Goal: Task Accomplishment & Management: Manage account settings

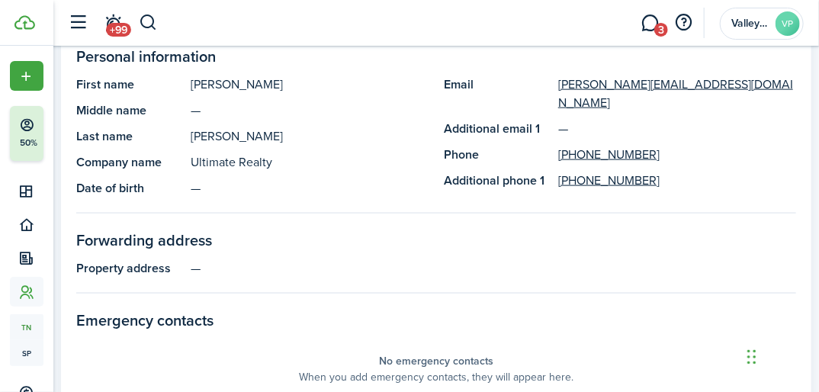
scroll to position [610, 0]
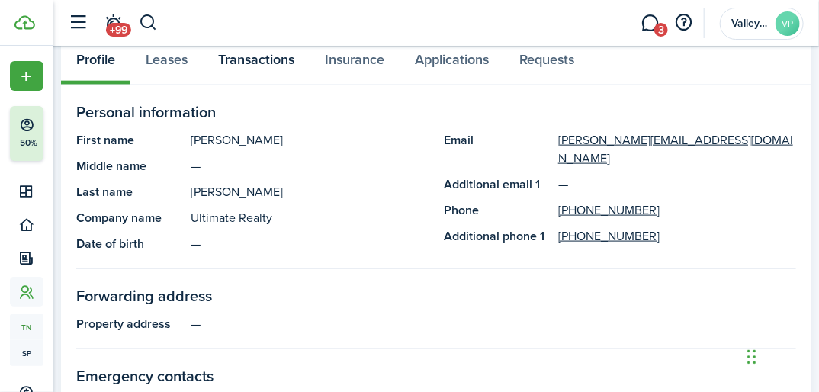
click at [235, 61] on link "Transactions" at bounding box center [256, 62] width 107 height 45
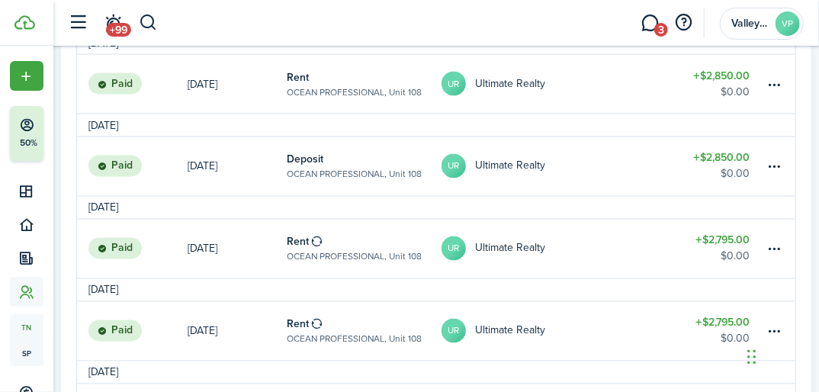
scroll to position [854, 0]
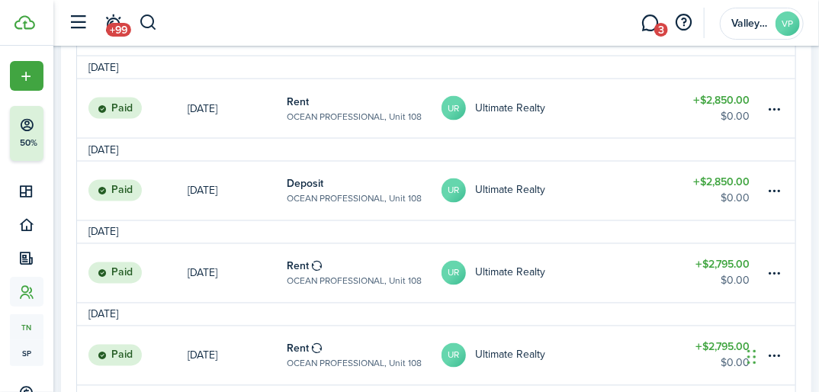
click at [709, 180] on table-amount-title "$2,850.00" at bounding box center [721, 183] width 56 height 16
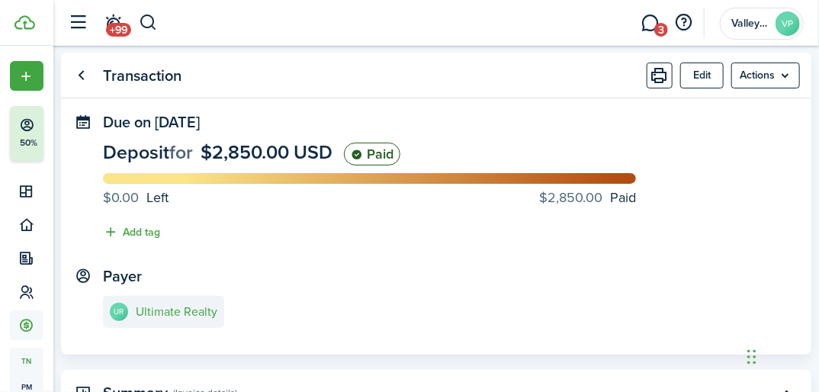
scroll to position [61, 0]
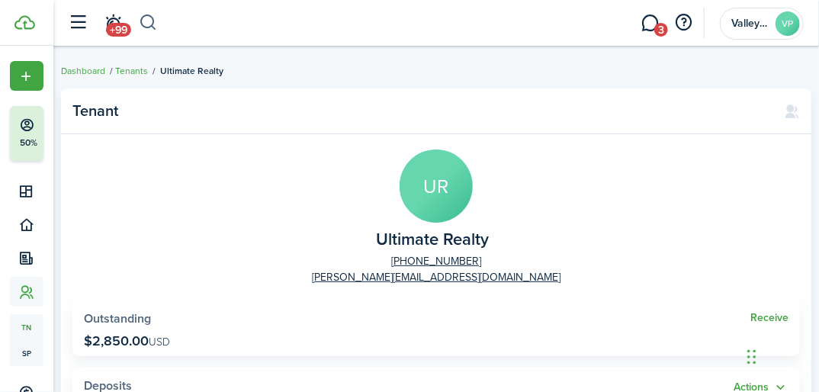
click at [146, 27] on button "button" at bounding box center [148, 23] width 19 height 26
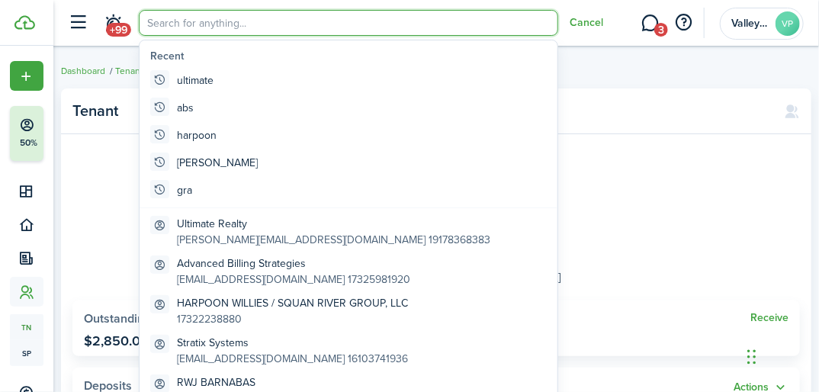
click at [662, 237] on panel-main-group "UR Ultimate Realty [PHONE_NUMBER] [PERSON_NAME][EMAIL_ADDRESS][DOMAIN_NAME]" at bounding box center [435, 217] width 727 height 136
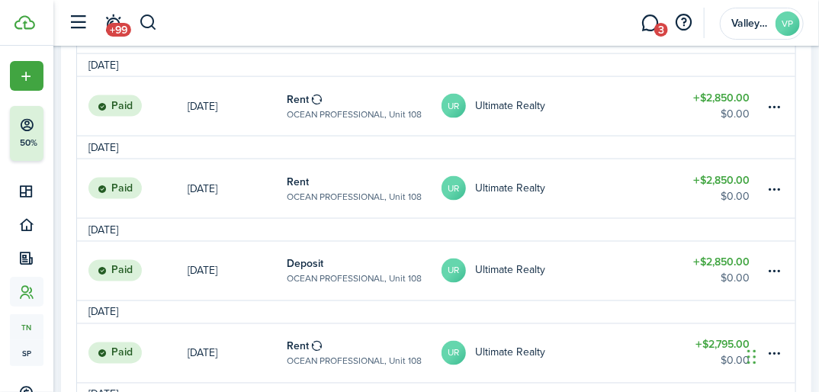
scroll to position [793, 0]
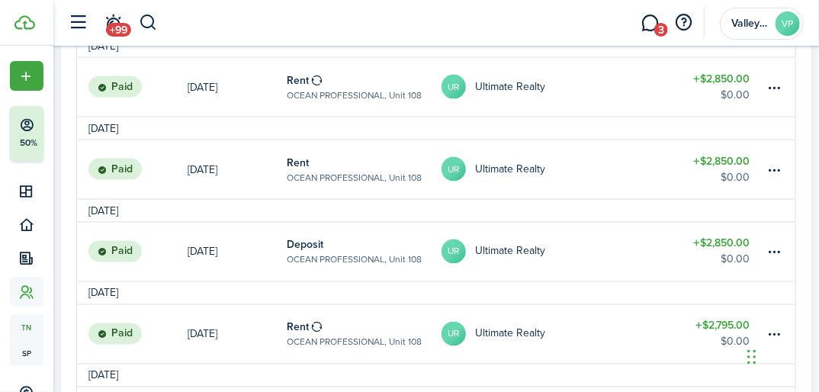
click at [737, 249] on table-amount-title "$2,850.00" at bounding box center [721, 243] width 56 height 16
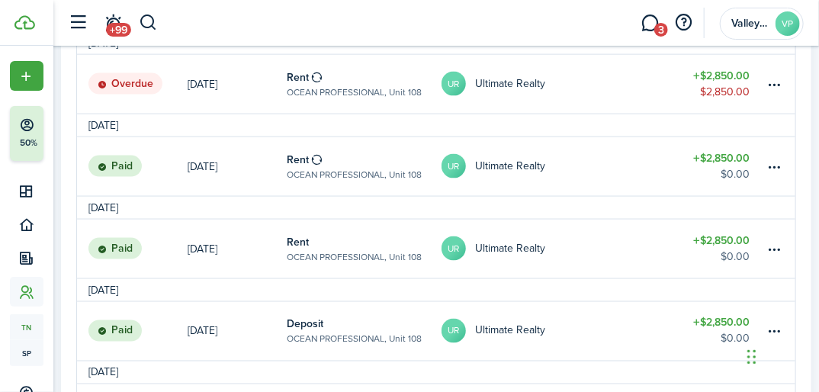
scroll to position [732, 0]
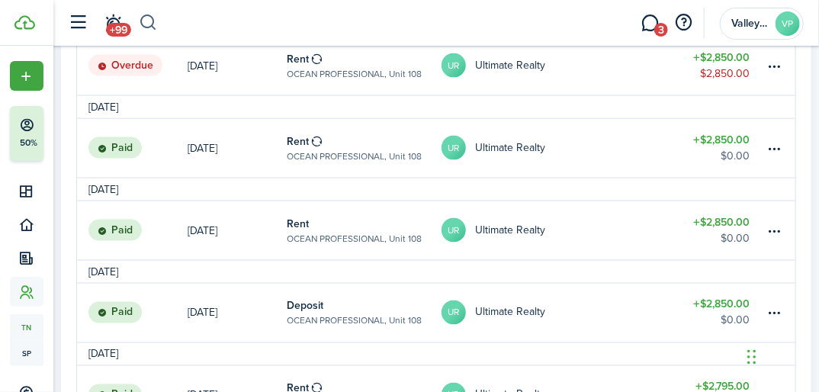
click at [143, 20] on button "button" at bounding box center [148, 23] width 19 height 26
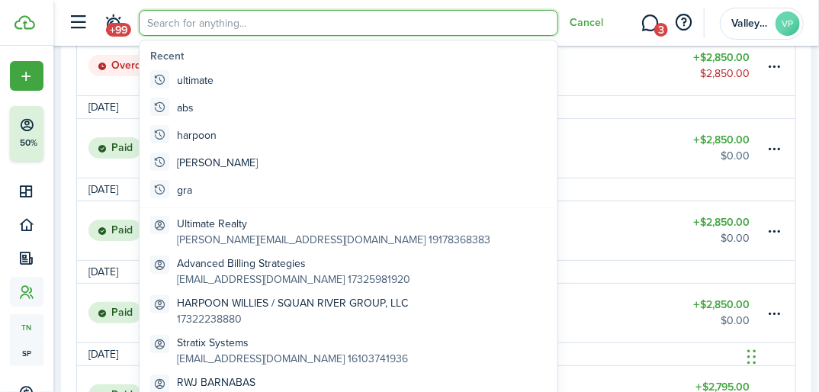
scroll to position [0, 0]
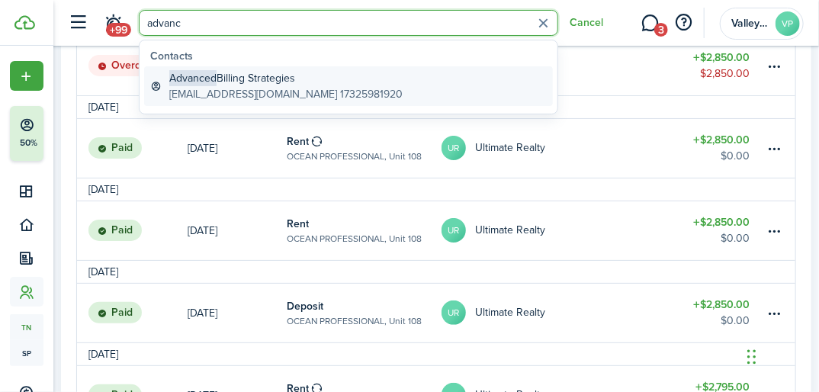
type input "advanc"
click at [238, 86] on global-search-item-description "[EMAIL_ADDRESS][DOMAIN_NAME] 17325981920" at bounding box center [285, 94] width 233 height 16
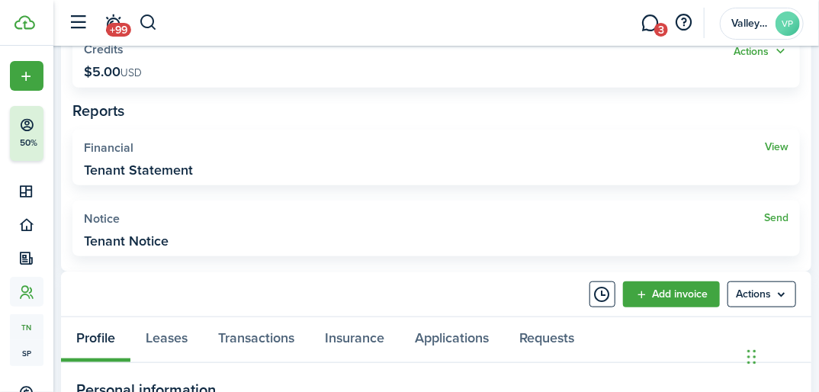
scroll to position [366, 0]
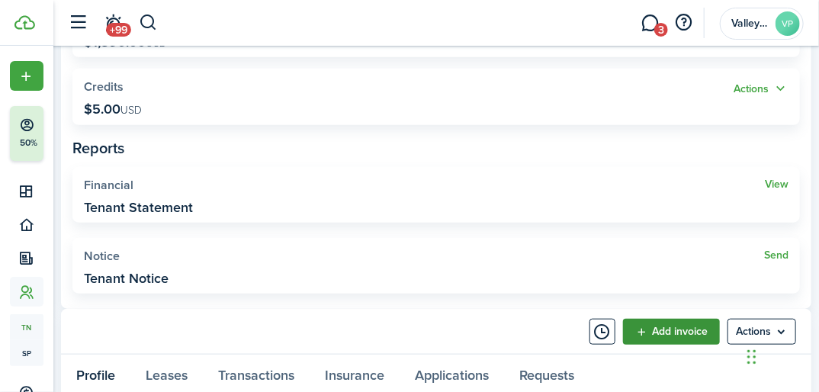
click at [683, 337] on link "Add invoice" at bounding box center [671, 332] width 97 height 26
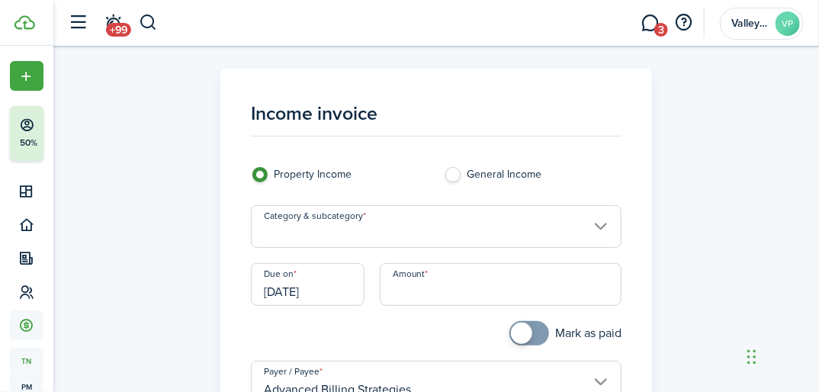
click at [278, 223] on input "Category & subcategory" at bounding box center [436, 226] width 370 height 43
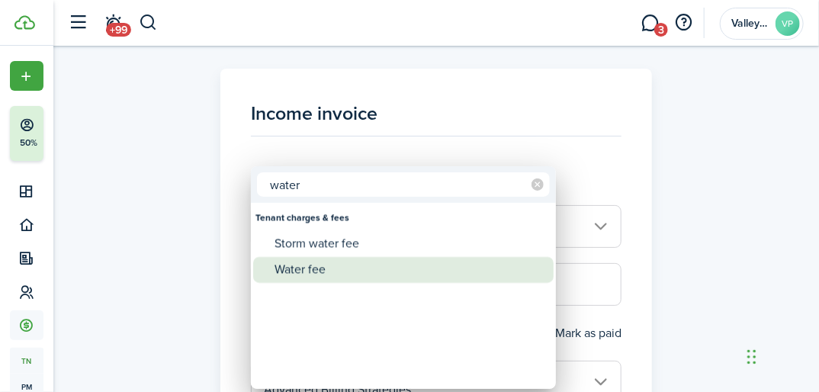
type input "water"
click at [291, 261] on div "Water fee" at bounding box center [409, 270] width 270 height 26
type input "Tenant charges & fees / Water fee"
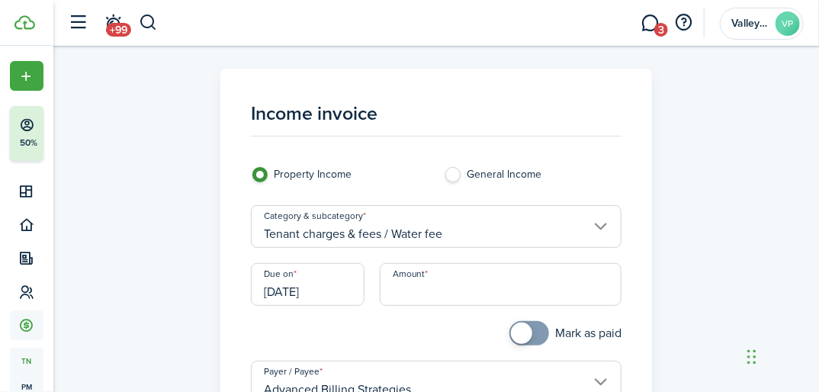
click at [333, 299] on input "[DATE]" at bounding box center [308, 284] width 114 height 43
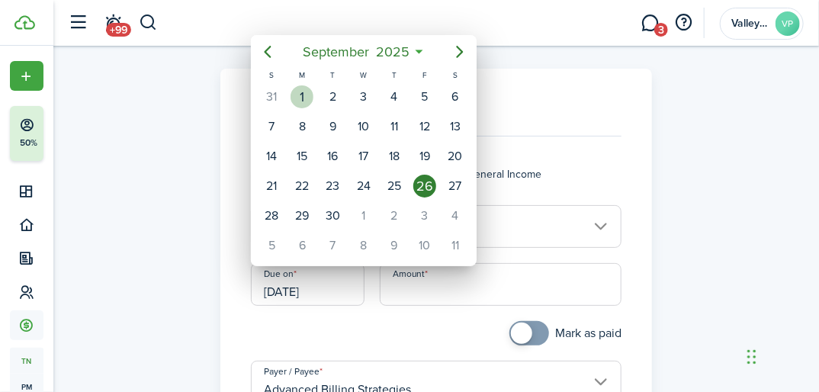
click at [303, 91] on div "1" at bounding box center [301, 96] width 23 height 23
type input "[DATE]"
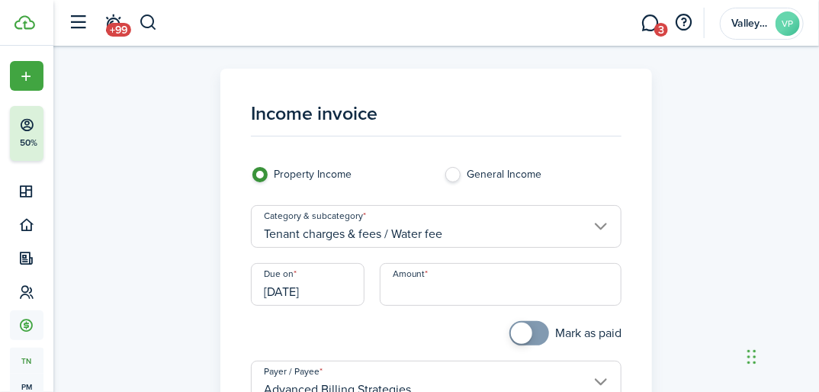
click at [432, 295] on input "Amount" at bounding box center [501, 284] width 242 height 43
type input "$132.28"
checkbox input "true"
click at [517, 341] on span at bounding box center [521, 332] width 21 height 21
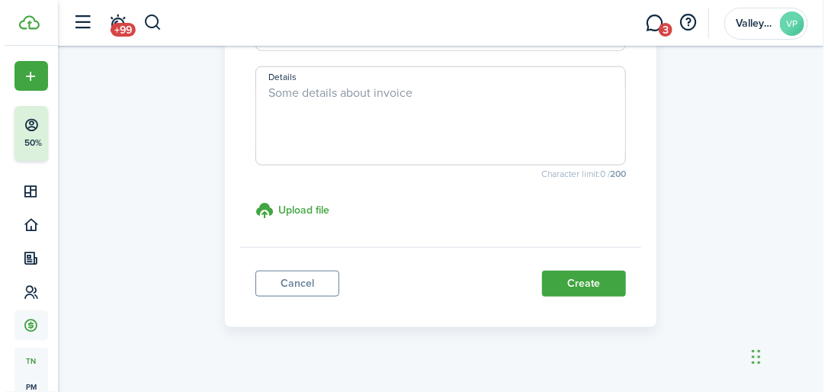
scroll to position [491, 0]
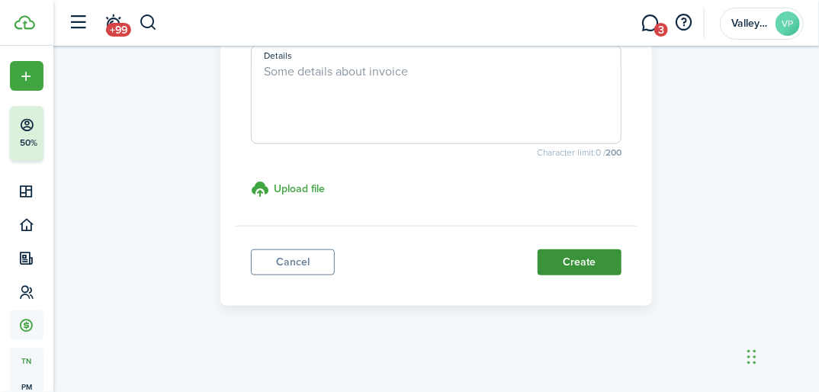
click at [555, 265] on button "Create" at bounding box center [579, 262] width 84 height 26
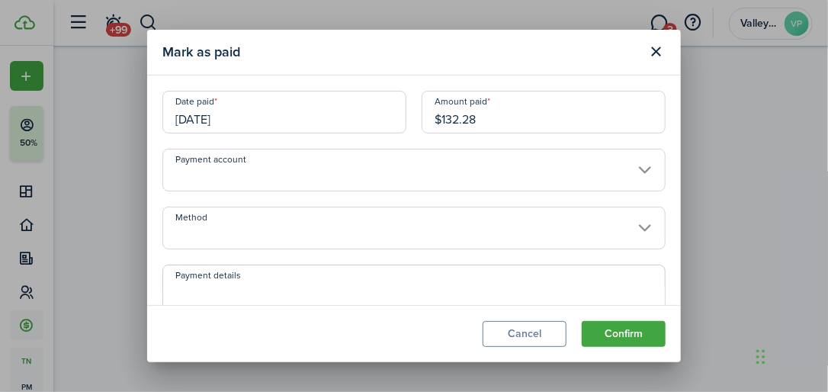
click at [251, 116] on input "[DATE]" at bounding box center [284, 112] width 244 height 43
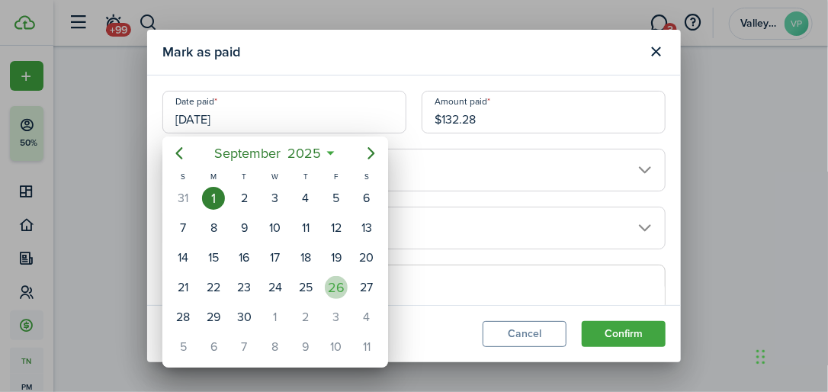
click at [329, 282] on div "26" at bounding box center [336, 287] width 23 height 23
type input "[DATE]"
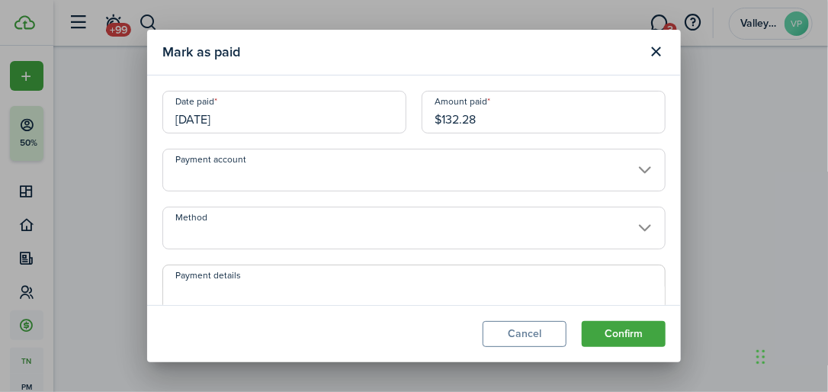
click at [247, 231] on input "Method" at bounding box center [413, 228] width 503 height 43
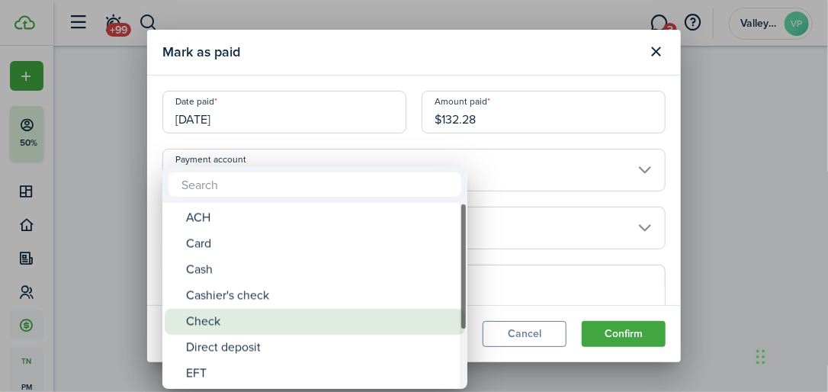
click at [221, 328] on div "Check" at bounding box center [321, 322] width 270 height 26
type input "Check"
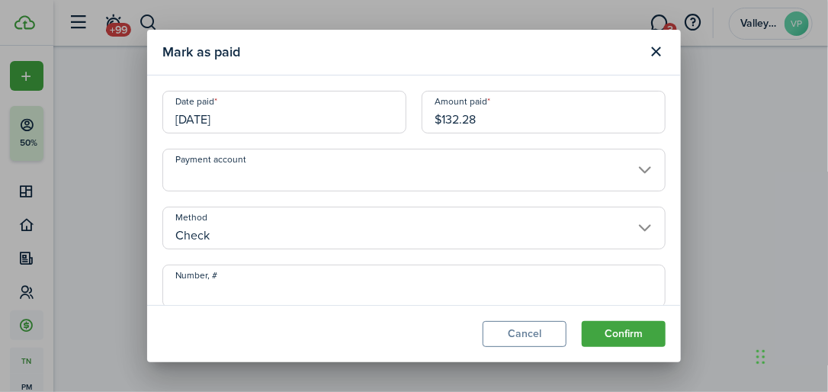
click at [204, 284] on input "Number, #" at bounding box center [413, 285] width 503 height 43
type input "6272"
click at [632, 334] on button "Confirm" at bounding box center [624, 334] width 84 height 26
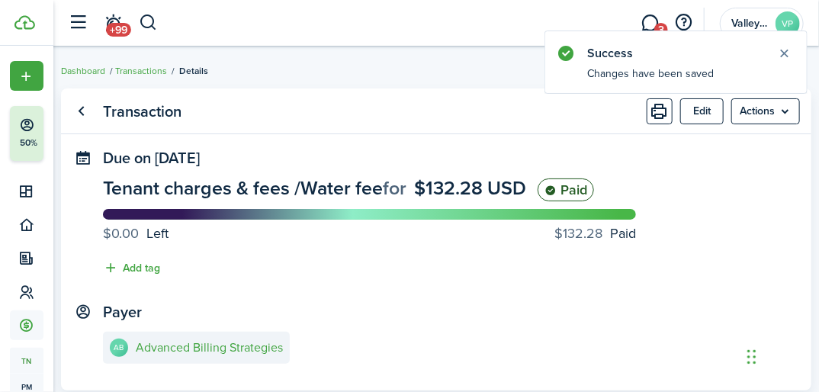
click at [137, 18] on header-control-items "+99" at bounding box center [109, 23] width 97 height 39
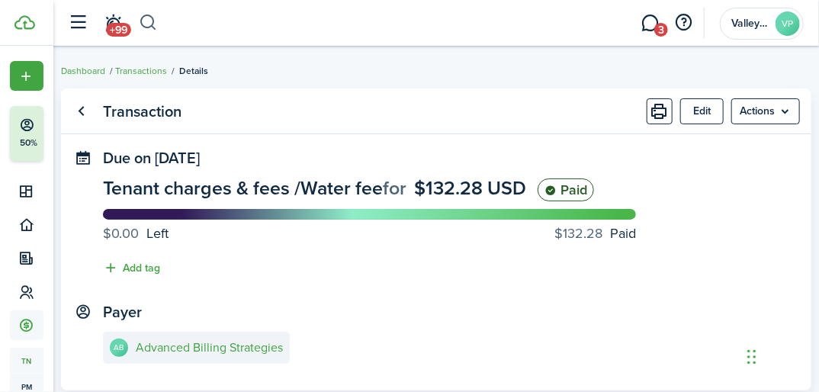
click at [152, 27] on button "button" at bounding box center [148, 23] width 19 height 26
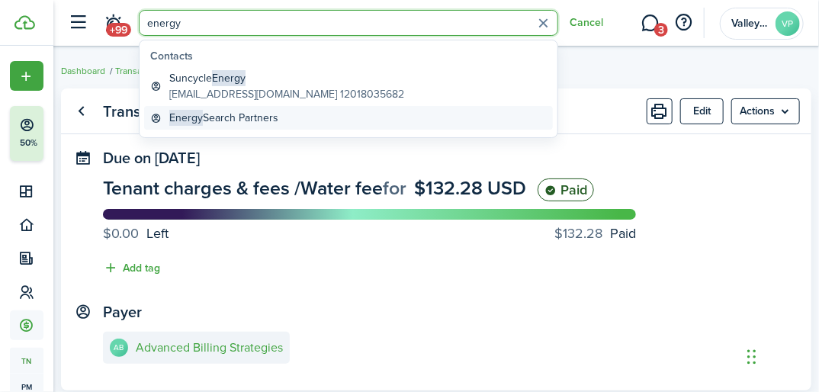
type input "energy"
click at [176, 125] on global-search-item-title "Energy Search Partners" at bounding box center [223, 118] width 109 height 16
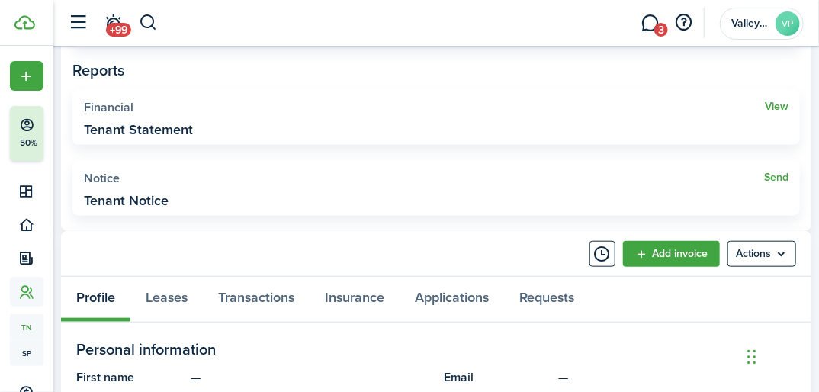
scroll to position [427, 0]
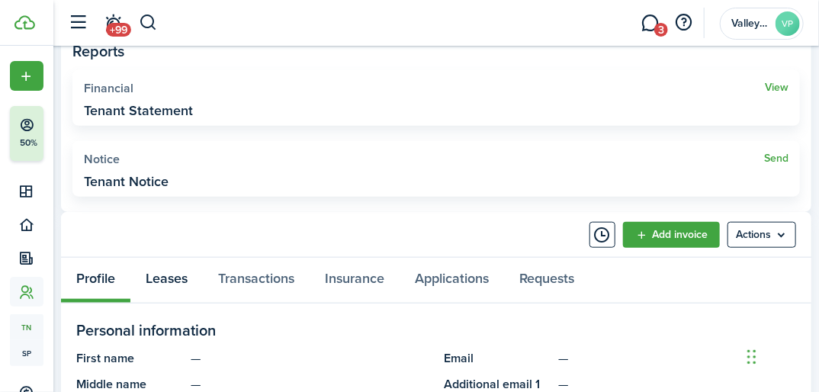
click at [171, 277] on link "Leases" at bounding box center [166, 280] width 72 height 45
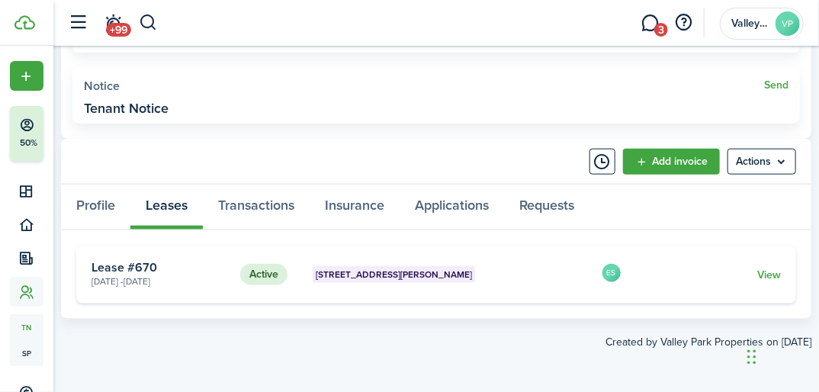
scroll to position [500, 0]
click at [768, 271] on link "View" at bounding box center [769, 275] width 24 height 16
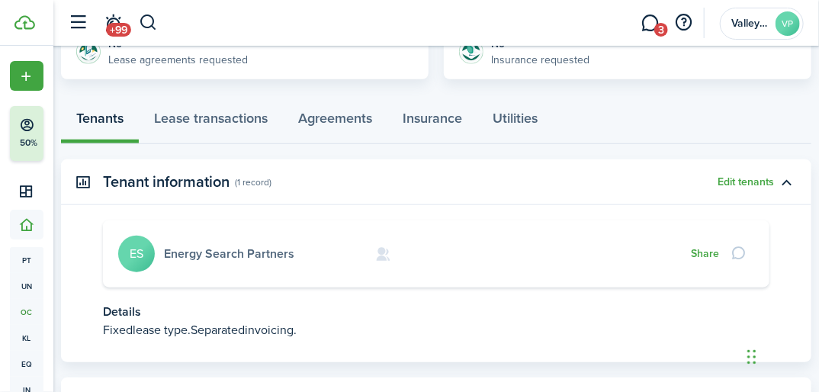
scroll to position [427, 0]
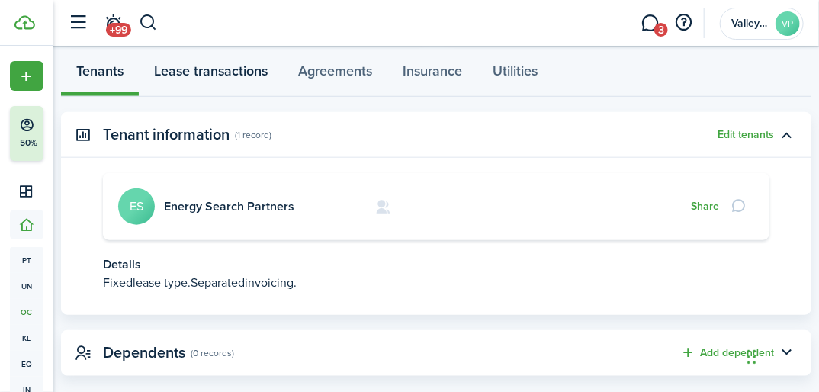
click at [181, 65] on link "Lease transactions" at bounding box center [211, 73] width 144 height 45
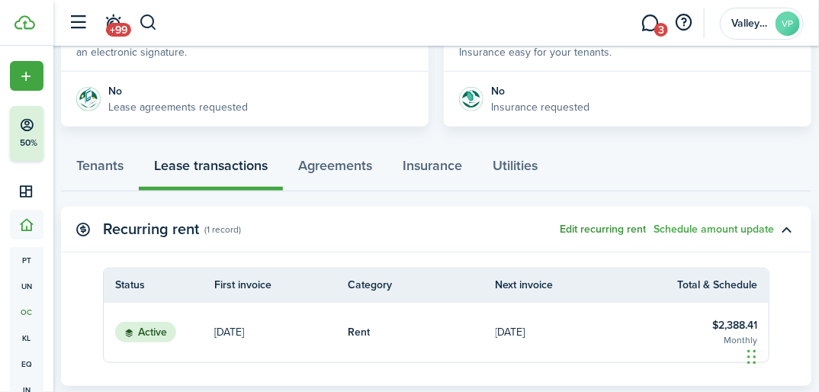
scroll to position [366, 0]
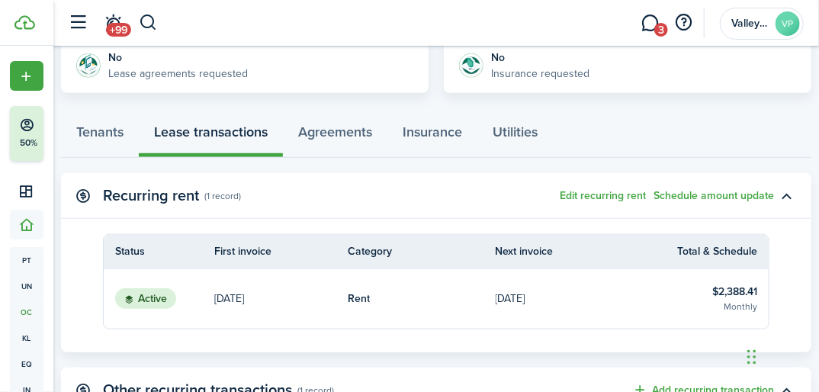
click at [739, 293] on table-info-title "$2,388.41" at bounding box center [734, 292] width 45 height 16
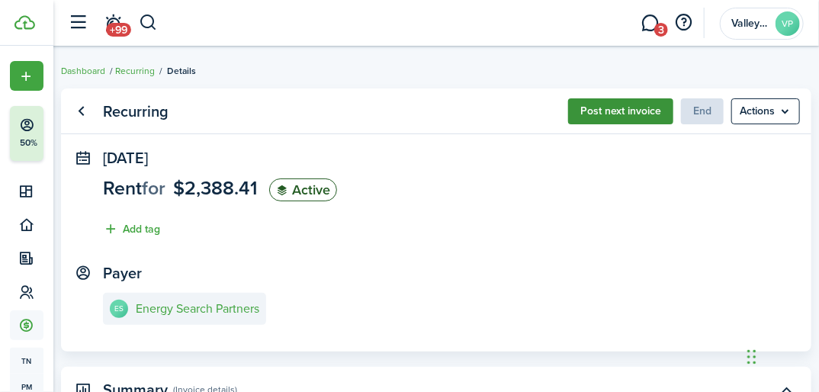
click at [596, 116] on button "Post next invoice" at bounding box center [620, 111] width 105 height 26
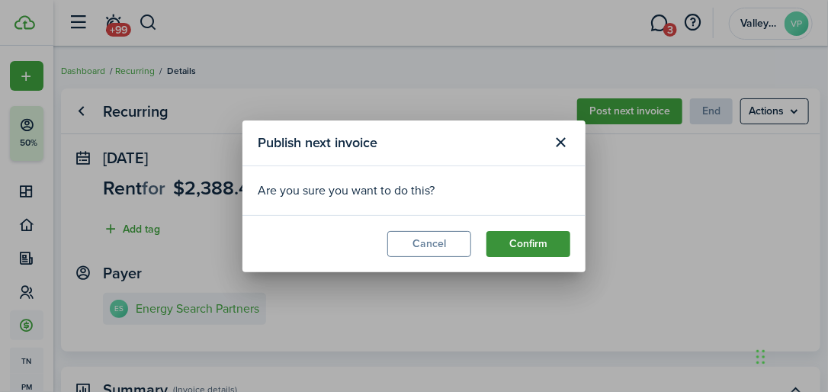
click at [517, 241] on button "Confirm" at bounding box center [528, 244] width 84 height 26
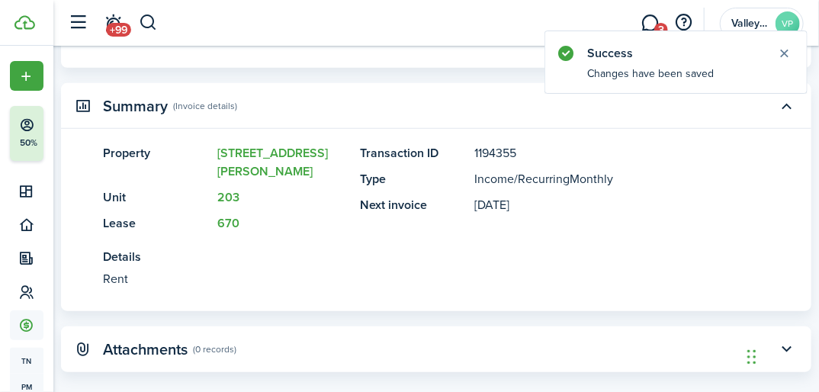
scroll to position [289, 0]
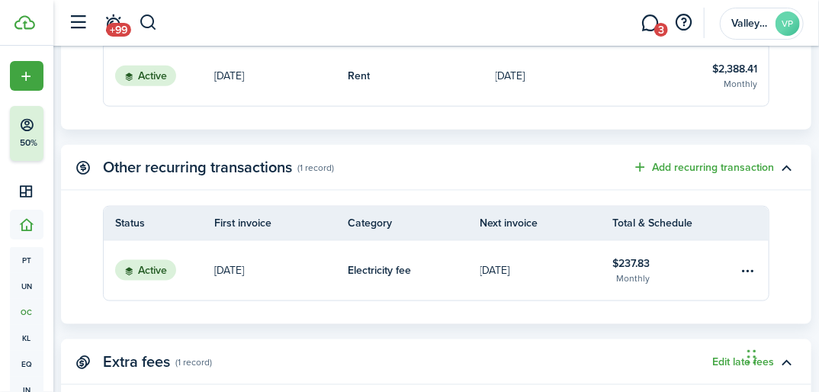
scroll to position [671, 0]
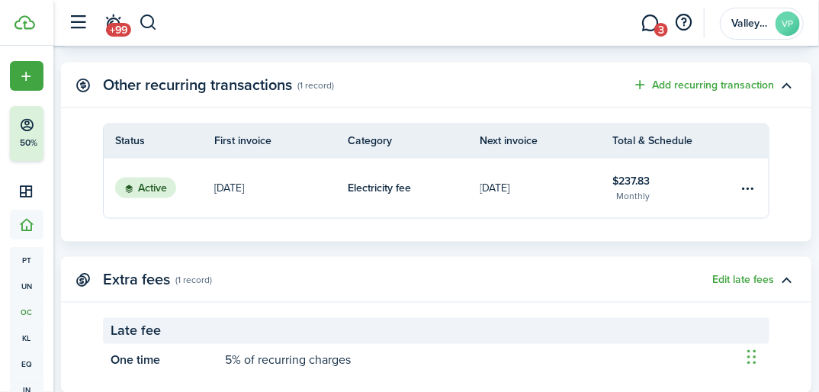
click at [623, 178] on table-info-title "$237.83" at bounding box center [630, 181] width 37 height 16
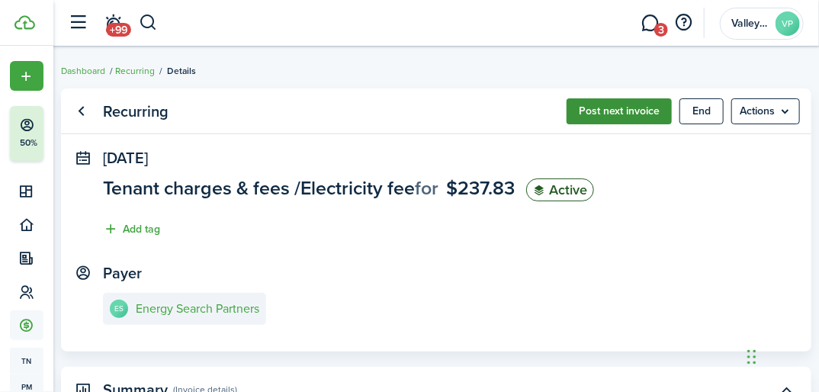
click at [617, 113] on button "Post next invoice" at bounding box center [618, 111] width 105 height 26
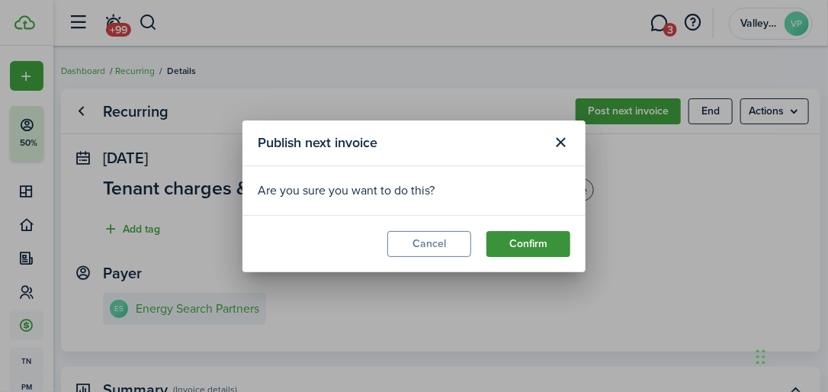
click at [512, 238] on button "Confirm" at bounding box center [528, 244] width 84 height 26
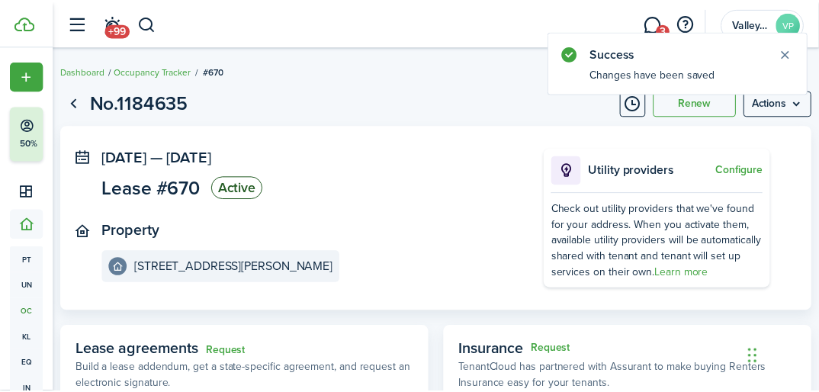
scroll to position [427, 0]
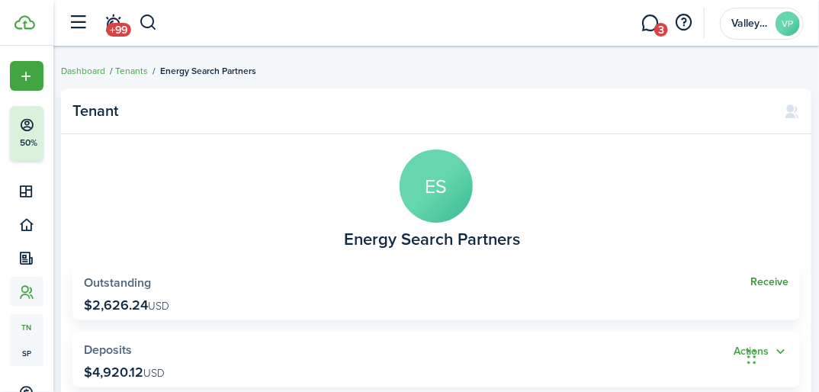
click at [773, 280] on link "Receive" at bounding box center [769, 282] width 38 height 12
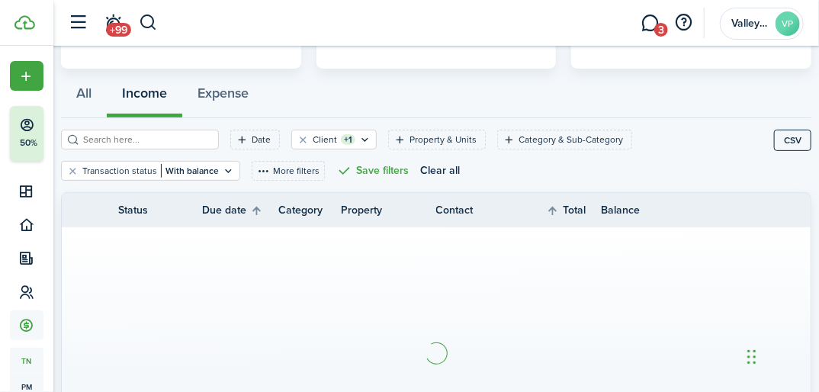
scroll to position [79, 0]
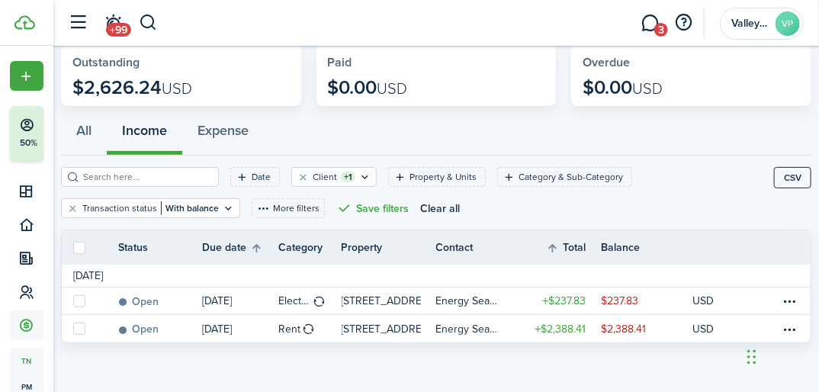
click at [79, 247] on label at bounding box center [79, 248] width 12 height 12
click at [73, 247] on input "checkbox" at bounding box center [72, 247] width 1 height 1
checkbox input "true"
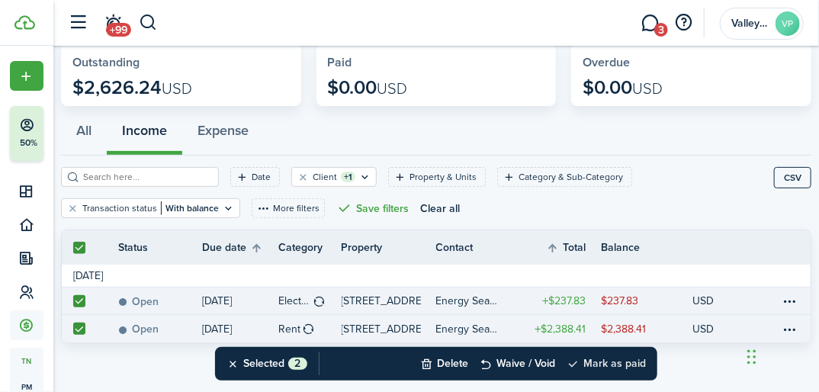
click at [594, 363] on button "Mark as paid" at bounding box center [605, 364] width 79 height 34
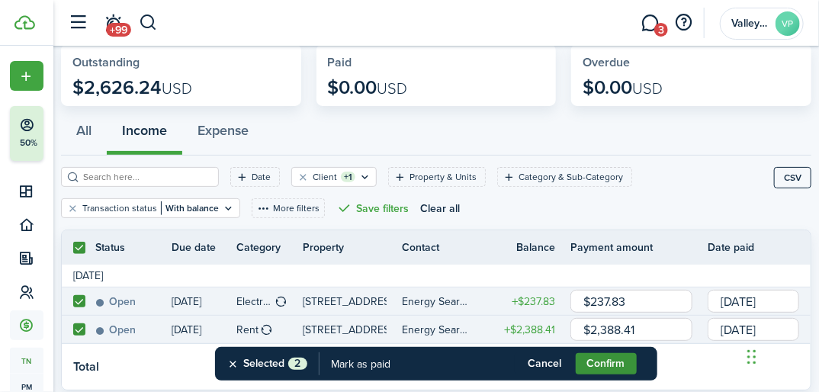
click at [594, 366] on button "Confirm" at bounding box center [605, 363] width 61 height 21
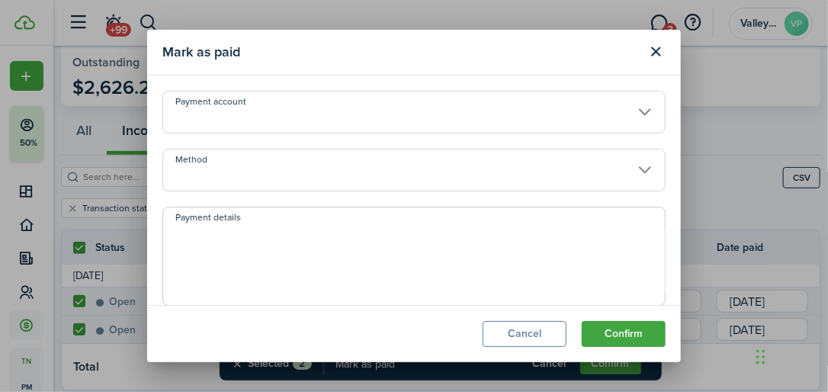
click at [255, 163] on input "Method" at bounding box center [413, 170] width 503 height 43
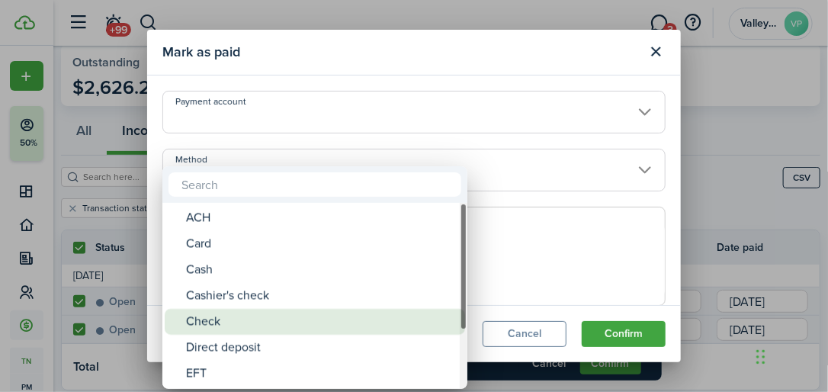
click at [204, 314] on div "Check" at bounding box center [321, 322] width 270 height 26
type input "Check"
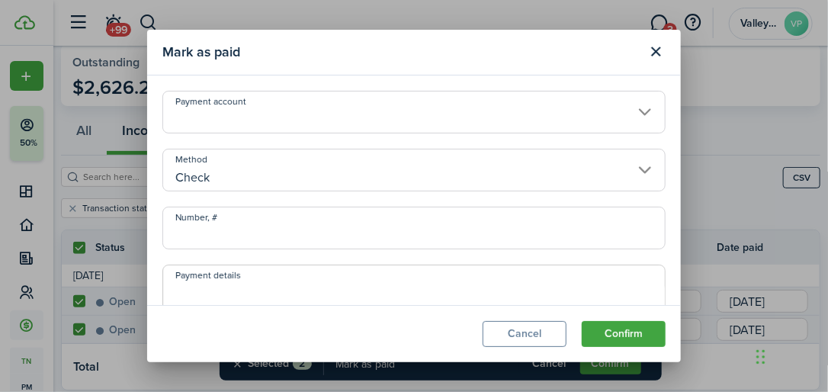
click at [187, 226] on input "Number, #" at bounding box center [413, 228] width 503 height 43
type input "995631"
click at [604, 326] on button "Confirm" at bounding box center [624, 334] width 84 height 26
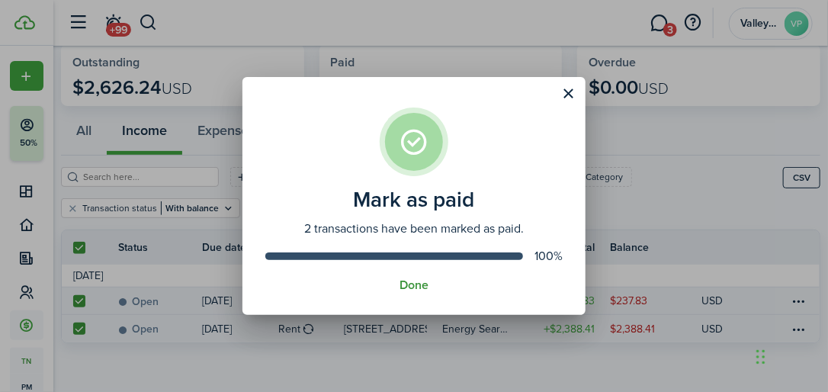
click at [419, 287] on button "Done" at bounding box center [413, 285] width 29 height 14
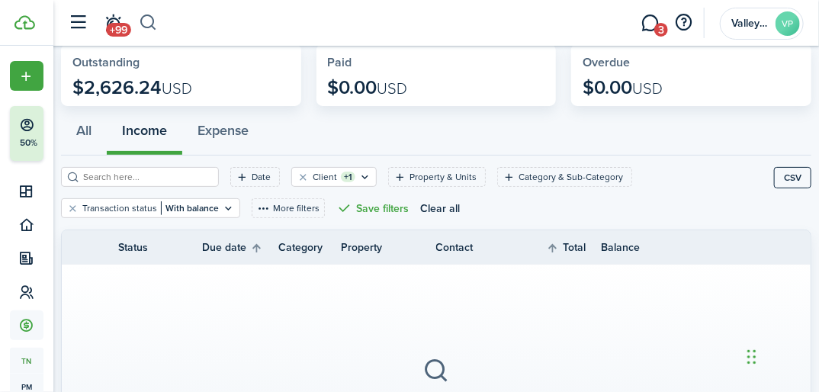
click at [148, 24] on button "button" at bounding box center [148, 23] width 19 height 26
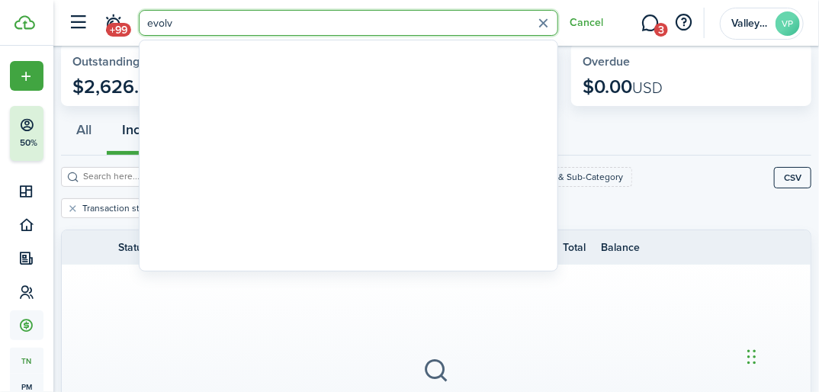
type input "evolv"
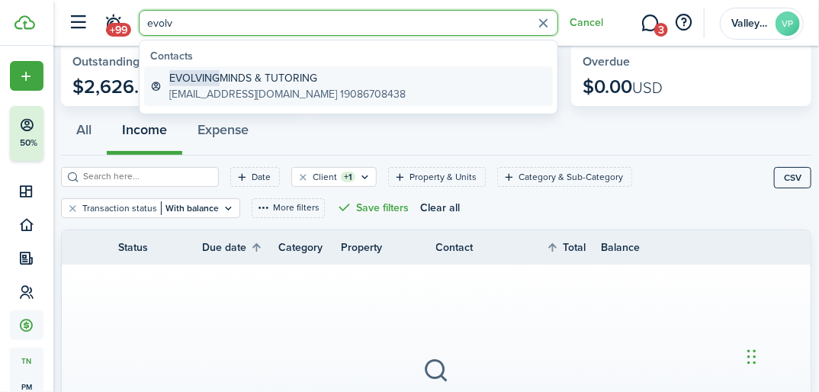
click at [294, 88] on global-search-item-description "[EMAIL_ADDRESS][DOMAIN_NAME] 19086708438" at bounding box center [287, 94] width 236 height 16
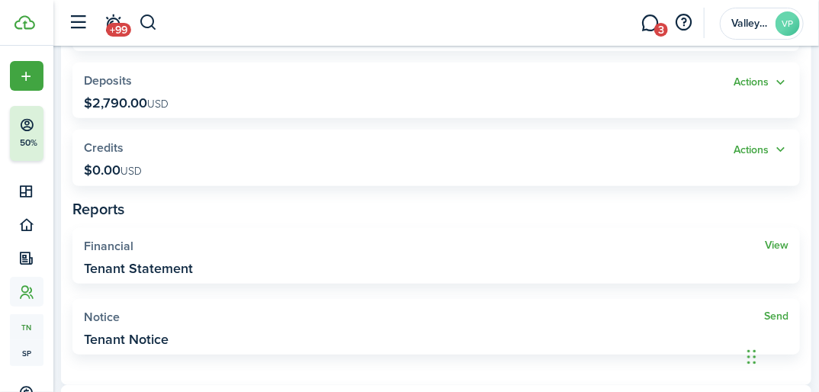
scroll to position [244, 0]
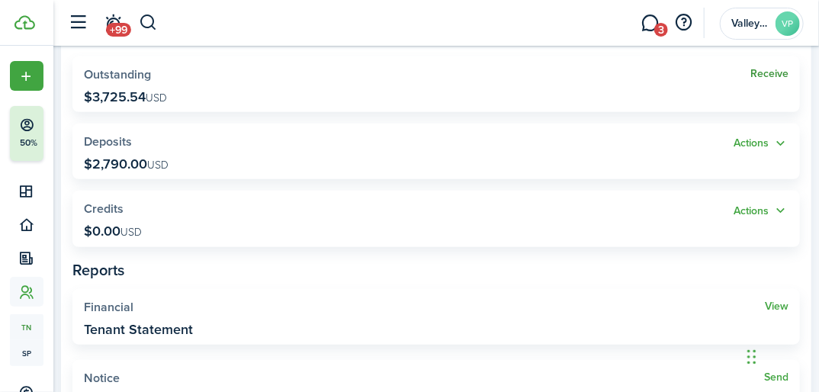
click at [764, 70] on link "Receive" at bounding box center [769, 74] width 38 height 12
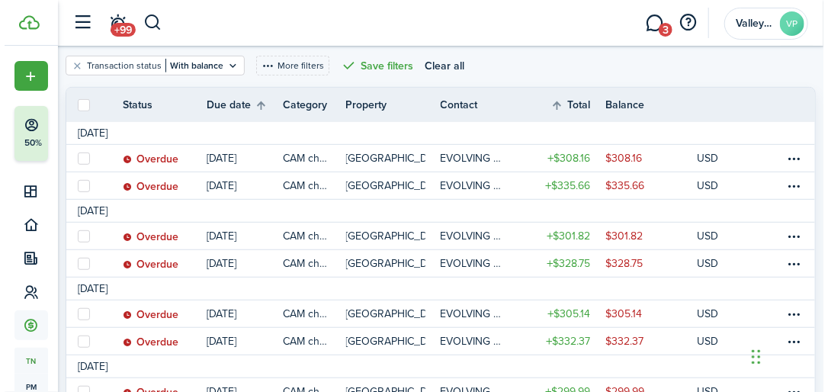
scroll to position [225, 0]
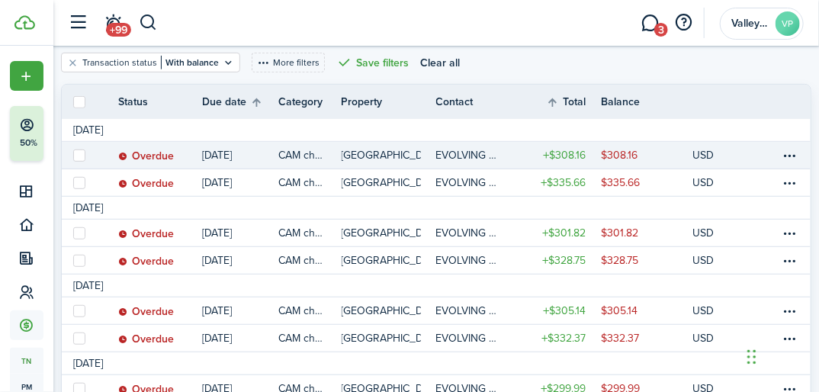
click at [81, 156] on label at bounding box center [79, 155] width 12 height 12
click at [73, 155] on input "checkbox" at bounding box center [72, 155] width 1 height 1
checkbox input "true"
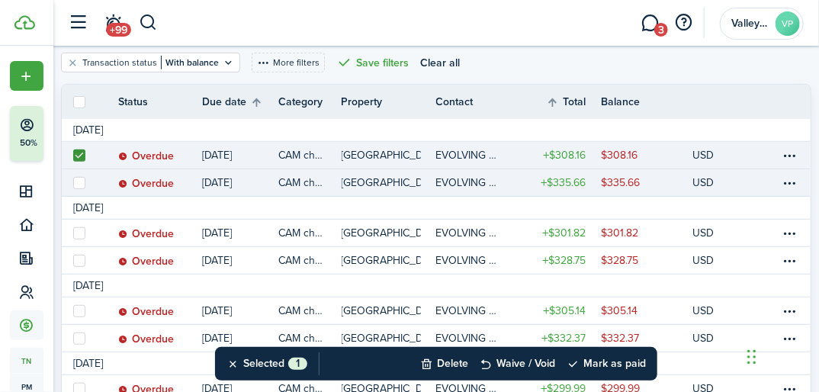
click at [77, 181] on label at bounding box center [79, 183] width 12 height 12
click at [73, 182] on input "checkbox" at bounding box center [72, 182] width 1 height 1
checkbox input "true"
click at [616, 365] on button "Mark as paid" at bounding box center [605, 364] width 79 height 34
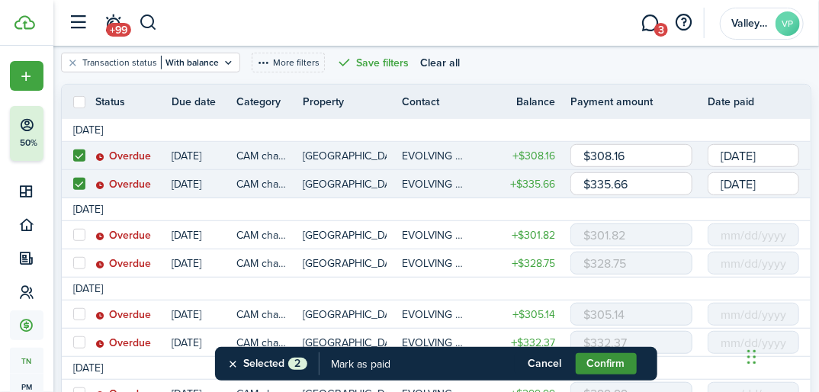
click at [595, 372] on button "Confirm" at bounding box center [605, 363] width 61 height 21
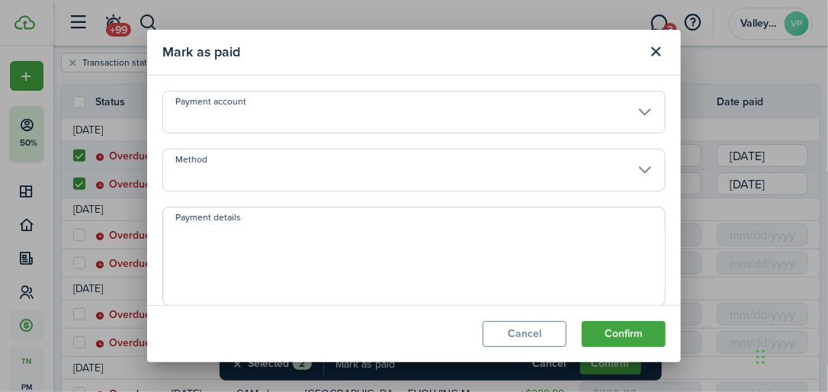
click at [245, 170] on input "Method" at bounding box center [413, 170] width 503 height 43
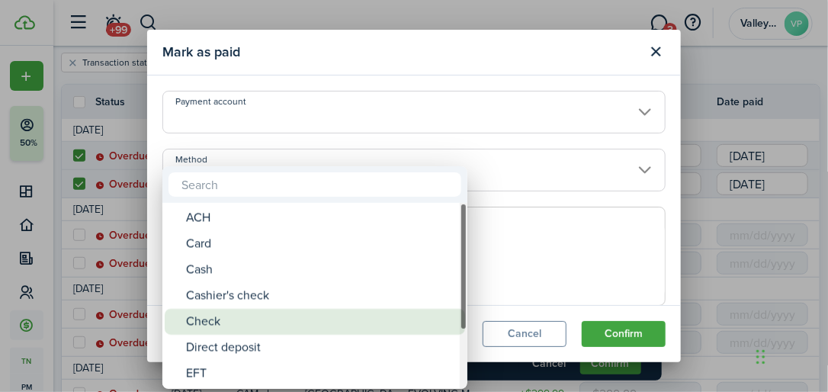
click at [203, 311] on div "Check" at bounding box center [321, 322] width 270 height 26
type input "Check"
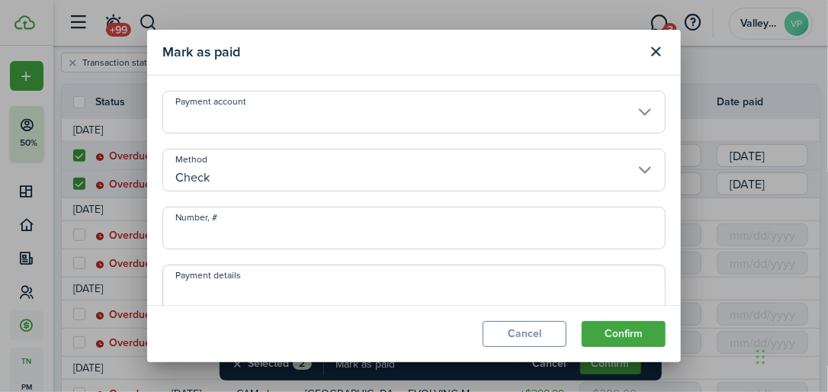
click at [211, 230] on input "Number, #" at bounding box center [413, 228] width 503 height 43
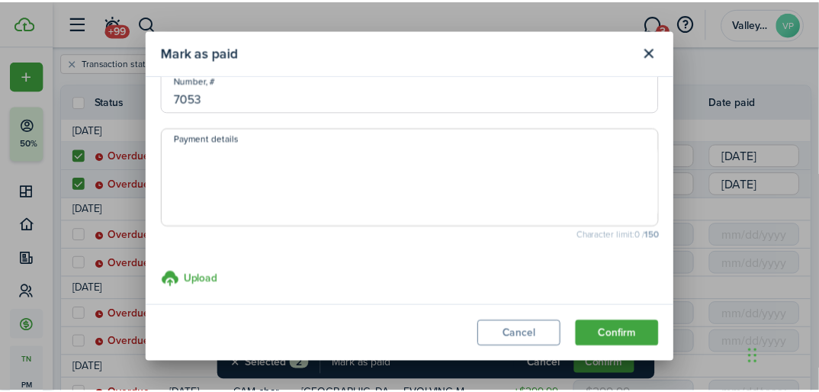
scroll to position [146, 0]
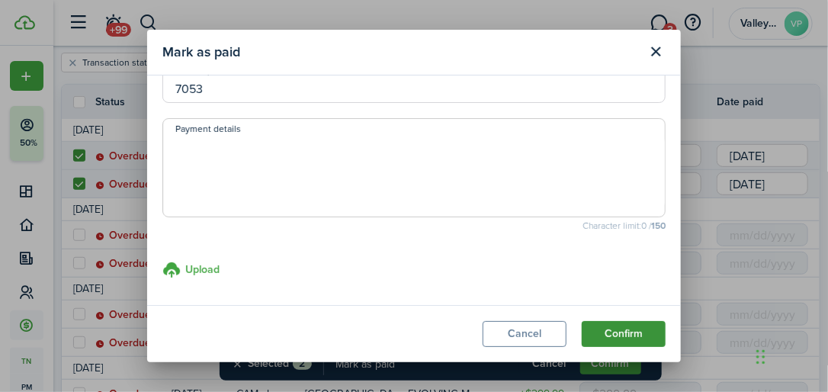
type input "7053"
click at [604, 330] on button "Confirm" at bounding box center [624, 334] width 84 height 26
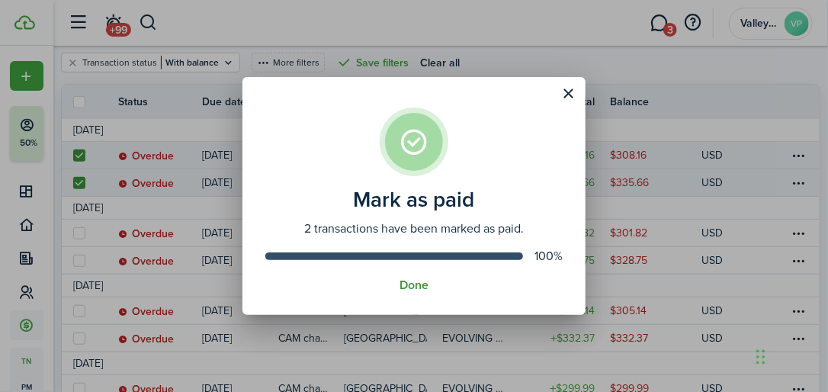
click at [409, 285] on button "Done" at bounding box center [413, 285] width 29 height 14
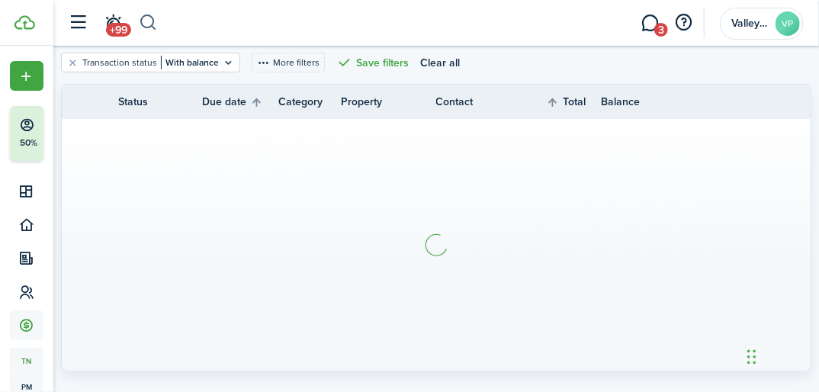
click at [152, 24] on button "button" at bounding box center [148, 23] width 19 height 26
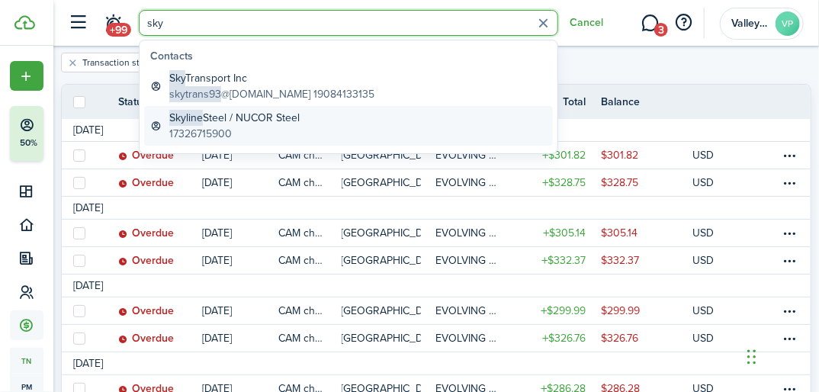
type input "sky"
click at [229, 120] on global-search-item-title "Skyline Steel / NUCOR Steel" at bounding box center [234, 118] width 130 height 16
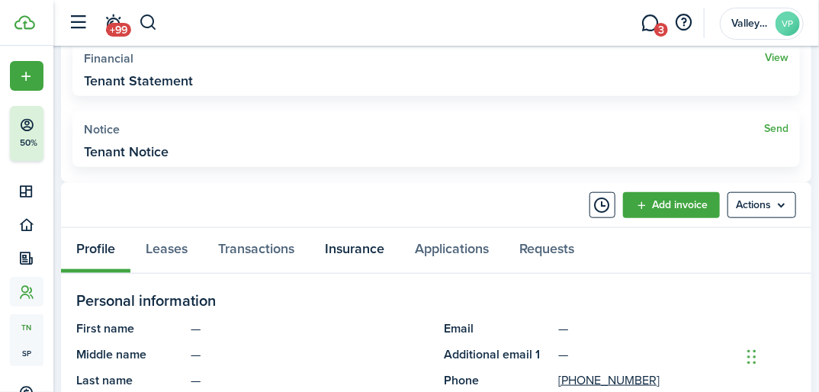
scroll to position [488, 0]
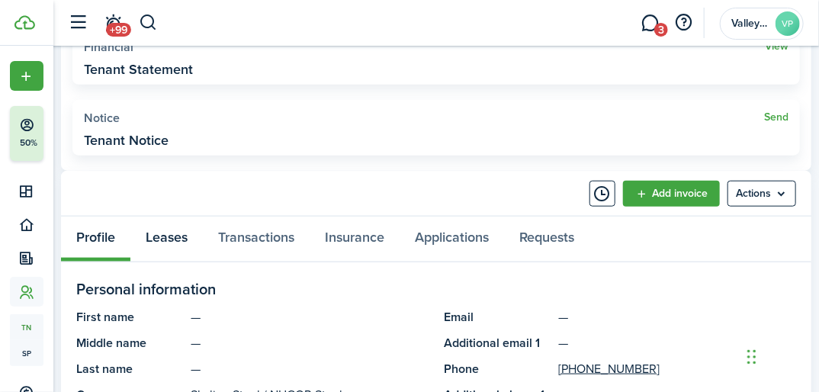
click at [180, 240] on link "Leases" at bounding box center [166, 238] width 72 height 45
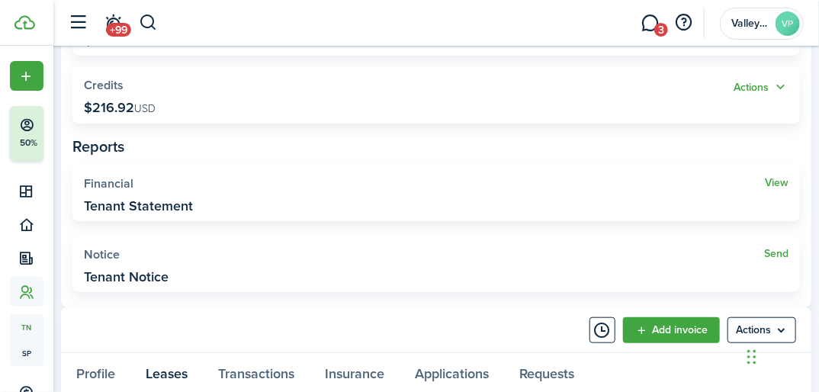
scroll to position [366, 0]
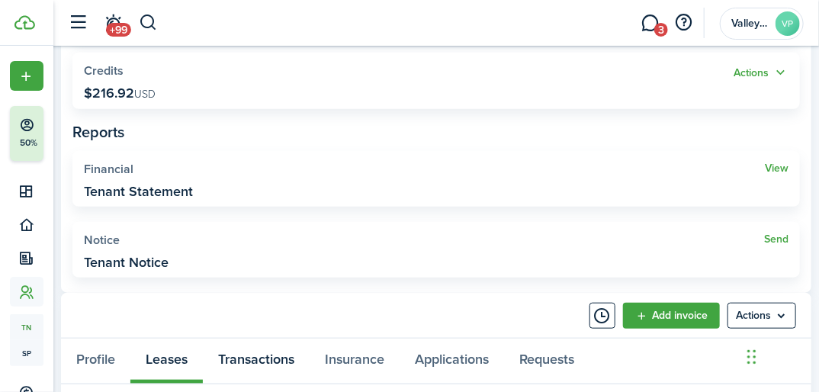
click at [264, 356] on link "Transactions" at bounding box center [256, 360] width 107 height 45
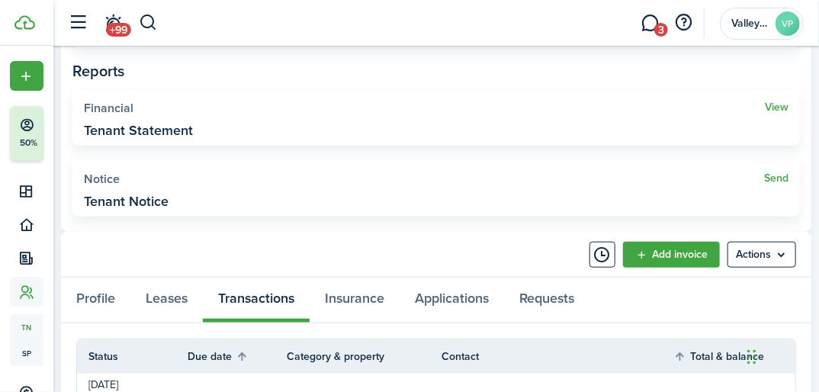
scroll to position [488, 0]
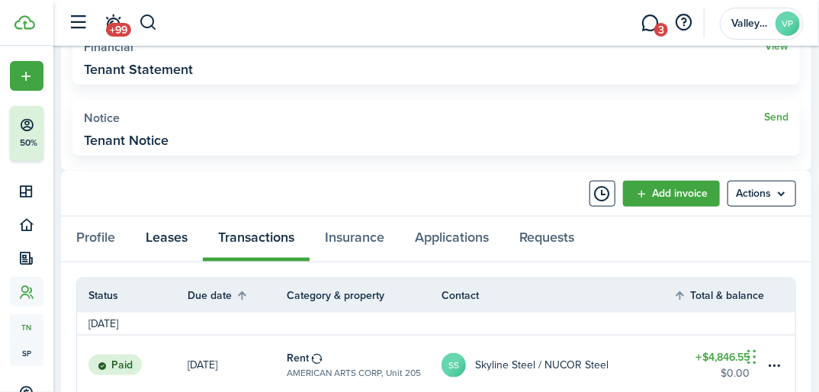
click at [170, 238] on link "Leases" at bounding box center [166, 238] width 72 height 45
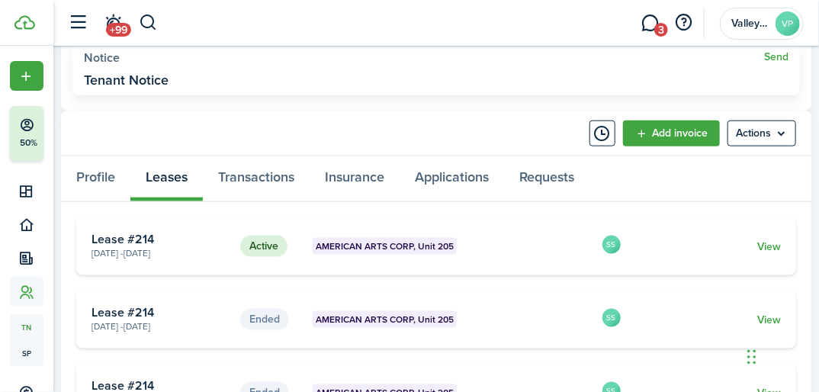
scroll to position [549, 0]
click at [774, 245] on link "View" at bounding box center [769, 246] width 24 height 16
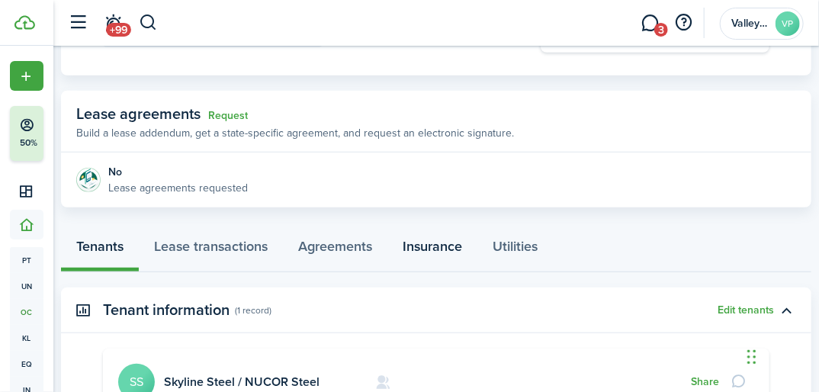
scroll to position [244, 0]
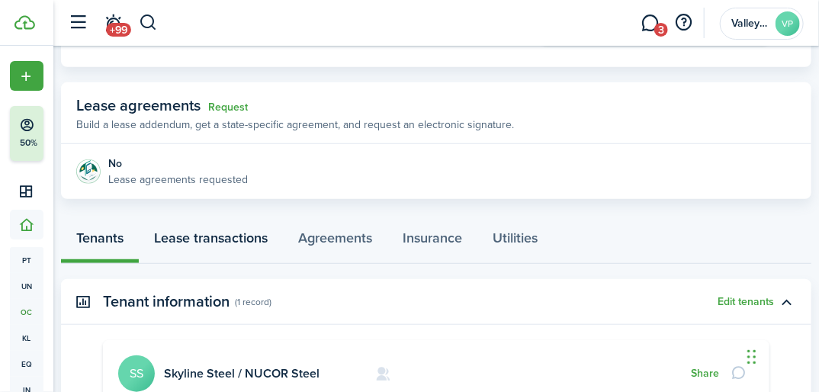
click at [258, 234] on link "Lease transactions" at bounding box center [211, 240] width 144 height 45
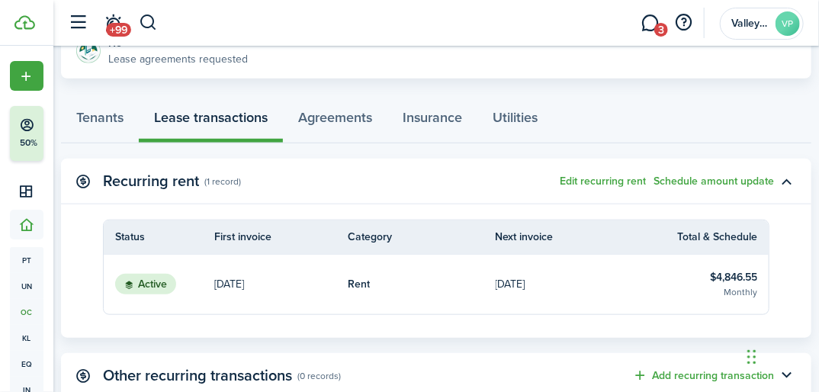
scroll to position [366, 0]
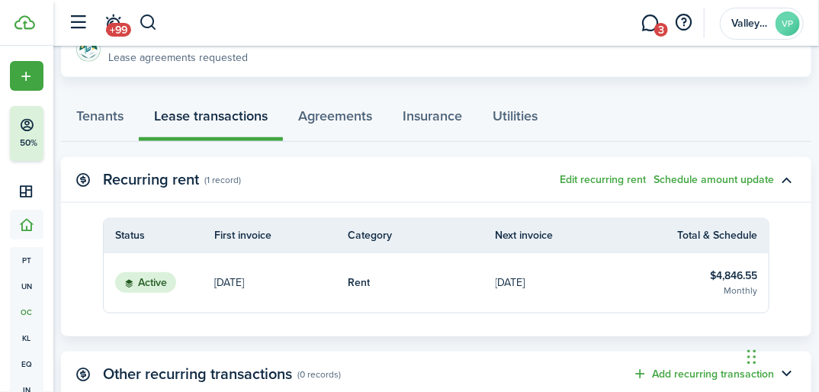
click at [717, 268] on table-info-title "$4,846.55" at bounding box center [733, 276] width 47 height 16
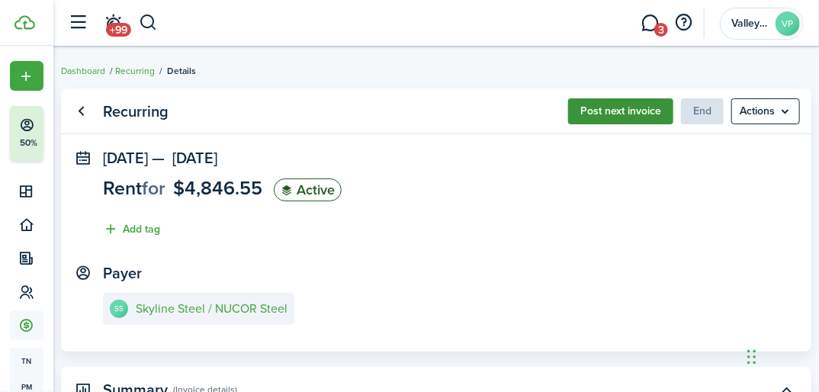
click at [610, 111] on button "Post next invoice" at bounding box center [620, 111] width 105 height 26
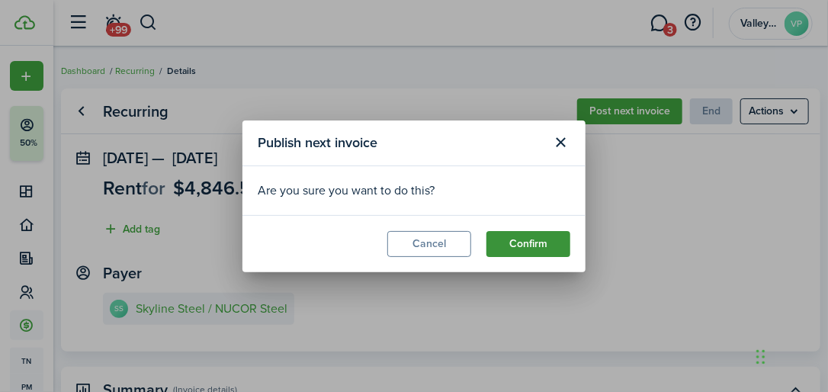
click at [513, 234] on button "Confirm" at bounding box center [528, 244] width 84 height 26
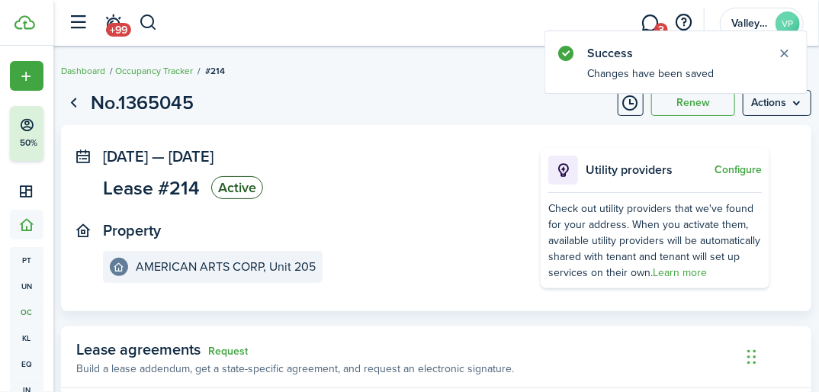
scroll to position [244, 0]
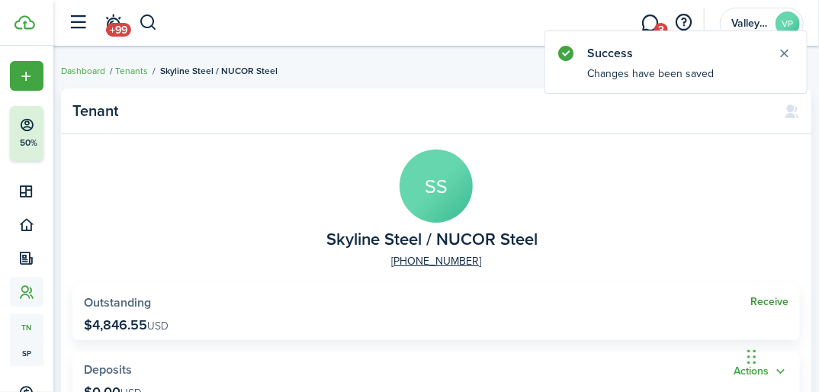
click at [757, 302] on link "Receive" at bounding box center [769, 302] width 38 height 12
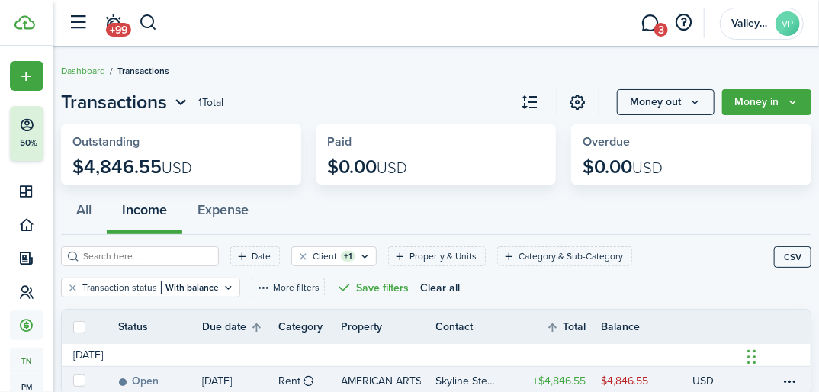
click at [81, 378] on label at bounding box center [79, 380] width 12 height 12
click at [73, 380] on input "checkbox" at bounding box center [72, 380] width 1 height 1
checkbox input "true"
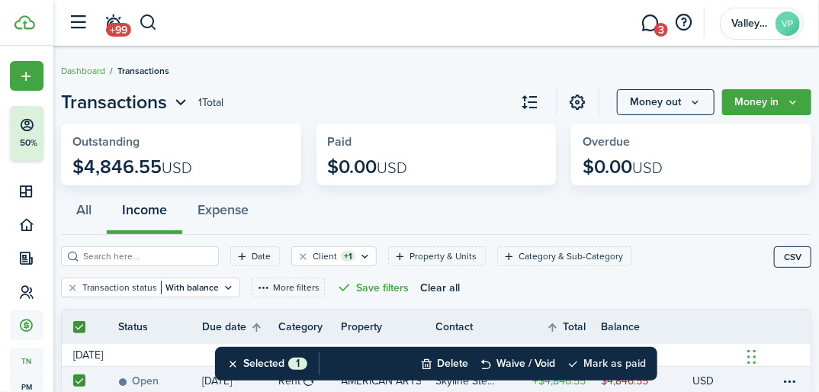
click at [622, 373] on button "Mark as paid" at bounding box center [605, 364] width 79 height 34
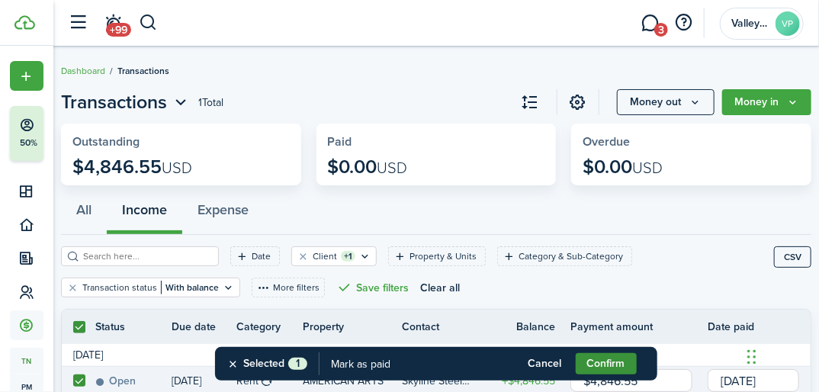
click at [599, 360] on button "Confirm" at bounding box center [605, 363] width 61 height 21
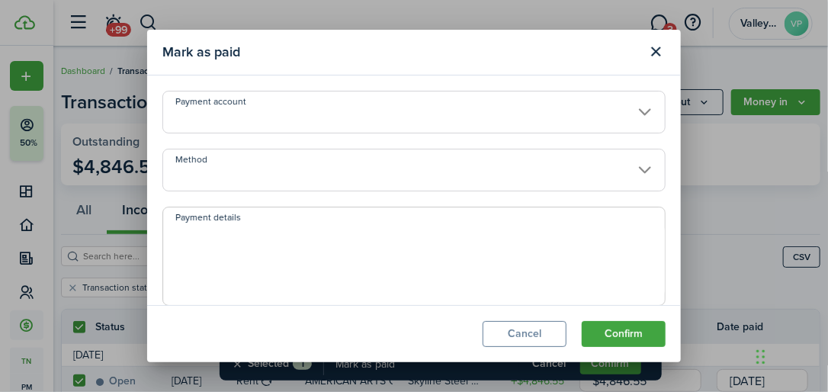
click at [193, 174] on input "Method" at bounding box center [413, 170] width 503 height 43
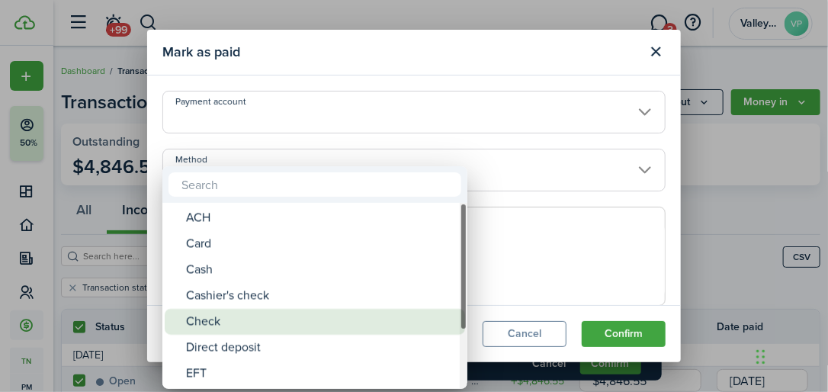
click at [180, 314] on span "Method" at bounding box center [175, 321] width 21 height 21
type input "Check"
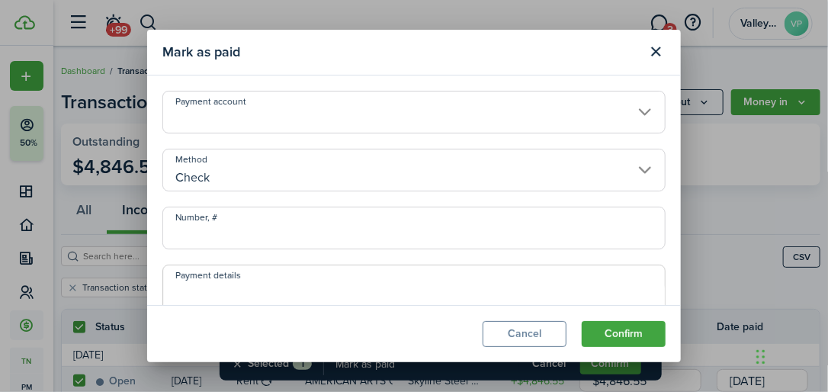
click at [178, 239] on input "Number, #" at bounding box center [413, 228] width 503 height 43
type input "7000141736"
click at [599, 329] on button "Confirm" at bounding box center [624, 334] width 84 height 26
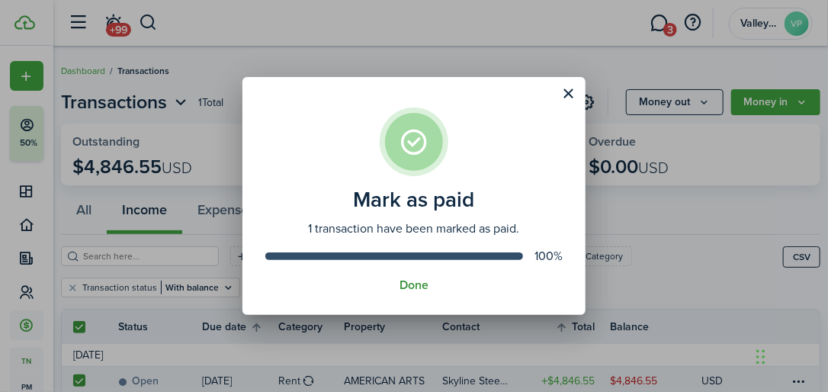
click at [415, 286] on button "Done" at bounding box center [413, 285] width 29 height 14
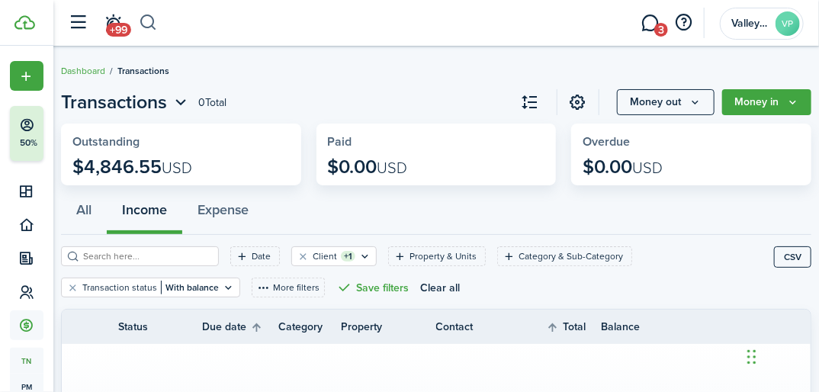
click at [153, 25] on button "button" at bounding box center [148, 23] width 19 height 26
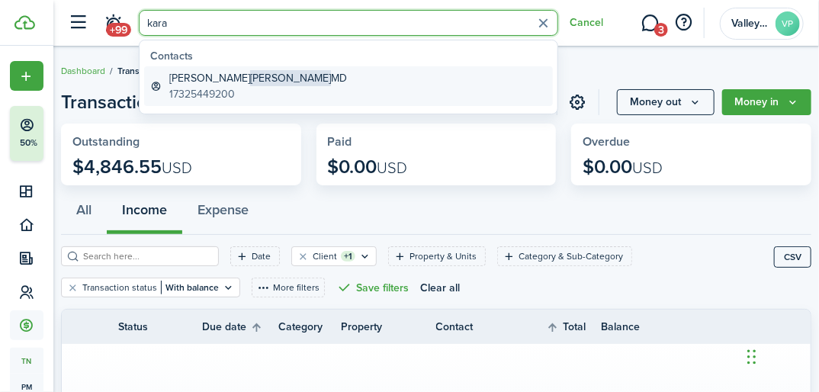
type input "kara"
click at [250, 72] on span "[PERSON_NAME]" at bounding box center [290, 78] width 81 height 16
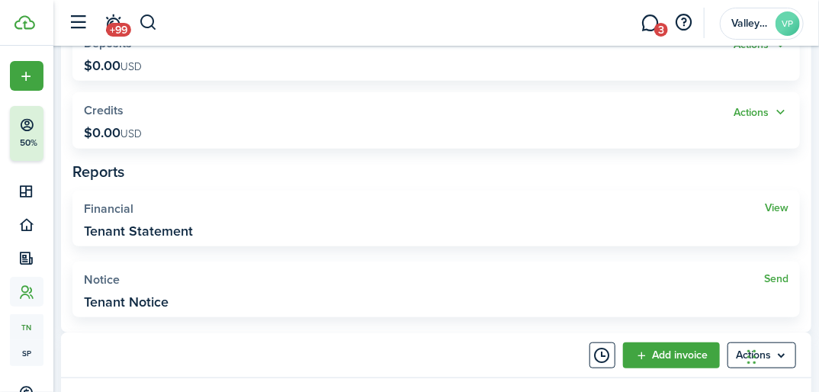
scroll to position [366, 0]
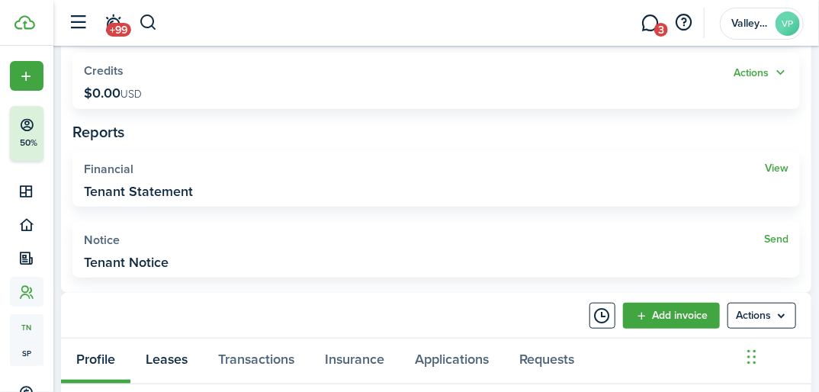
click at [170, 357] on link "Leases" at bounding box center [166, 360] width 72 height 45
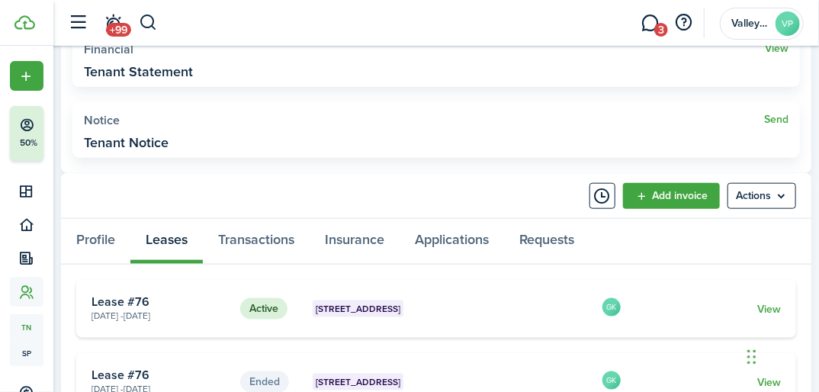
scroll to position [488, 0]
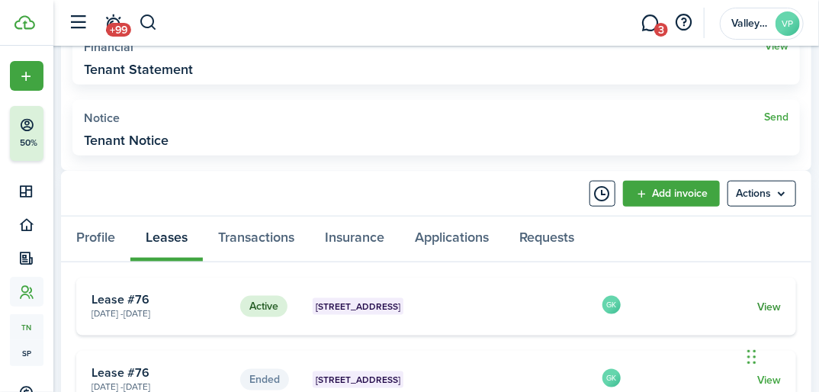
click at [774, 302] on link "View" at bounding box center [769, 307] width 24 height 16
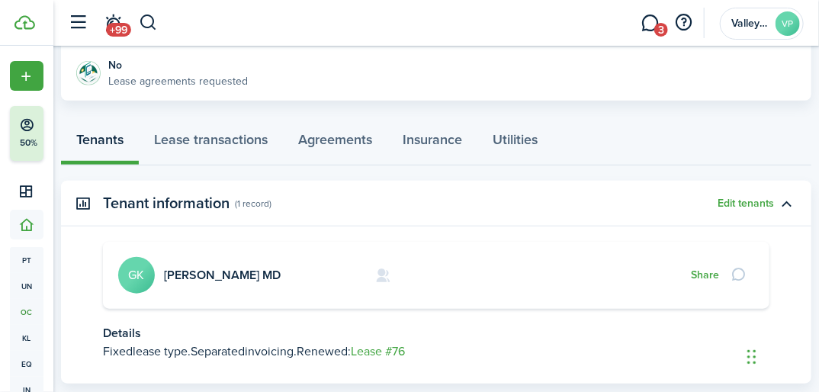
scroll to position [305, 0]
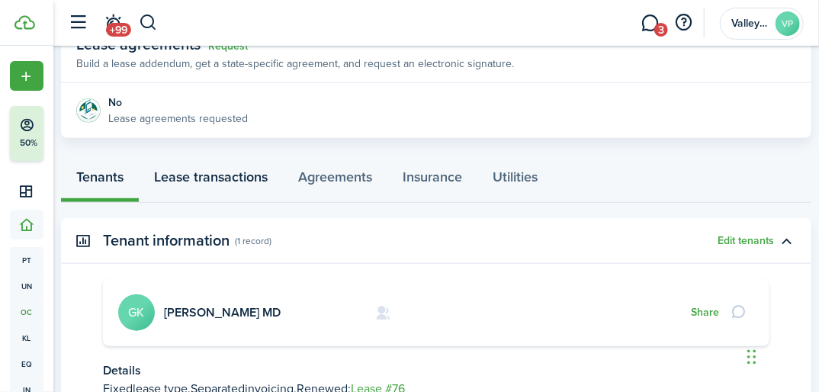
click at [182, 177] on link "Lease transactions" at bounding box center [211, 179] width 144 height 45
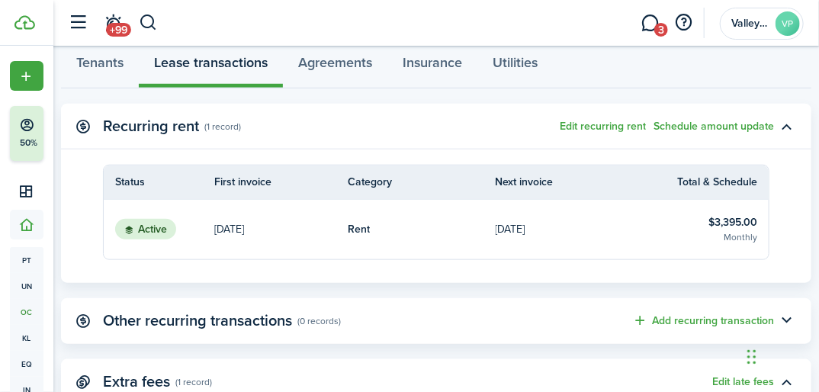
scroll to position [427, 0]
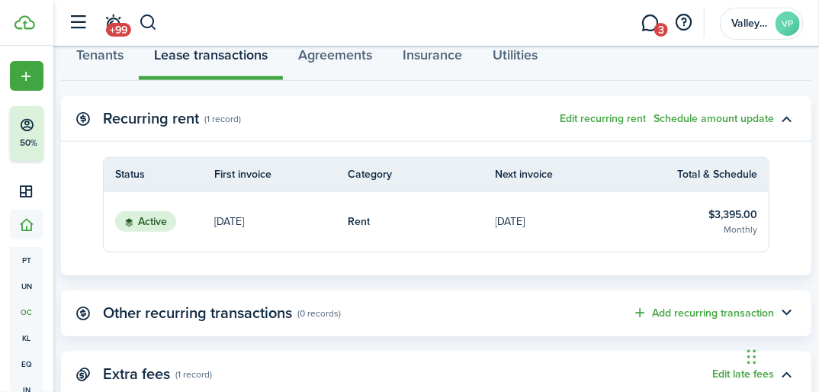
click at [731, 207] on table-info-title "$3,395.00" at bounding box center [732, 215] width 49 height 16
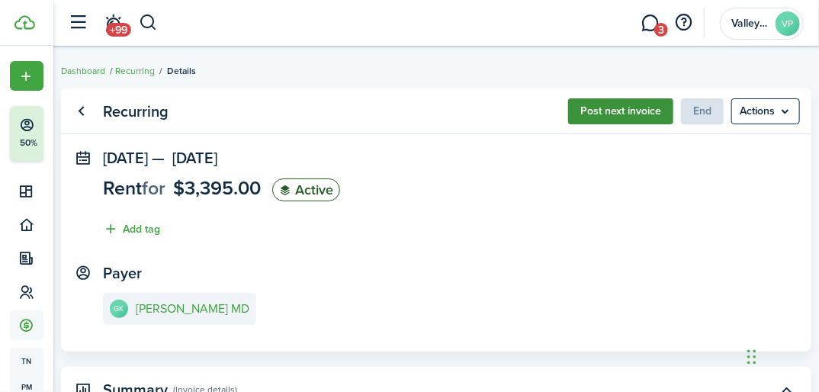
click at [598, 122] on button "Post next invoice" at bounding box center [620, 111] width 105 height 26
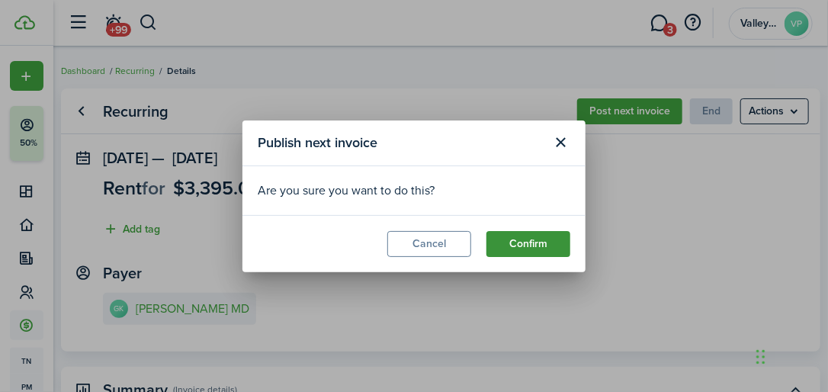
click at [524, 249] on button "Confirm" at bounding box center [528, 244] width 84 height 26
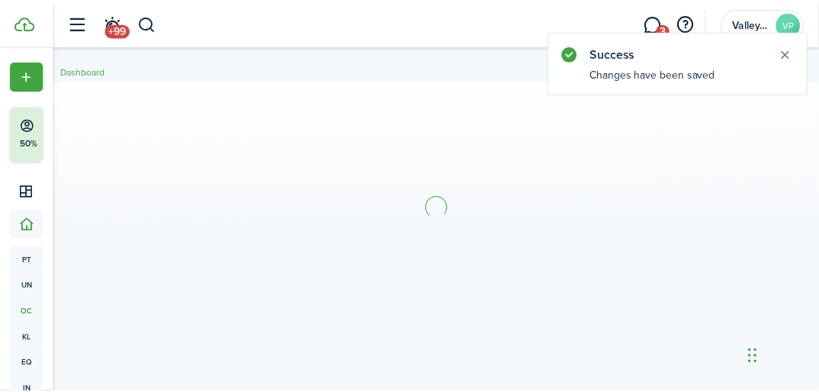
scroll to position [305, 0]
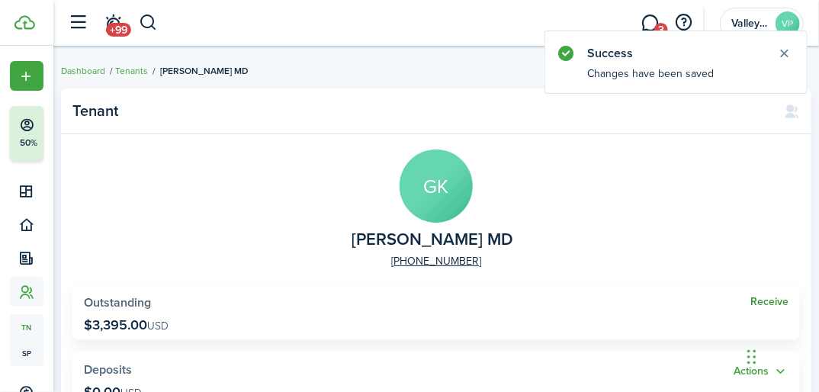
click at [761, 303] on link "Receive" at bounding box center [769, 302] width 38 height 12
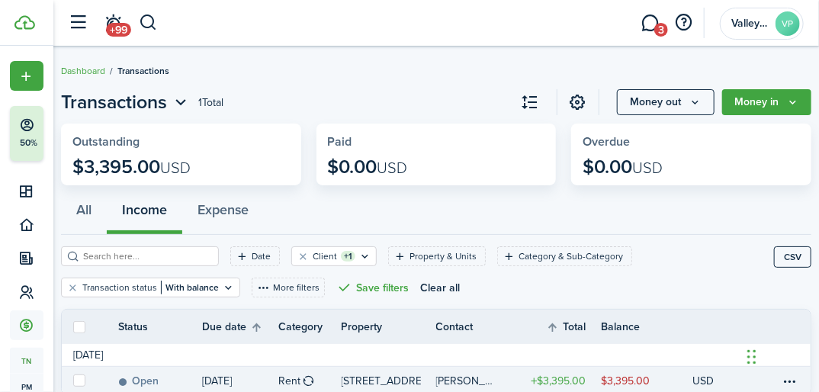
click at [75, 378] on label at bounding box center [79, 380] width 12 height 12
click at [73, 380] on input "checkbox" at bounding box center [72, 380] width 1 height 1
checkbox input "true"
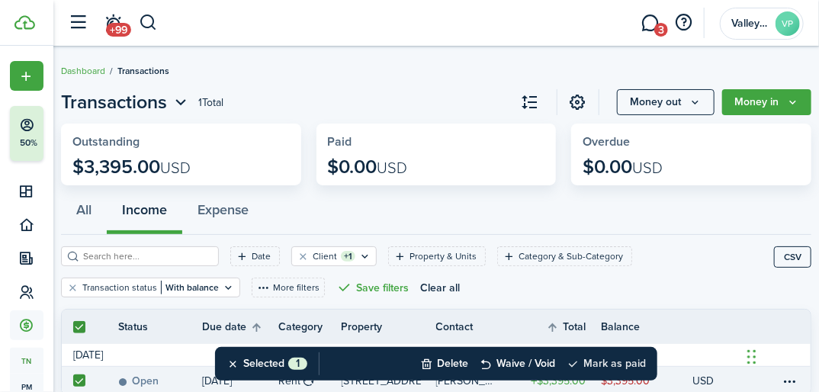
click at [605, 358] on button "Mark as paid" at bounding box center [605, 364] width 79 height 34
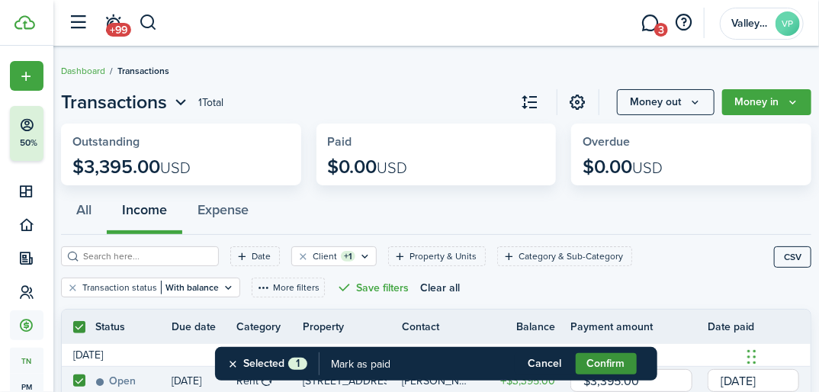
click at [603, 366] on button "Confirm" at bounding box center [605, 363] width 61 height 21
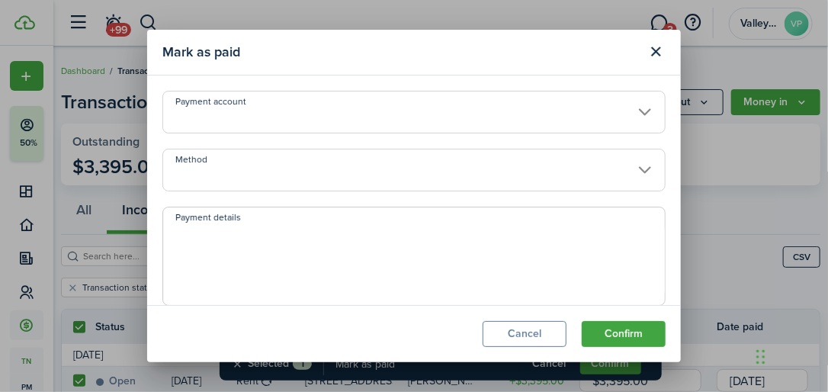
click at [194, 159] on input "Method" at bounding box center [413, 170] width 503 height 43
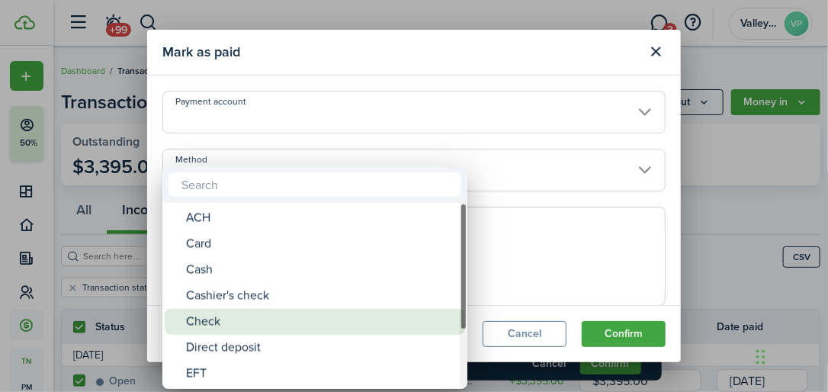
click at [203, 320] on div "Check" at bounding box center [321, 322] width 270 height 26
type input "Check"
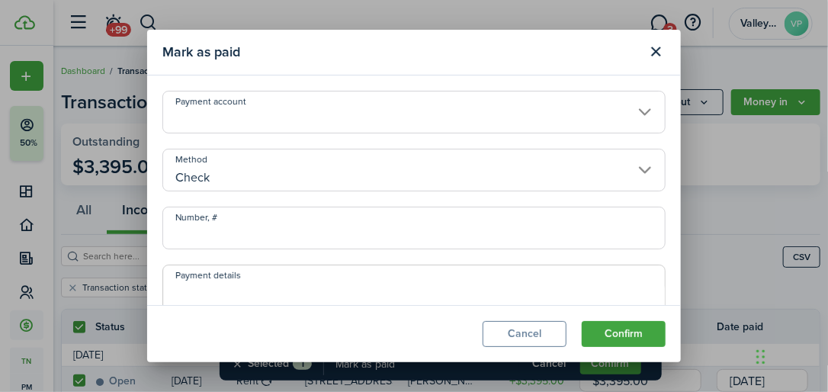
drag, startPoint x: 198, startPoint y: 235, endPoint x: 210, endPoint y: 229, distance: 14.0
click at [201, 235] on input "Number, #" at bounding box center [413, 228] width 503 height 43
type input "35754403"
click at [628, 328] on button "Confirm" at bounding box center [624, 334] width 84 height 26
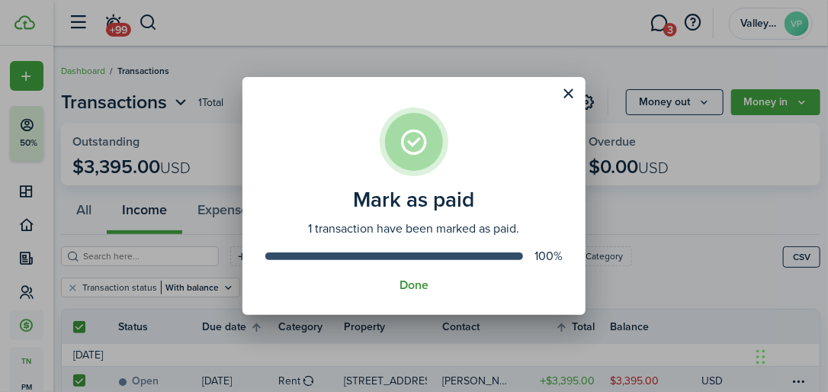
click at [425, 284] on button "Done" at bounding box center [413, 285] width 29 height 14
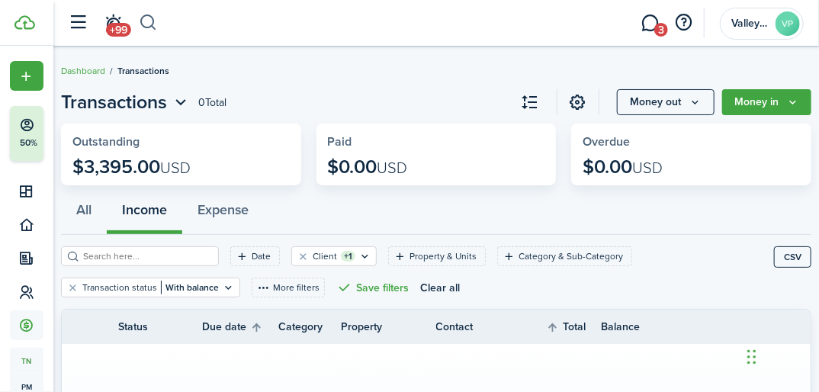
click at [143, 16] on button "button" at bounding box center [148, 23] width 19 height 26
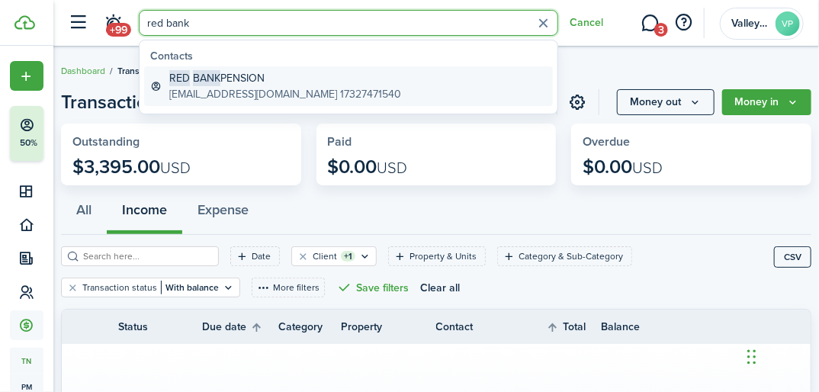
type input "red bank"
click at [234, 76] on global-search-item-title "RED BANK PENSION" at bounding box center [285, 78] width 232 height 16
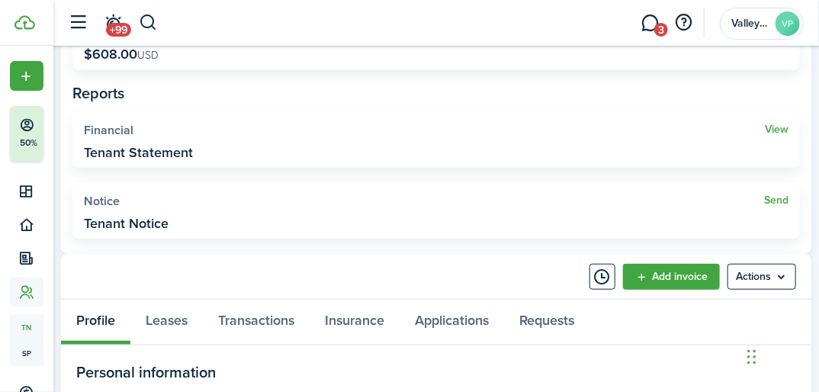
scroll to position [427, 0]
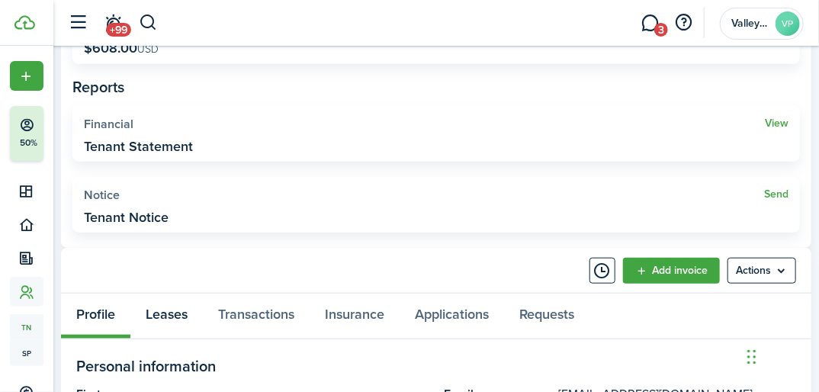
click at [172, 310] on link "Leases" at bounding box center [166, 315] width 72 height 45
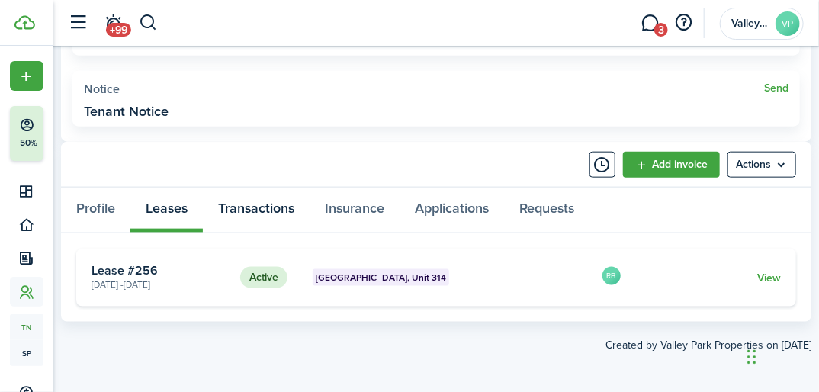
scroll to position [536, 0]
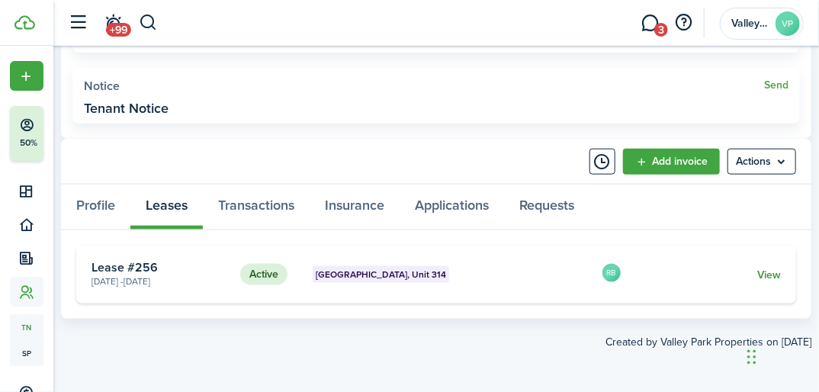
click at [764, 275] on link "View" at bounding box center [769, 275] width 24 height 16
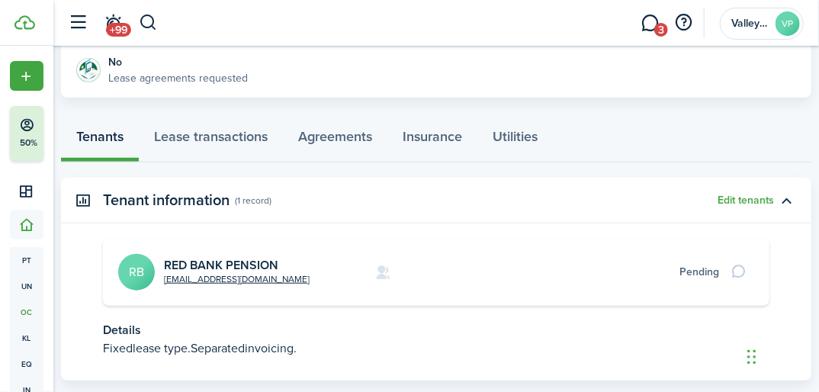
scroll to position [366, 0]
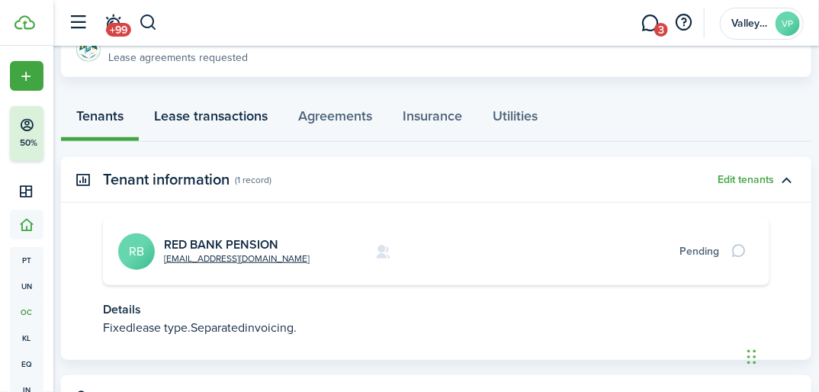
click at [232, 114] on link "Lease transactions" at bounding box center [211, 118] width 144 height 45
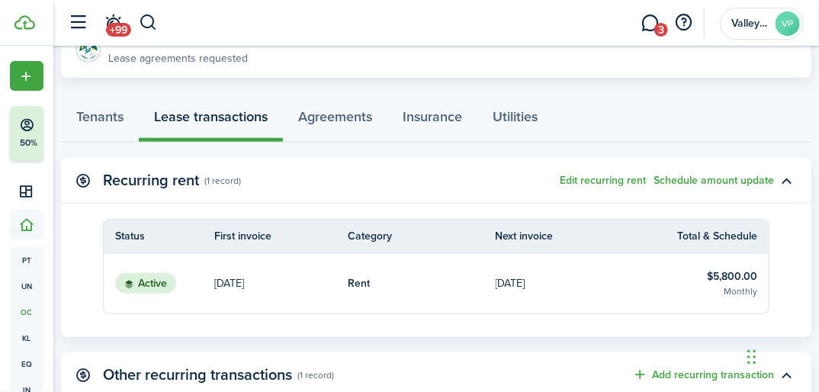
scroll to position [366, 0]
click at [726, 268] on table-info-title "$5,800.00" at bounding box center [731, 276] width 50 height 16
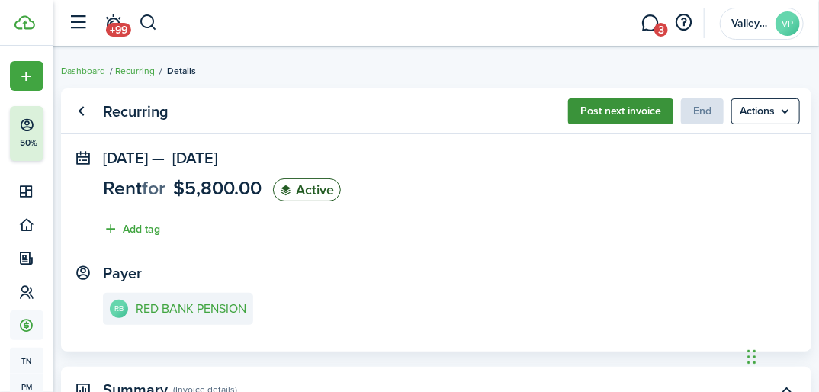
click at [581, 107] on button "Post next invoice" at bounding box center [620, 111] width 105 height 26
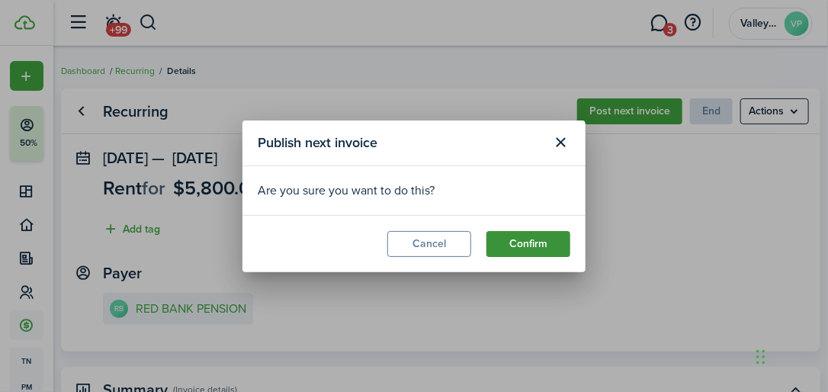
click at [521, 244] on button "Confirm" at bounding box center [528, 244] width 84 height 26
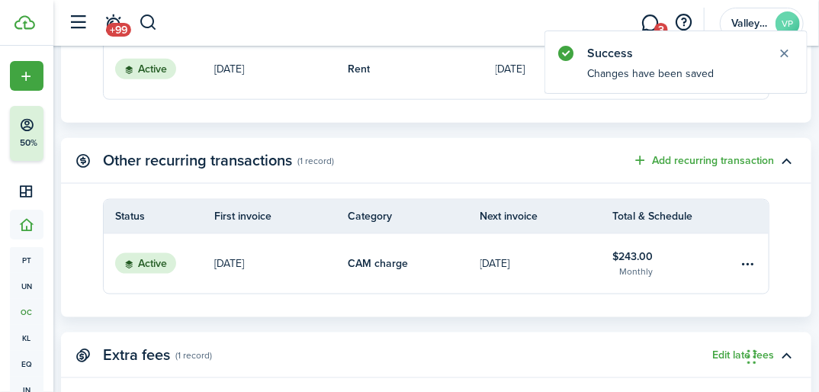
scroll to position [610, 0]
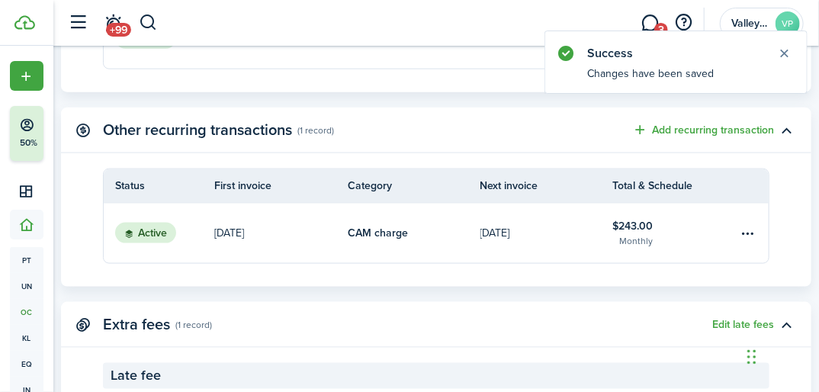
click at [620, 229] on table-info-title "$243.00" at bounding box center [632, 226] width 40 height 16
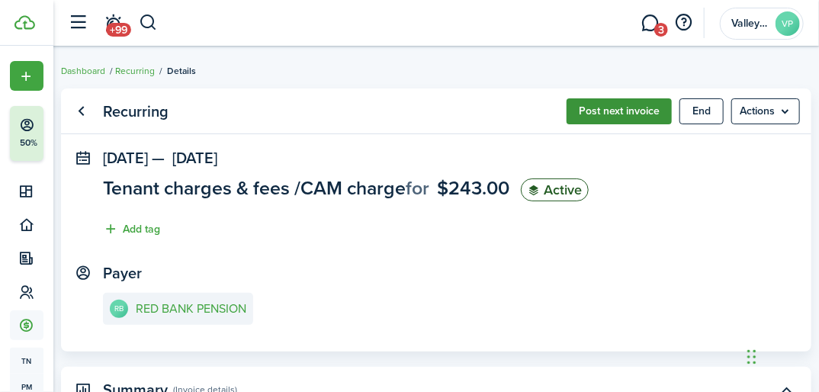
click at [610, 109] on button "Post next invoice" at bounding box center [618, 111] width 105 height 26
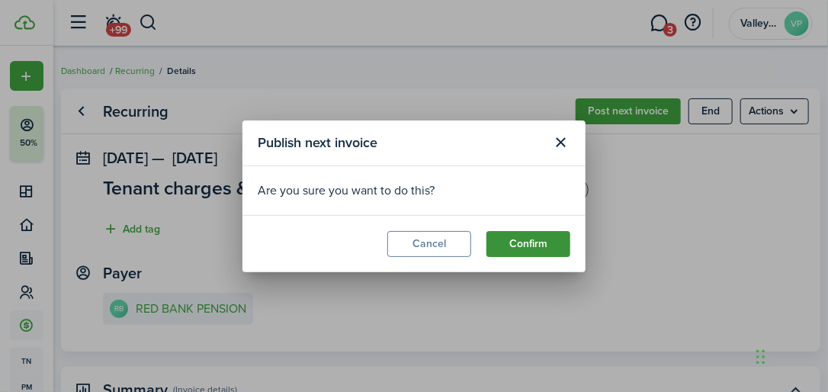
click at [498, 244] on button "Confirm" at bounding box center [528, 244] width 84 height 26
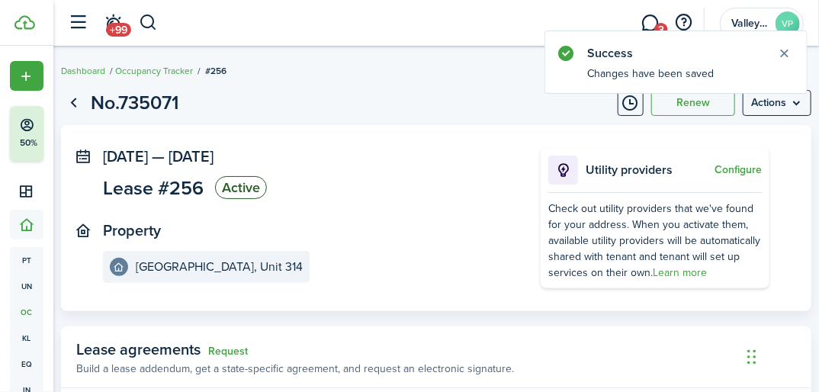
scroll to position [366, 0]
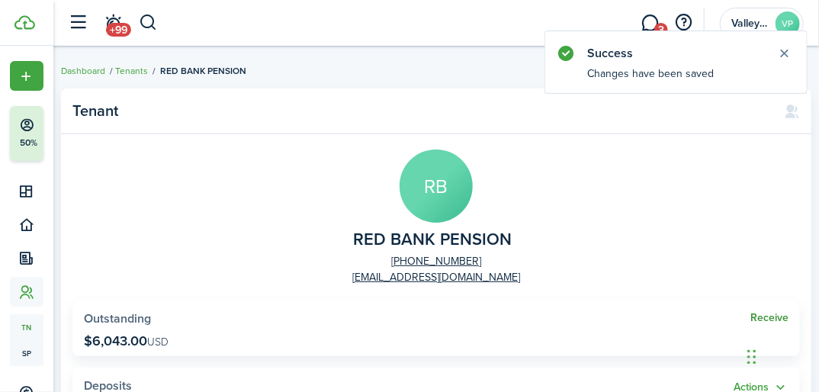
click at [766, 312] on link "Receive" at bounding box center [769, 318] width 38 height 12
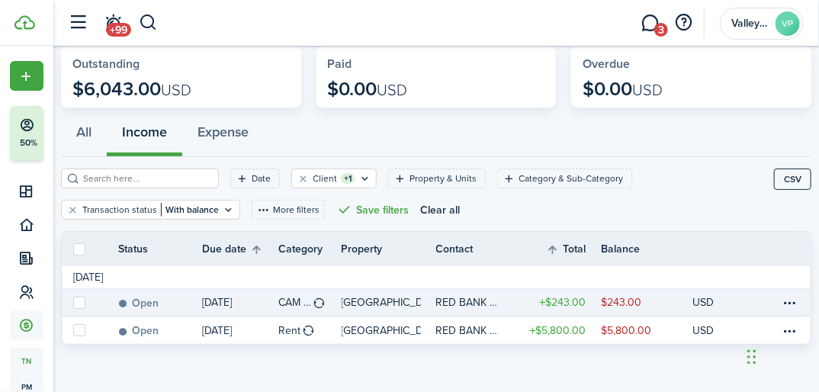
scroll to position [79, 0]
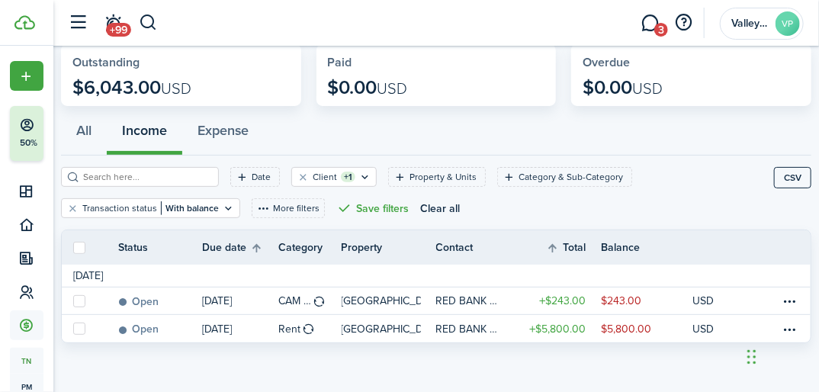
click at [77, 246] on label at bounding box center [79, 248] width 12 height 12
click at [73, 247] on input "checkbox" at bounding box center [72, 247] width 1 height 1
checkbox input "true"
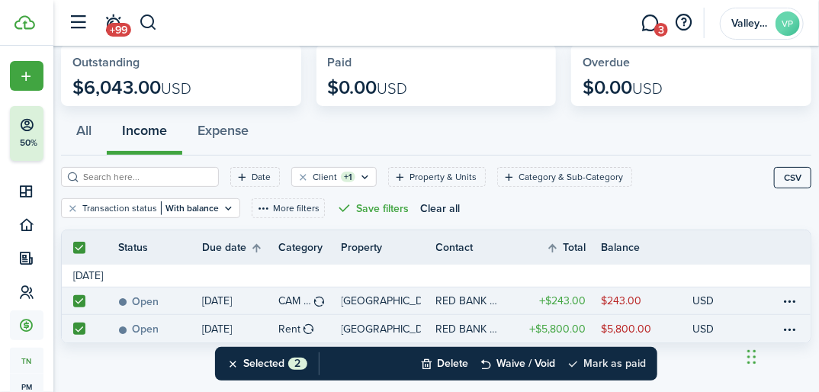
click at [604, 357] on button "Mark as paid" at bounding box center [605, 364] width 79 height 34
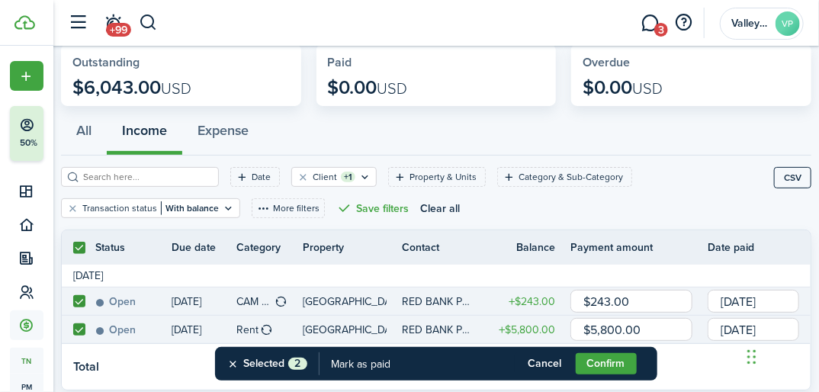
click at [604, 357] on button "Confirm" at bounding box center [605, 363] width 61 height 21
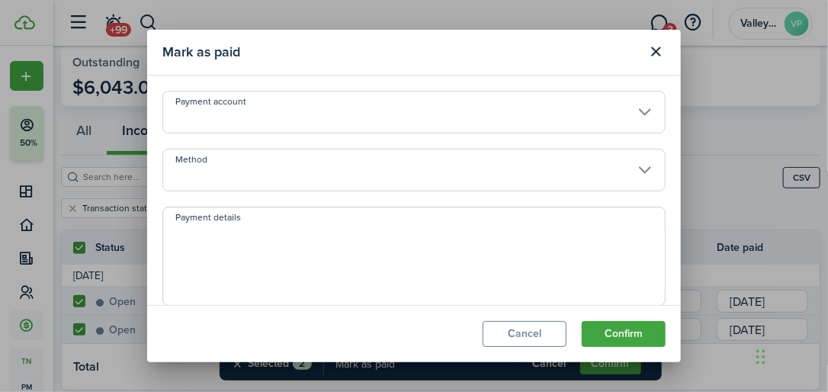
click at [181, 156] on input "Method" at bounding box center [413, 170] width 503 height 43
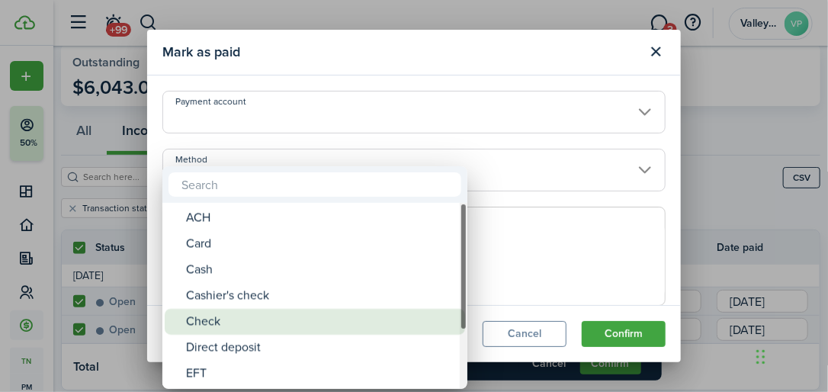
click at [208, 320] on div "Check" at bounding box center [321, 322] width 270 height 26
type input "Check"
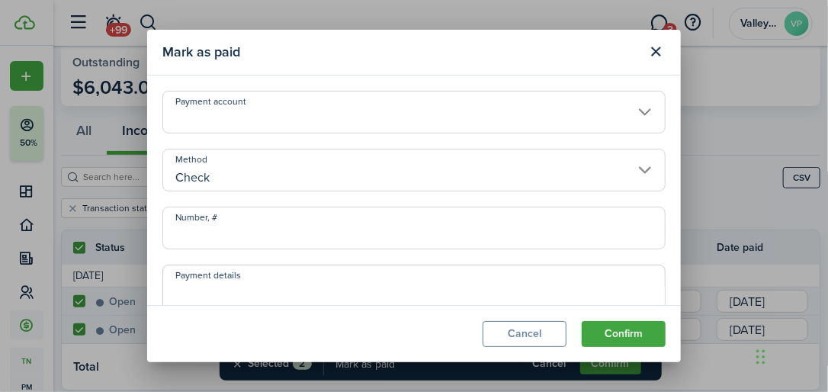
click at [200, 244] on input "Number, #" at bounding box center [413, 228] width 503 height 43
type input "35722289"
click at [626, 339] on button "Confirm" at bounding box center [624, 334] width 84 height 26
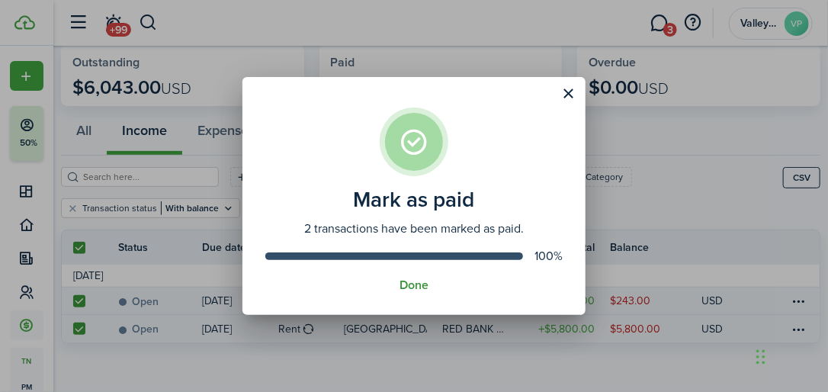
click at [409, 287] on button "Done" at bounding box center [413, 285] width 29 height 14
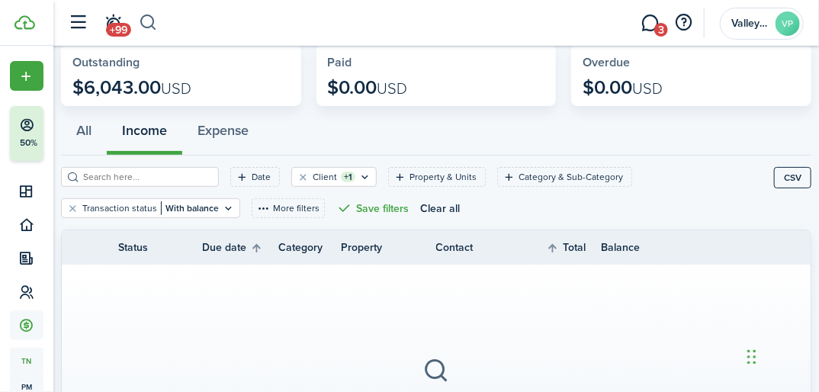
click at [148, 21] on button "button" at bounding box center [148, 23] width 19 height 26
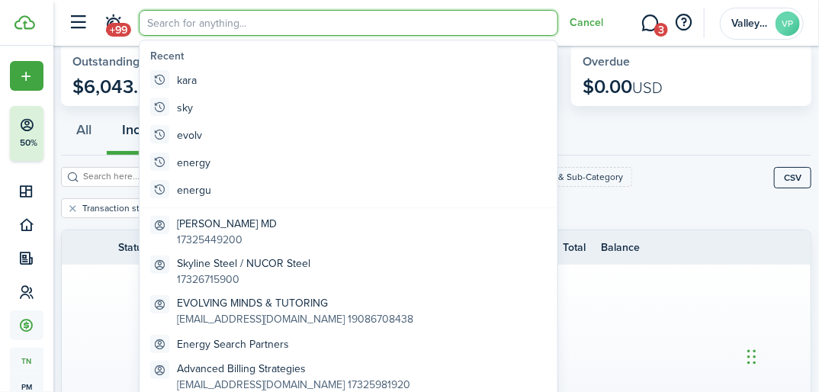
scroll to position [0, 0]
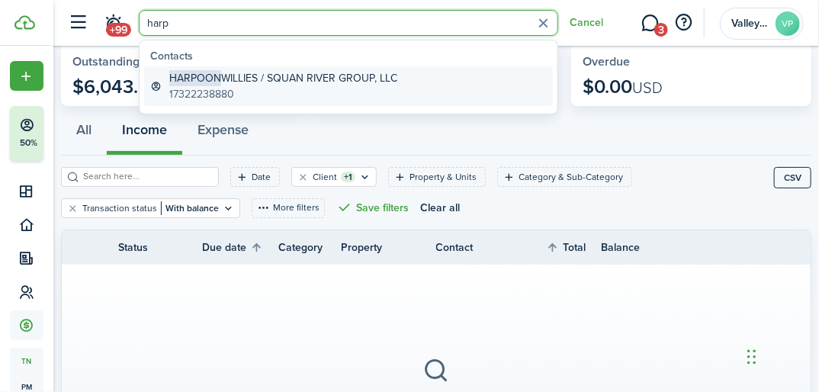
type input "harp"
click at [284, 78] on global-search-item-title "HARPOON WILLIES / SQUAN RIVER GROUP, LLC" at bounding box center [283, 78] width 228 height 16
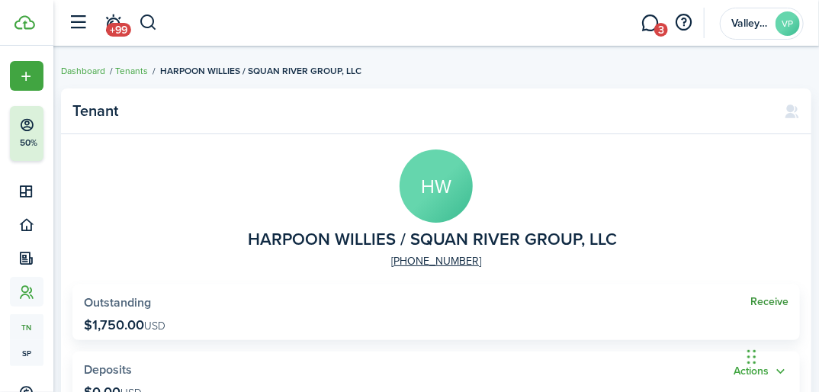
click at [762, 302] on link "Receive" at bounding box center [769, 302] width 38 height 12
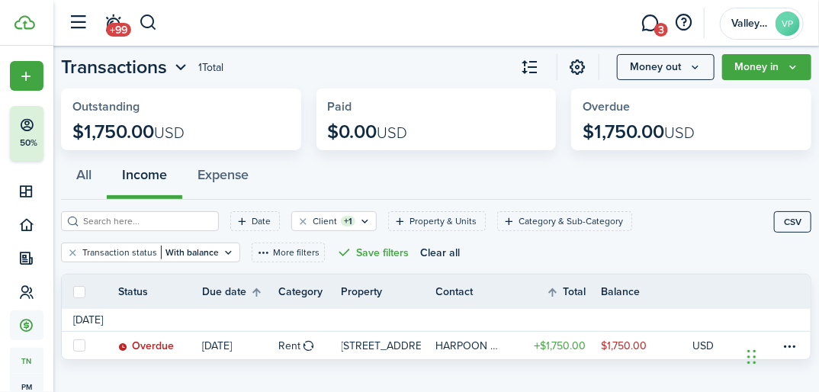
scroll to position [52, 0]
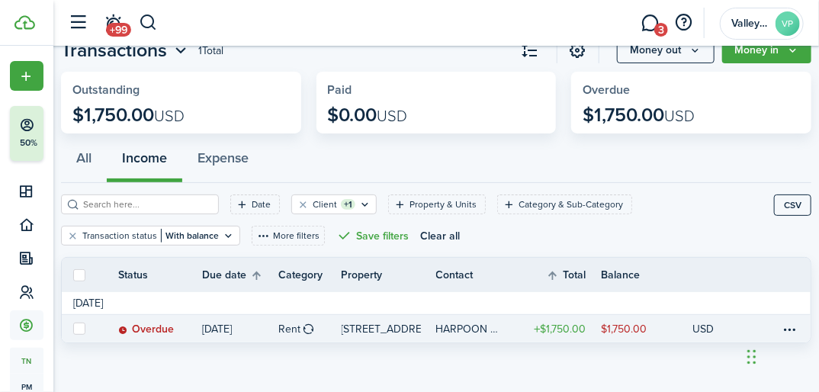
click at [76, 328] on label at bounding box center [79, 328] width 12 height 12
click at [73, 328] on input "checkbox" at bounding box center [72, 328] width 1 height 1
checkbox input "true"
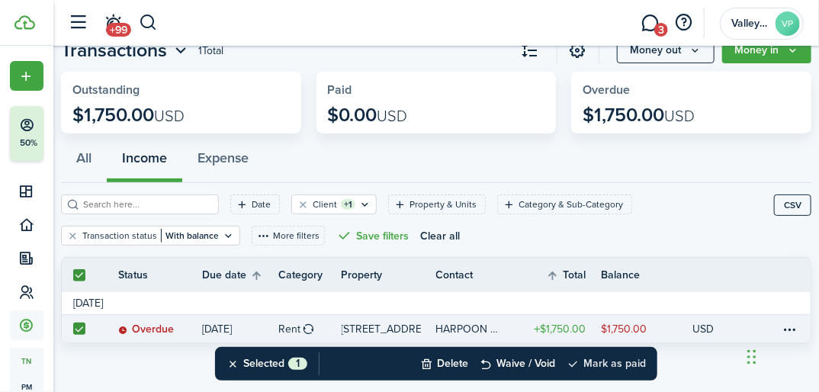
click at [611, 367] on button "Mark as paid" at bounding box center [605, 364] width 79 height 34
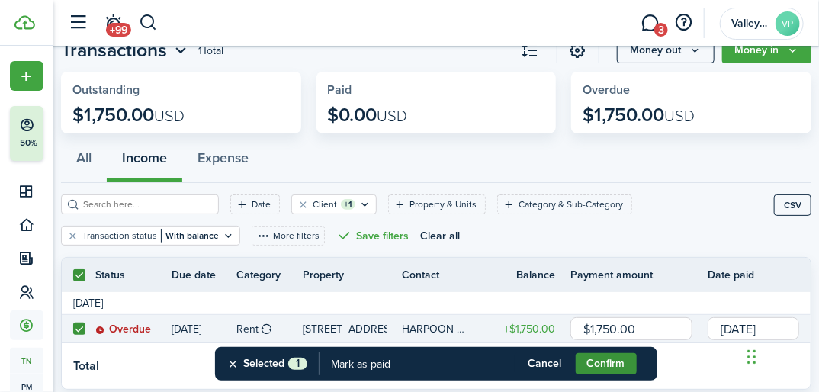
click at [609, 367] on button "Confirm" at bounding box center [605, 363] width 61 height 21
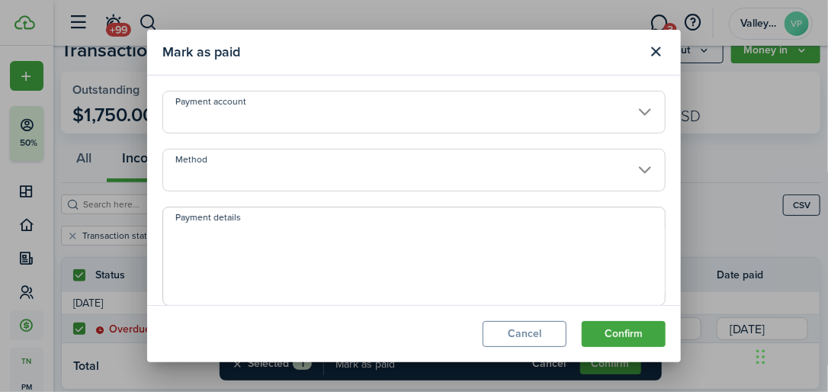
click at [223, 171] on input "Method" at bounding box center [413, 170] width 503 height 43
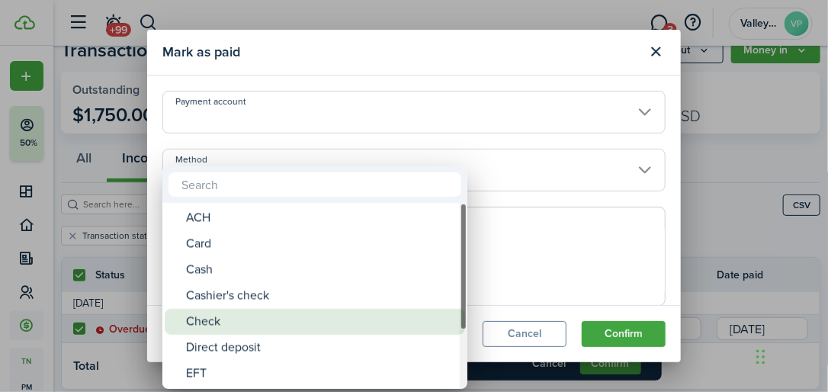
click at [208, 320] on div "Check" at bounding box center [321, 322] width 270 height 26
type input "Check"
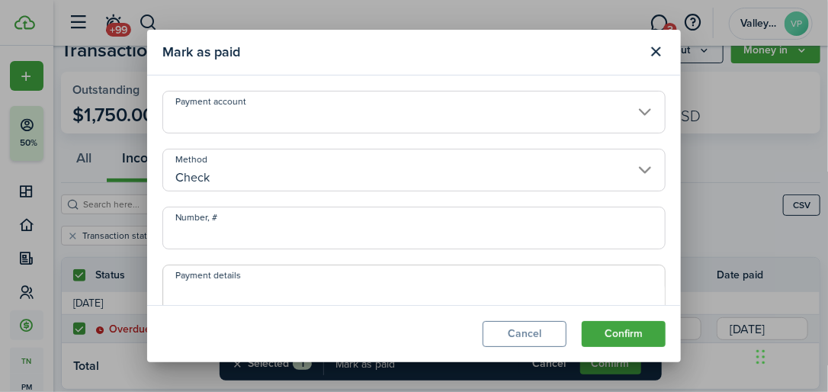
click at [197, 229] on input "Number, #" at bounding box center [413, 228] width 503 height 43
type input "390"
click at [640, 337] on button "Confirm" at bounding box center [624, 334] width 84 height 26
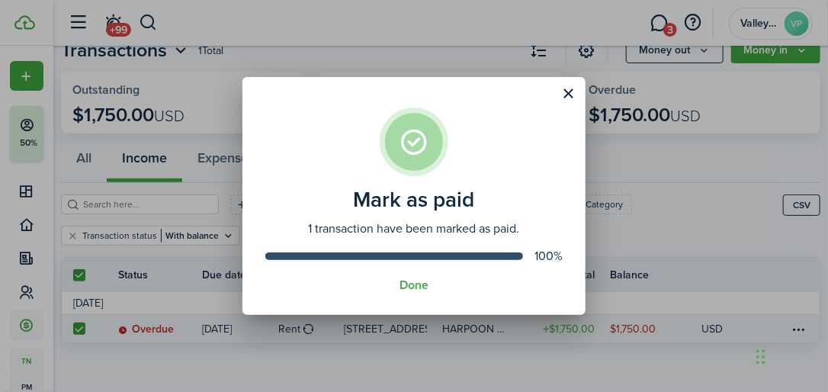
click at [397, 282] on div "Done" at bounding box center [413, 285] width 297 height 14
click at [403, 284] on button "Done" at bounding box center [413, 285] width 29 height 14
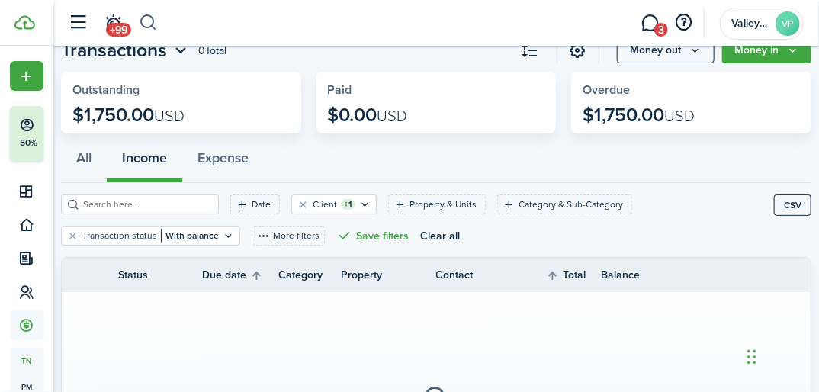
click at [143, 14] on button "button" at bounding box center [148, 23] width 19 height 26
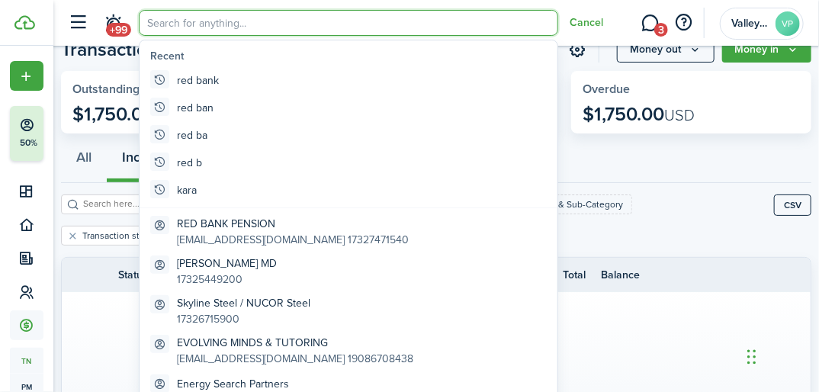
scroll to position [0, 0]
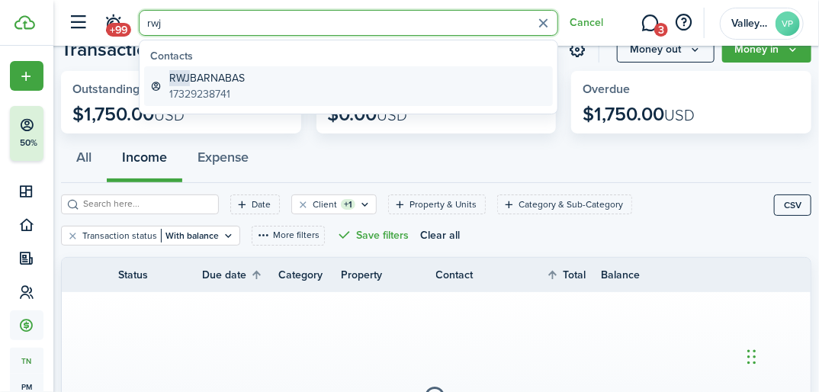
type input "rwj"
click at [240, 68] on link "RWJ BARNABAS 17329238741" at bounding box center [348, 86] width 409 height 40
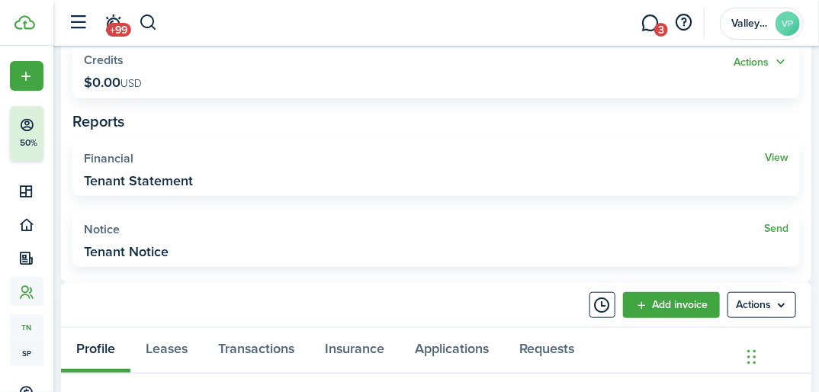
scroll to position [427, 0]
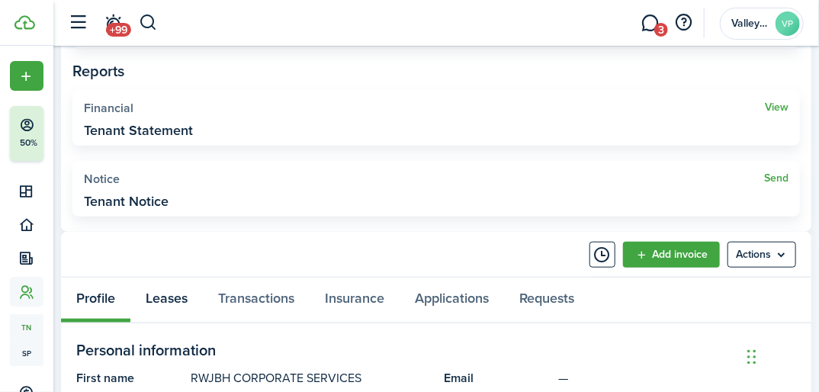
click at [152, 293] on link "Leases" at bounding box center [166, 299] width 72 height 45
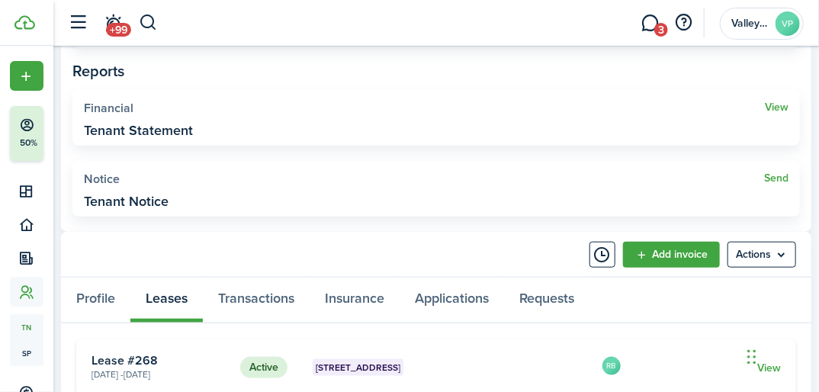
scroll to position [488, 0]
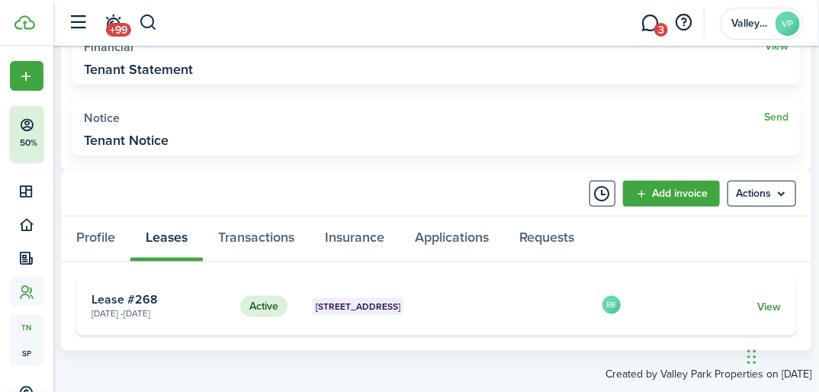
click at [762, 300] on link "View" at bounding box center [769, 307] width 24 height 16
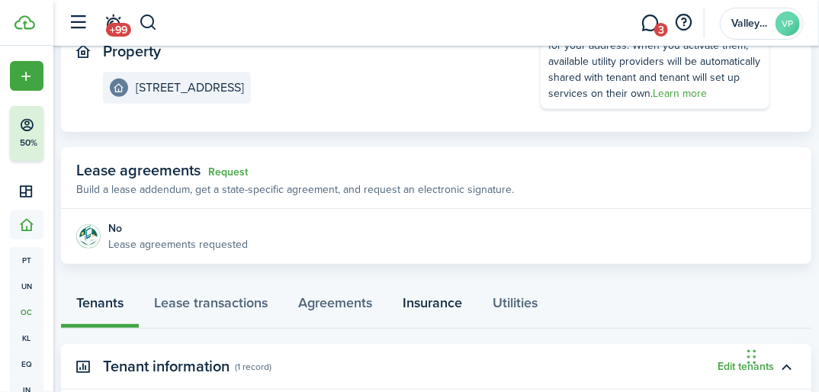
scroll to position [183, 0]
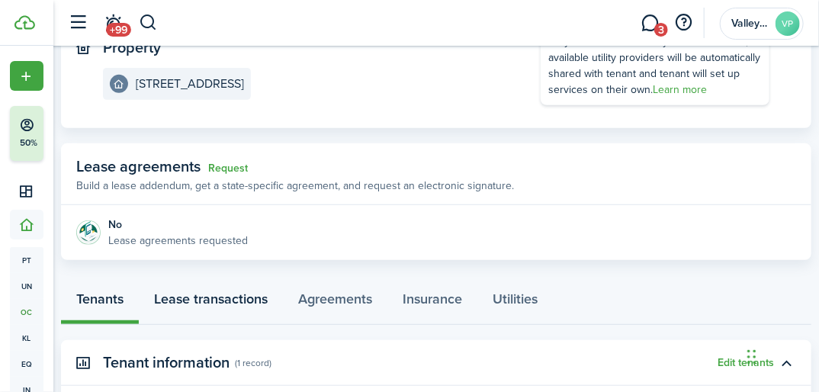
click at [240, 290] on link "Lease transactions" at bounding box center [211, 301] width 144 height 45
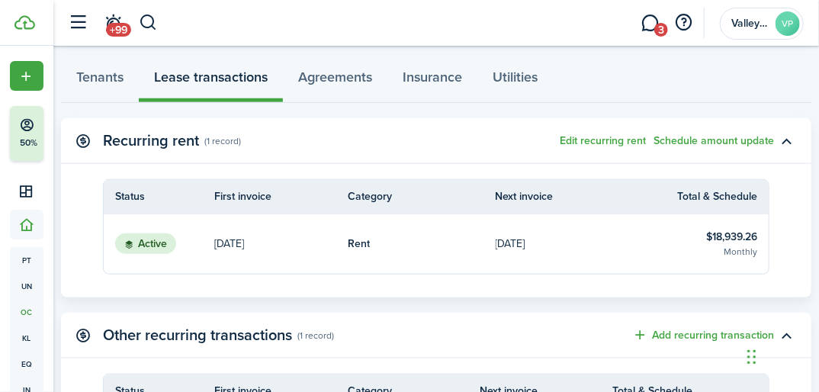
scroll to position [427, 0]
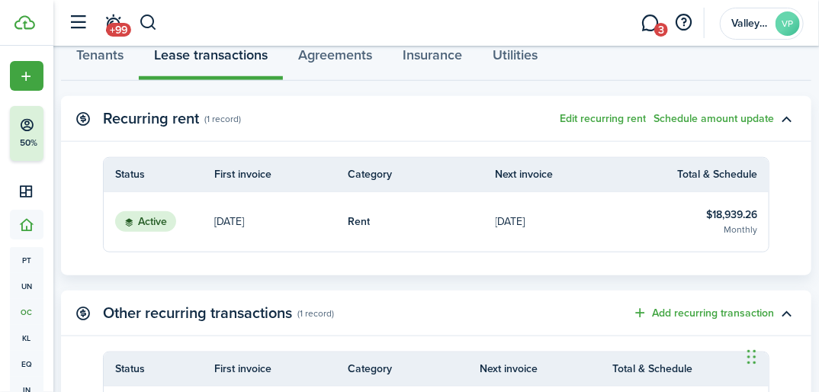
click at [729, 218] on table-info-title "$18,939.26" at bounding box center [731, 215] width 51 height 16
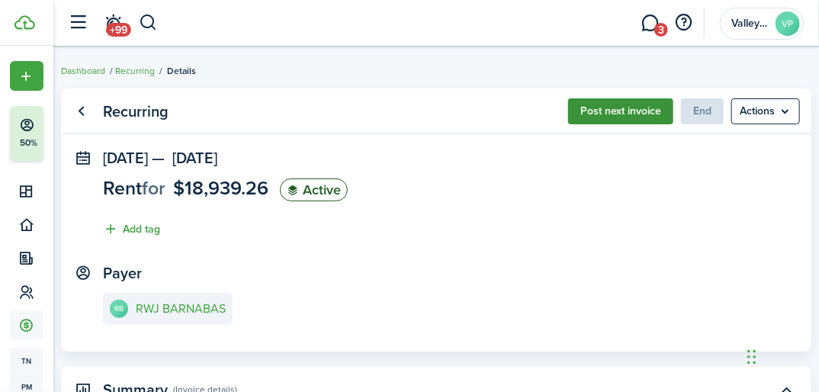
click at [623, 108] on button "Post next invoice" at bounding box center [620, 111] width 105 height 26
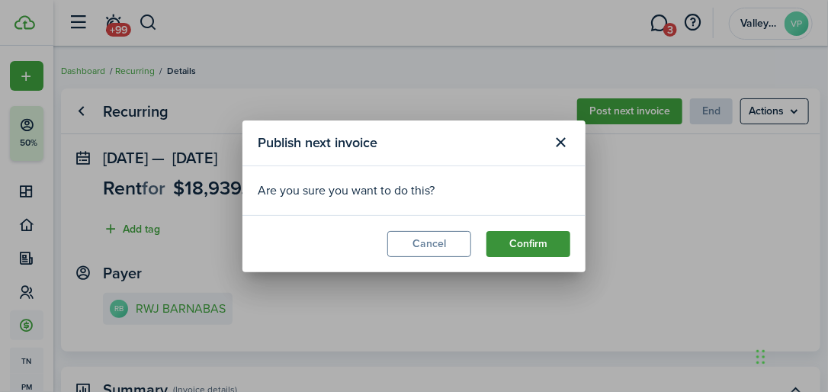
click at [558, 252] on button "Confirm" at bounding box center [528, 244] width 84 height 26
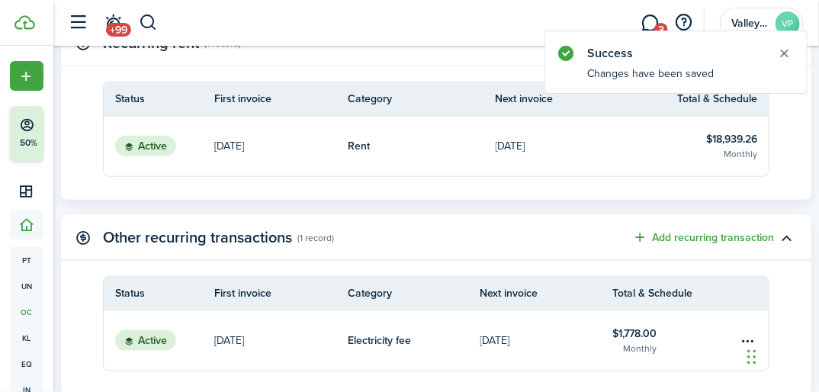
scroll to position [549, 0]
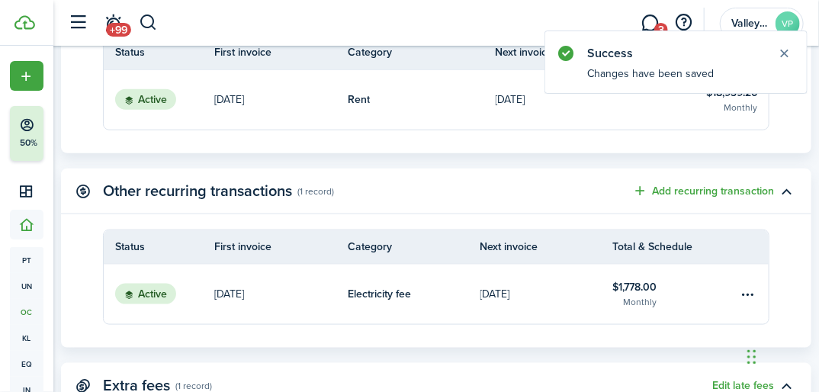
click at [629, 284] on table-info-title "$1,778.00" at bounding box center [634, 287] width 44 height 16
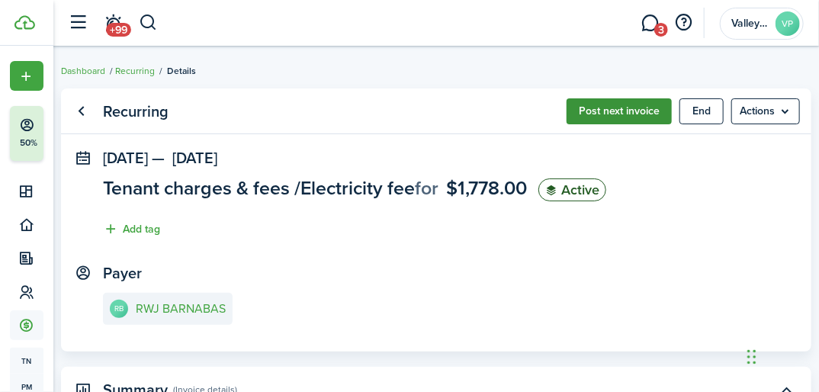
click at [598, 119] on button "Post next invoice" at bounding box center [618, 111] width 105 height 26
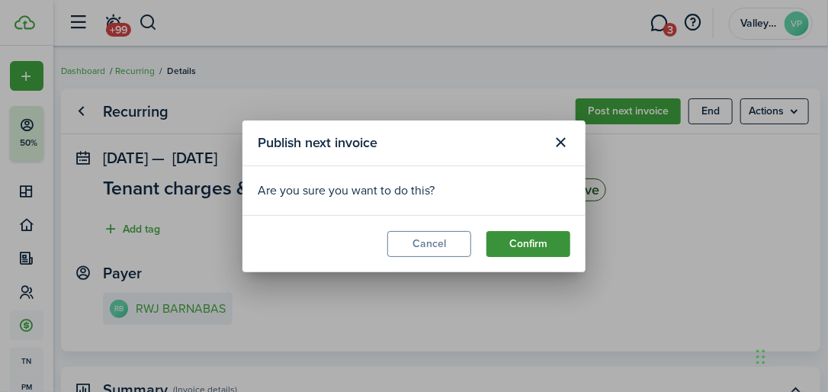
click at [540, 235] on button "Confirm" at bounding box center [528, 244] width 84 height 26
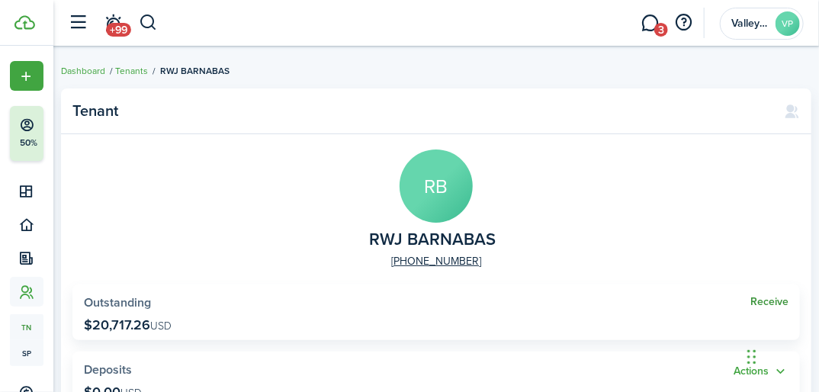
click at [769, 299] on link "Receive" at bounding box center [769, 302] width 38 height 12
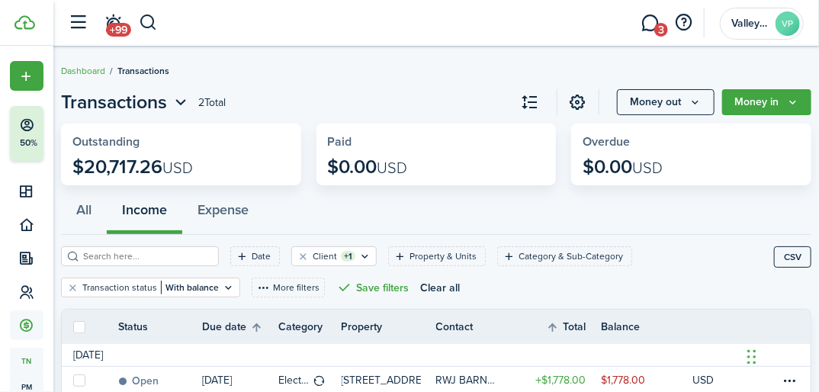
click at [82, 327] on label at bounding box center [79, 327] width 12 height 12
click at [73, 327] on input "checkbox" at bounding box center [72, 326] width 1 height 1
checkbox input "true"
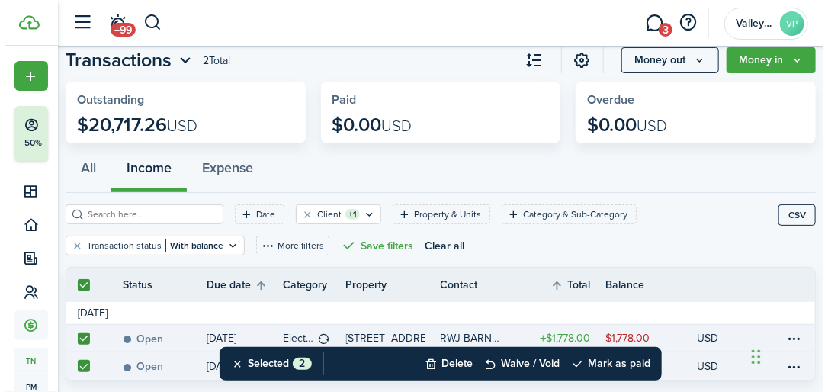
scroll to position [61, 0]
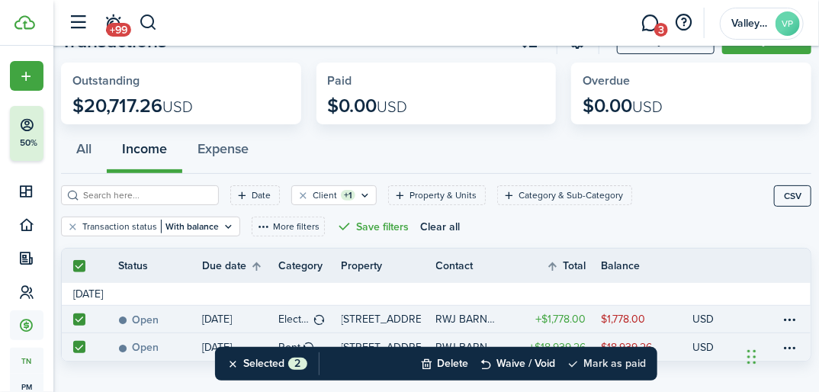
click at [620, 359] on button "Mark as paid" at bounding box center [605, 364] width 79 height 34
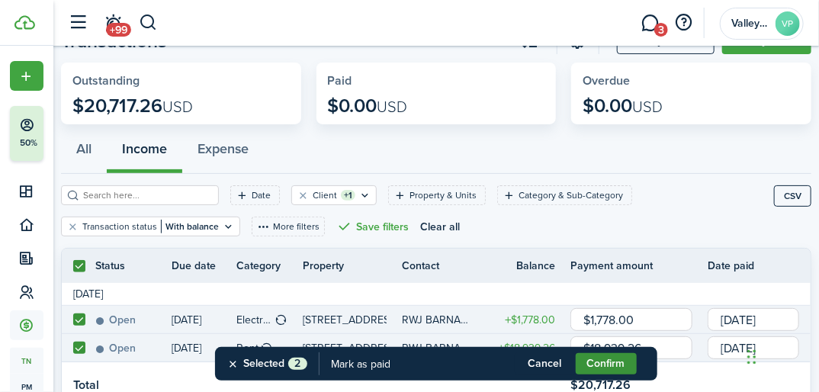
click at [601, 359] on button "Confirm" at bounding box center [605, 363] width 61 height 21
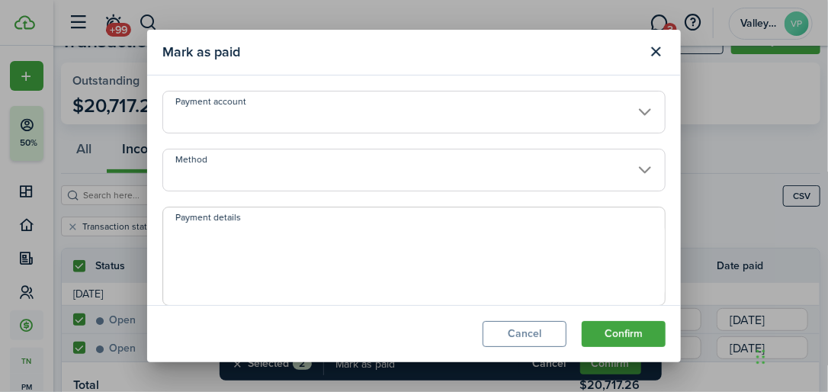
click at [210, 162] on input "Method" at bounding box center [413, 170] width 503 height 43
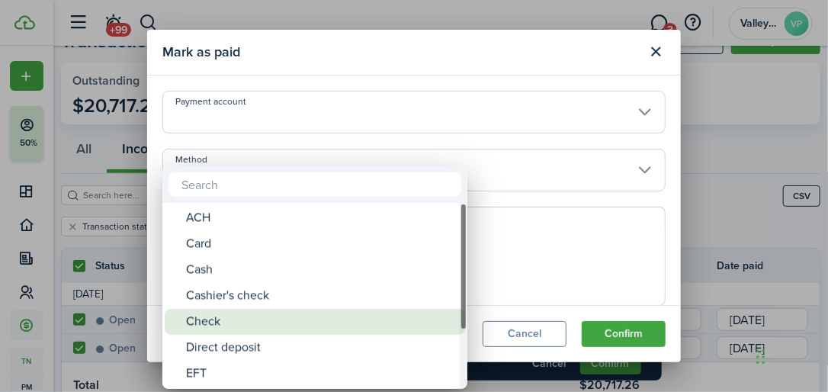
click at [186, 323] on div "Check" at bounding box center [321, 322] width 270 height 26
type input "Check"
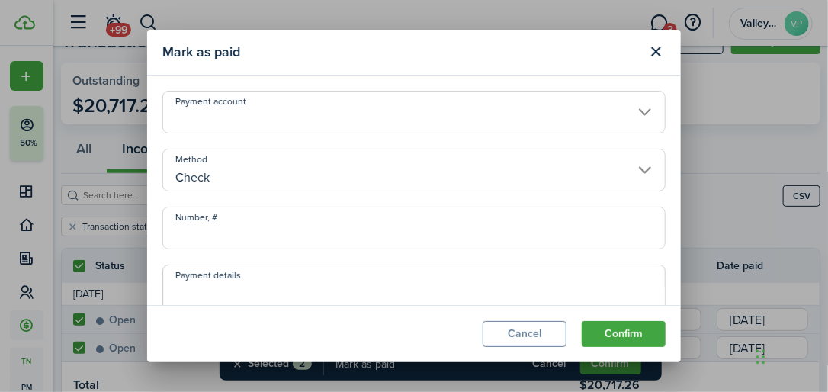
click at [173, 219] on input "Number, #" at bounding box center [413, 228] width 503 height 43
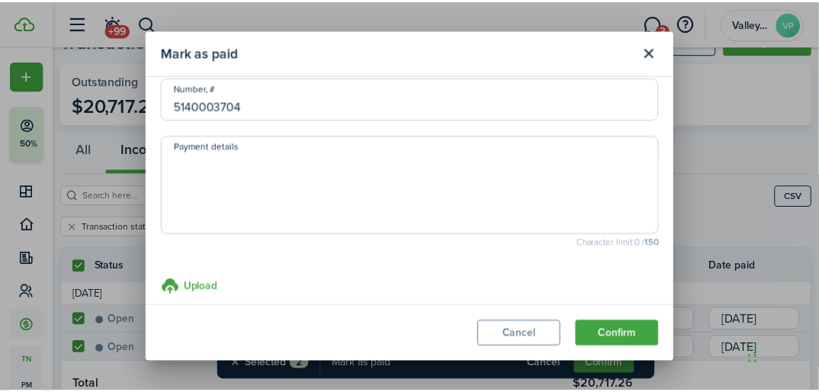
scroll to position [146, 0]
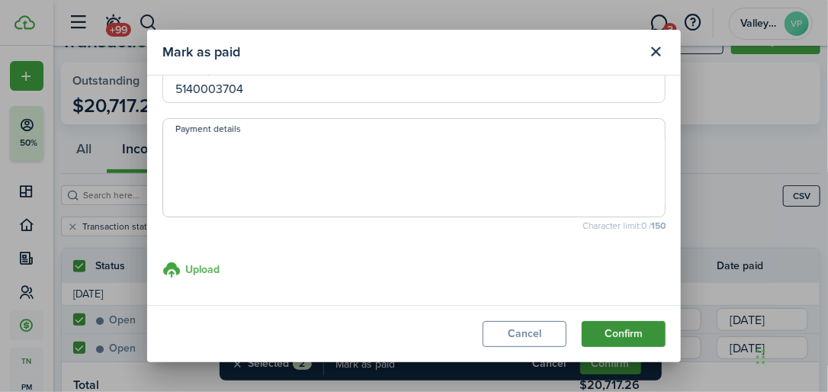
type input "5140003704"
click at [600, 329] on button "Confirm" at bounding box center [624, 334] width 84 height 26
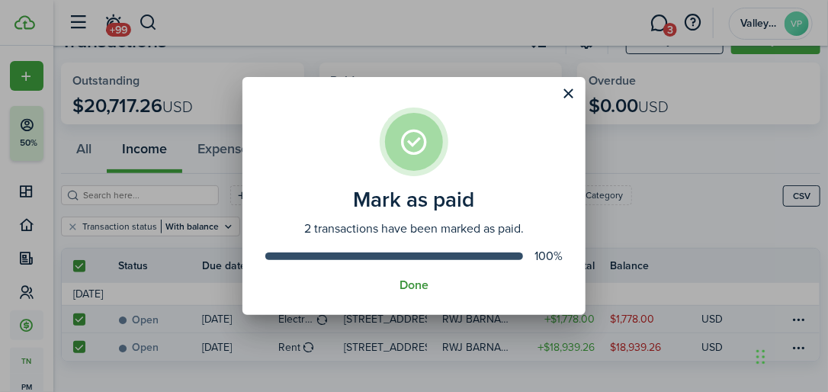
click at [406, 282] on button "Done" at bounding box center [413, 285] width 29 height 14
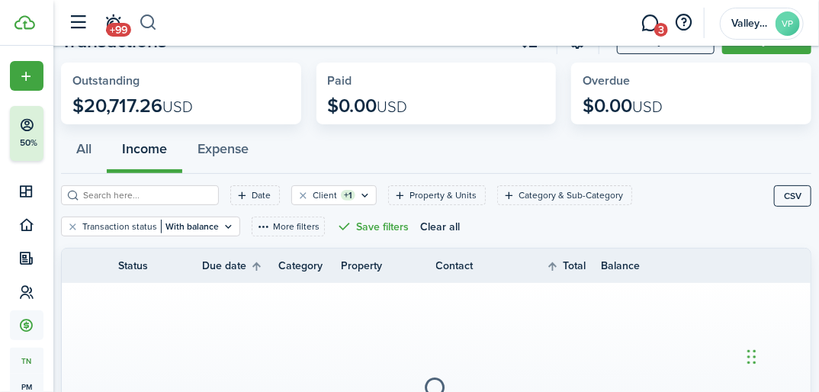
click at [155, 23] on button "button" at bounding box center [148, 23] width 19 height 26
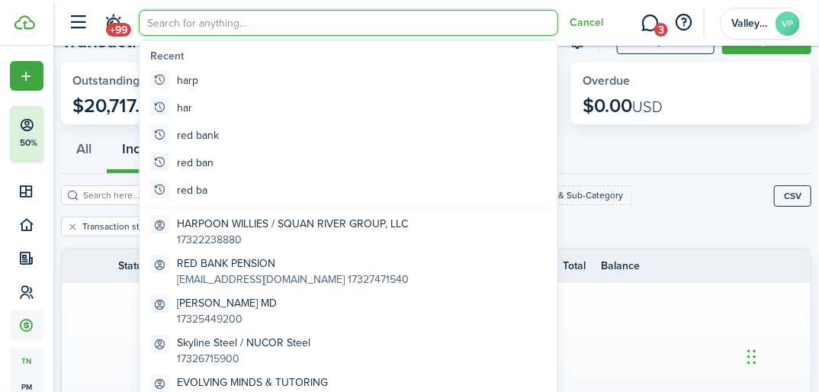
scroll to position [0, 0]
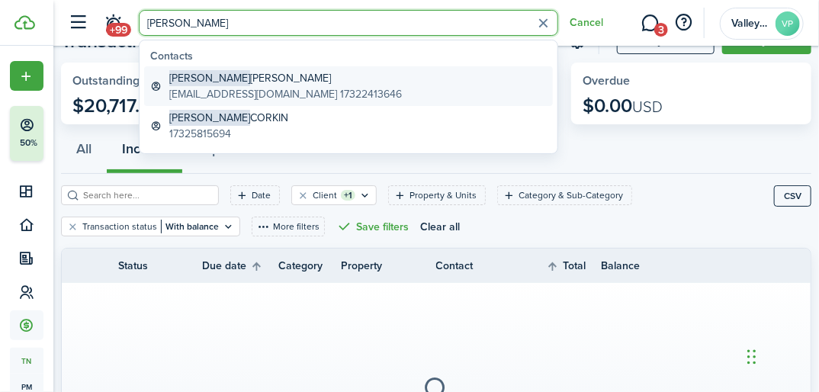
type input "[PERSON_NAME]"
click at [220, 85] on global-search-item-title "[PERSON_NAME]" at bounding box center [285, 78] width 232 height 16
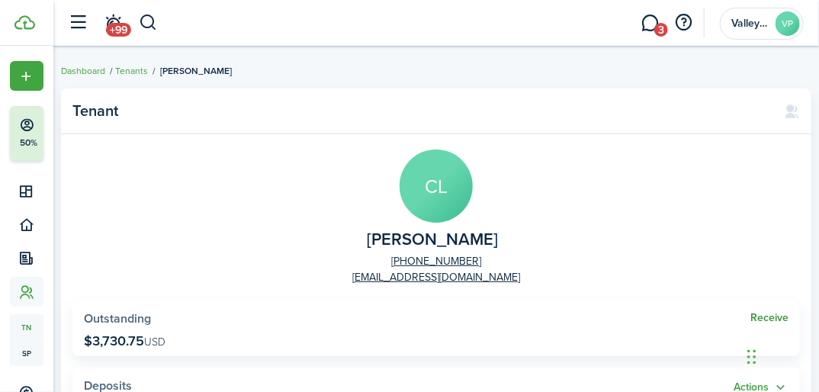
click at [765, 317] on link "Receive" at bounding box center [769, 318] width 38 height 12
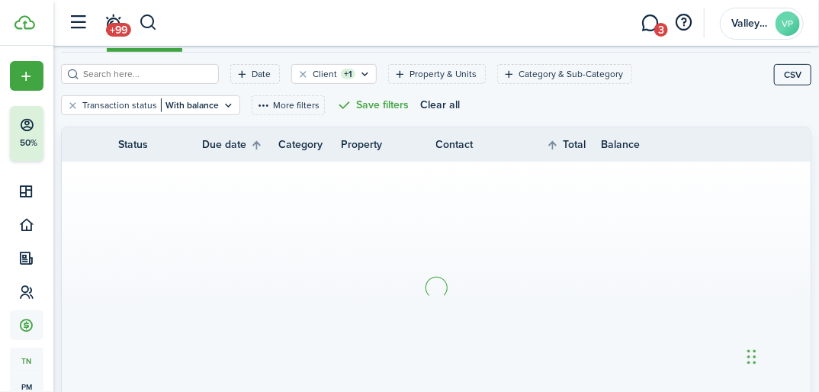
scroll to position [183, 0]
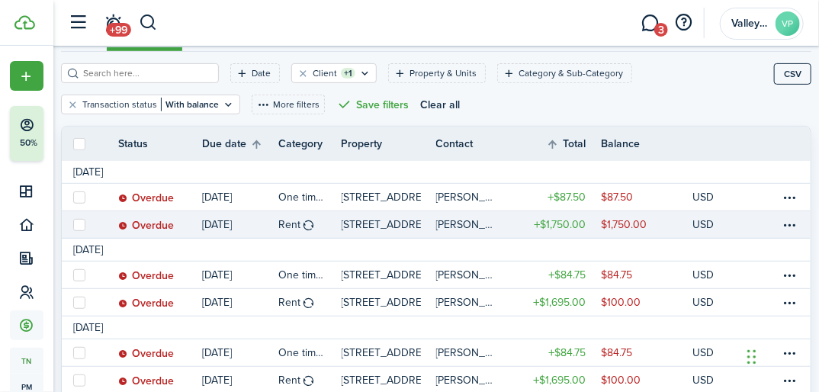
click at [77, 226] on label at bounding box center [79, 225] width 12 height 12
click at [73, 225] on input "checkbox" at bounding box center [72, 224] width 1 height 1
checkbox input "true"
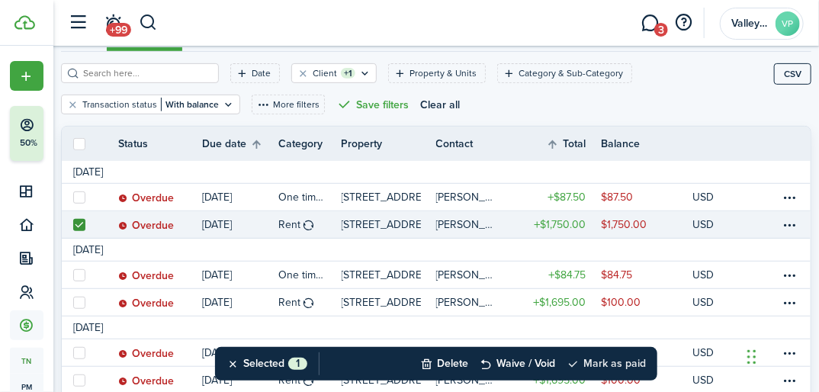
click at [604, 368] on button "Mark as paid" at bounding box center [605, 364] width 79 height 34
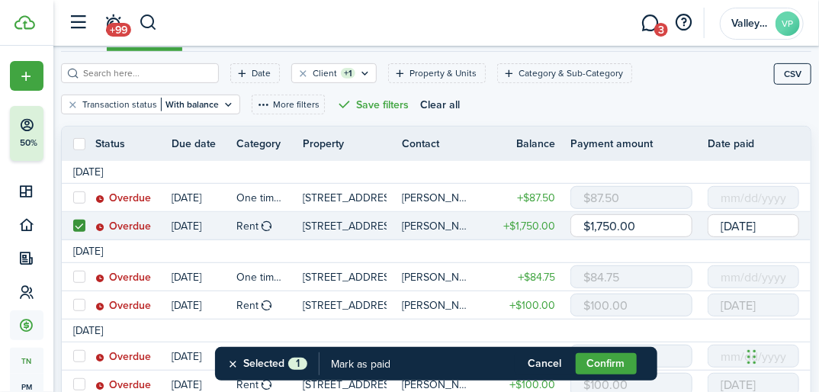
click at [655, 227] on input "$1,750.00" at bounding box center [631, 225] width 122 height 23
type input "$1,595.00"
click at [599, 359] on button "Confirm" at bounding box center [605, 363] width 61 height 21
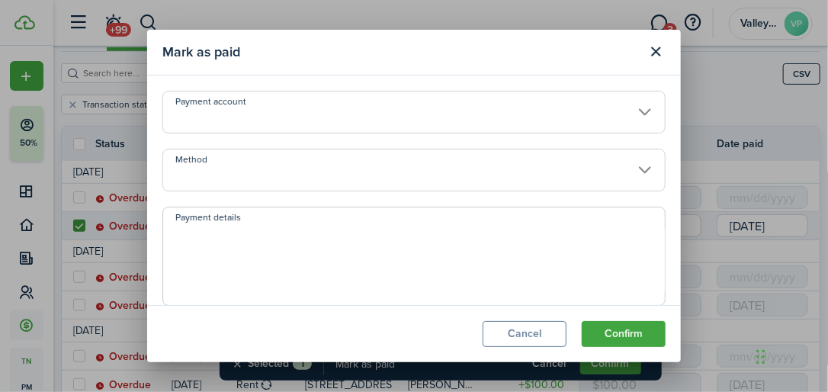
click at [244, 168] on input "Method" at bounding box center [413, 170] width 503 height 43
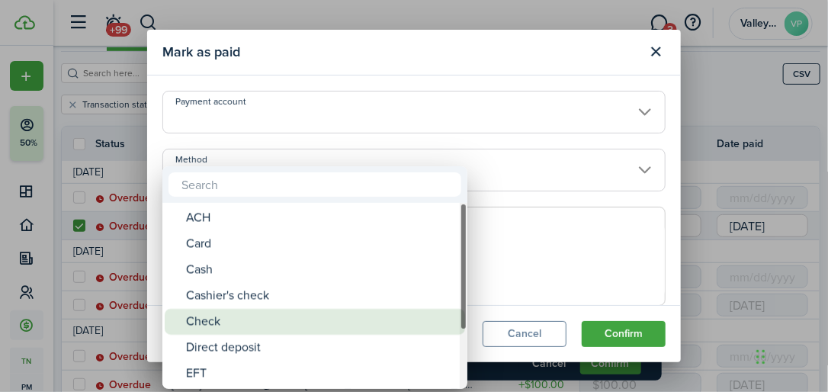
click at [184, 317] on span "Method" at bounding box center [175, 321] width 21 height 21
type input "Check"
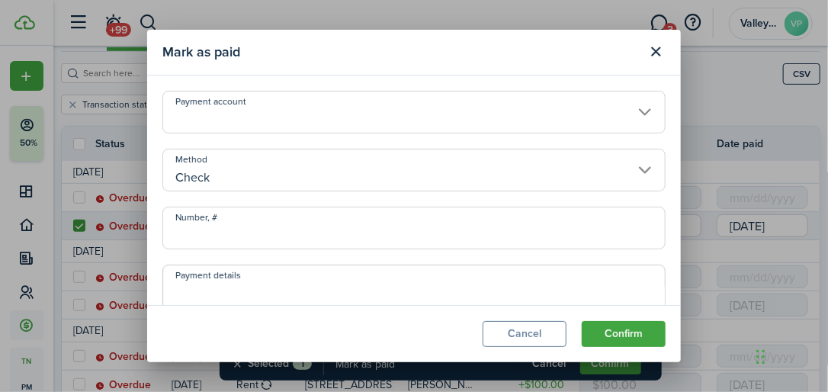
click at [184, 212] on input "Number, #" at bounding box center [413, 228] width 503 height 43
type input "1524"
click at [625, 338] on button "Confirm" at bounding box center [624, 334] width 84 height 26
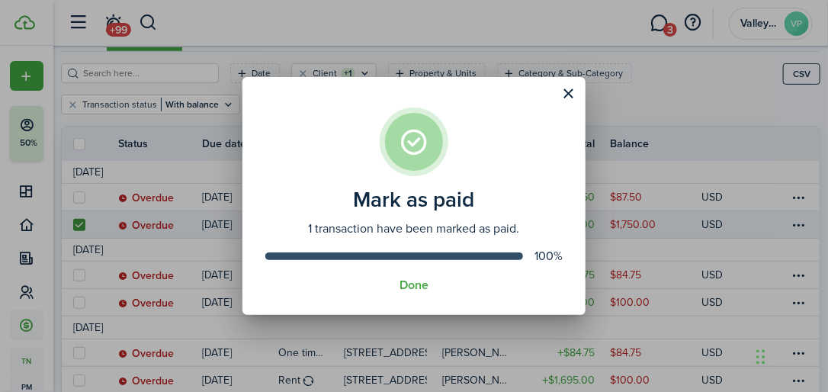
click at [418, 280] on button "Done" at bounding box center [413, 285] width 29 height 14
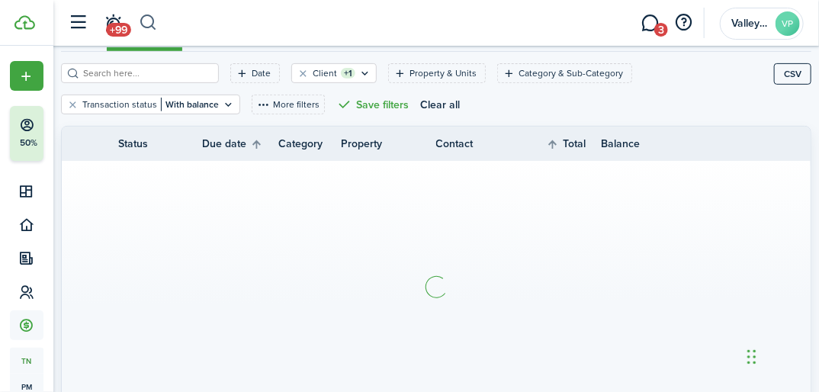
click at [143, 23] on button "button" at bounding box center [148, 23] width 19 height 26
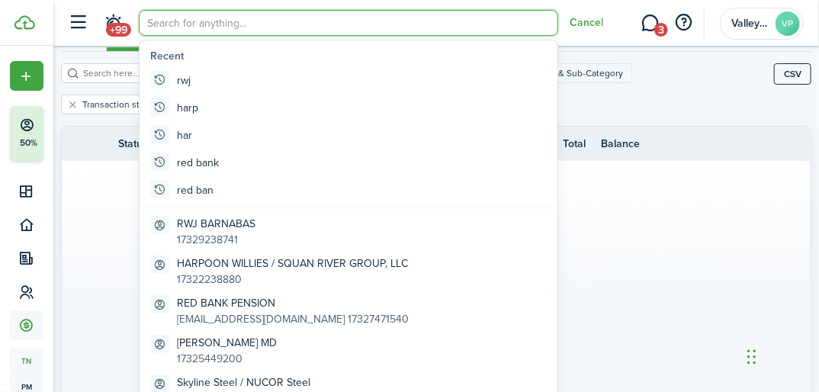
scroll to position [0, 0]
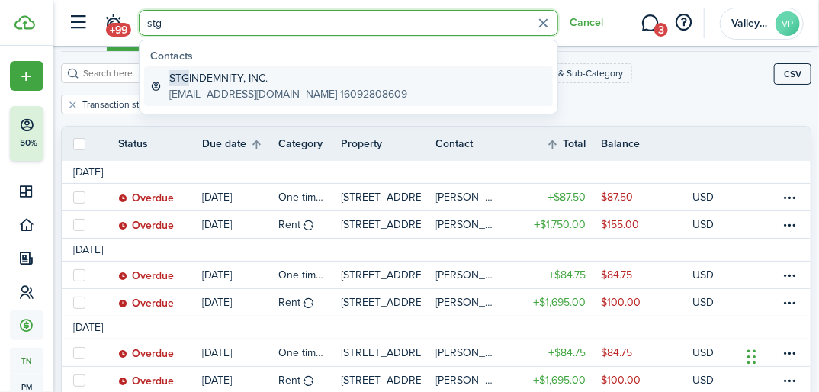
type input "stg"
click at [207, 88] on global-search-item-description "[EMAIL_ADDRESS][DOMAIN_NAME] 16092808609" at bounding box center [288, 94] width 238 height 16
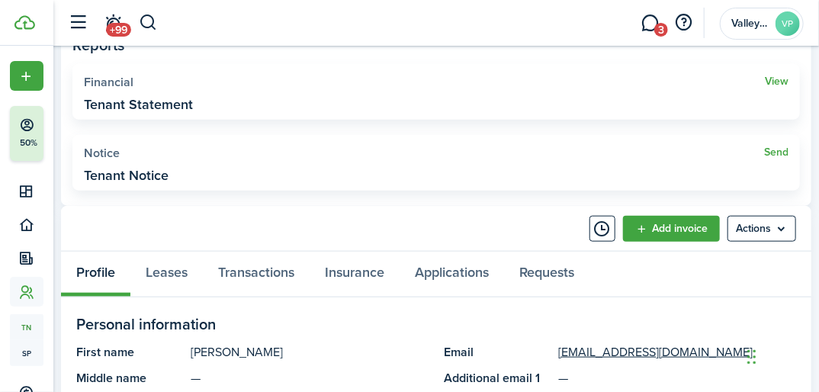
scroll to position [488, 0]
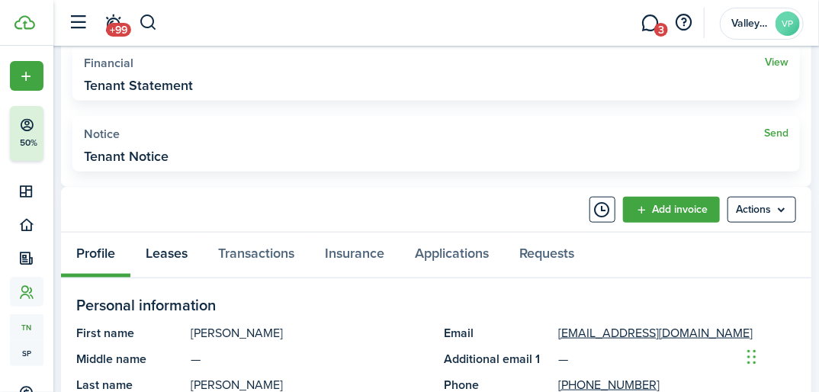
click at [151, 254] on link "Leases" at bounding box center [166, 254] width 72 height 45
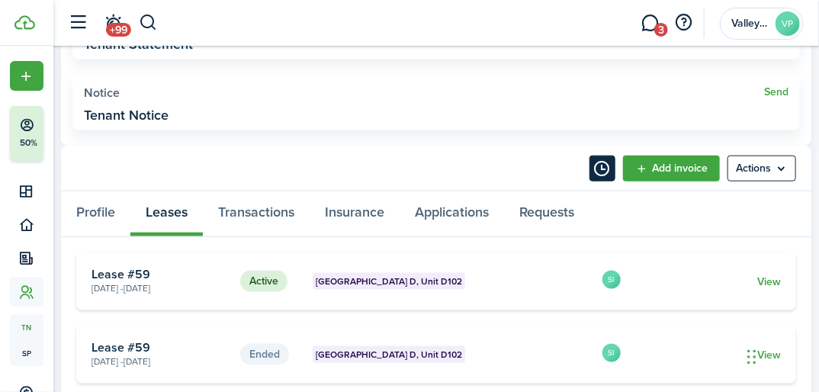
scroll to position [549, 0]
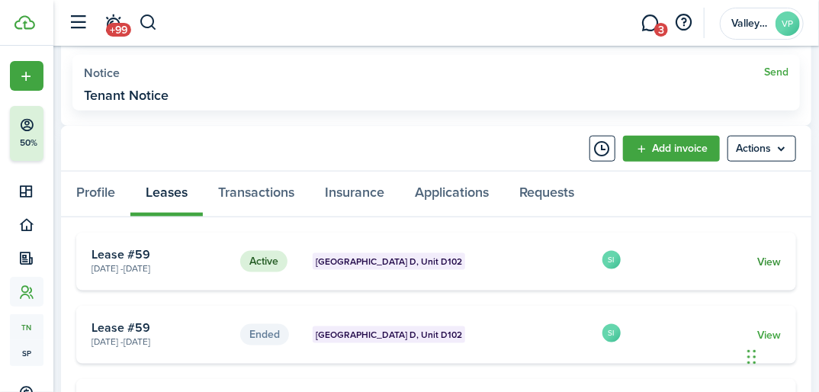
click at [759, 258] on link "View" at bounding box center [769, 262] width 24 height 16
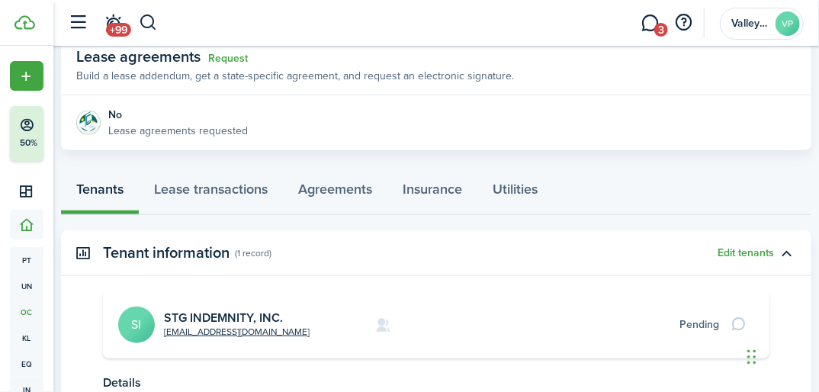
scroll to position [305, 0]
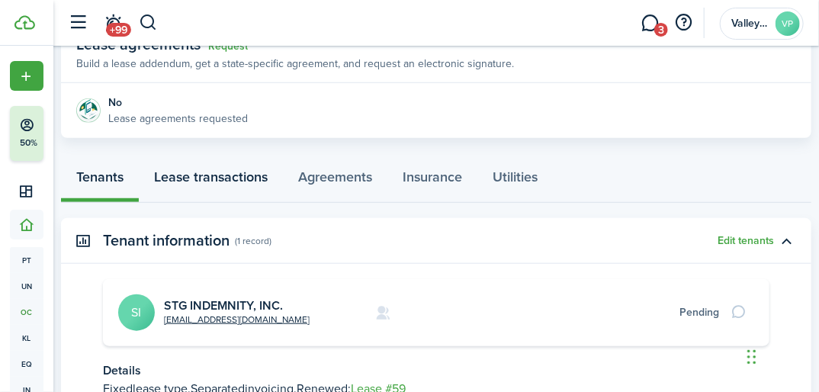
click at [229, 175] on link "Lease transactions" at bounding box center [211, 179] width 144 height 45
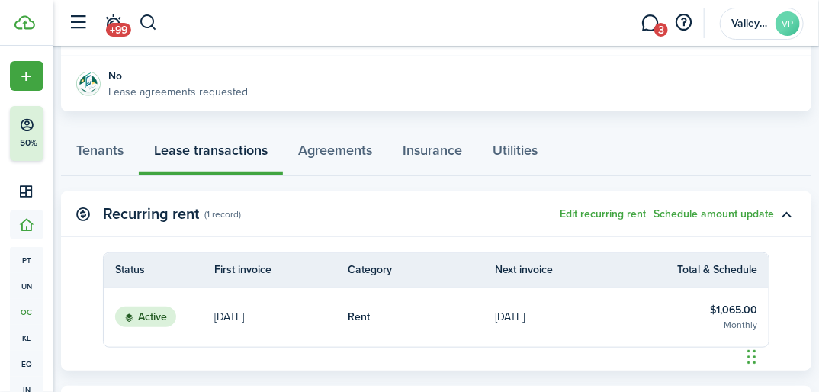
scroll to position [366, 0]
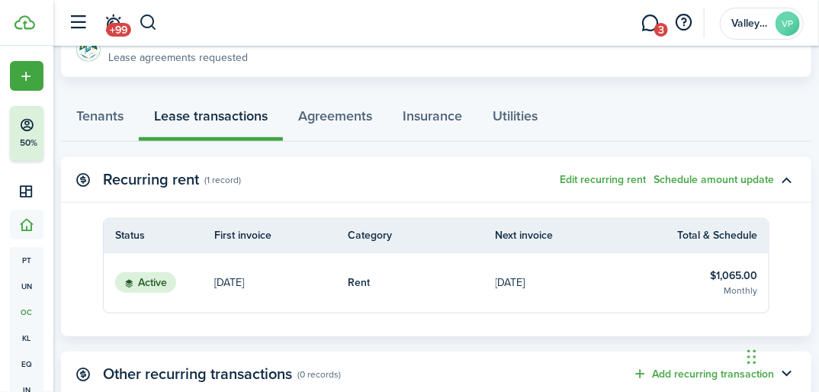
click at [728, 281] on table-info-title "$1,065.00" at bounding box center [733, 276] width 47 height 16
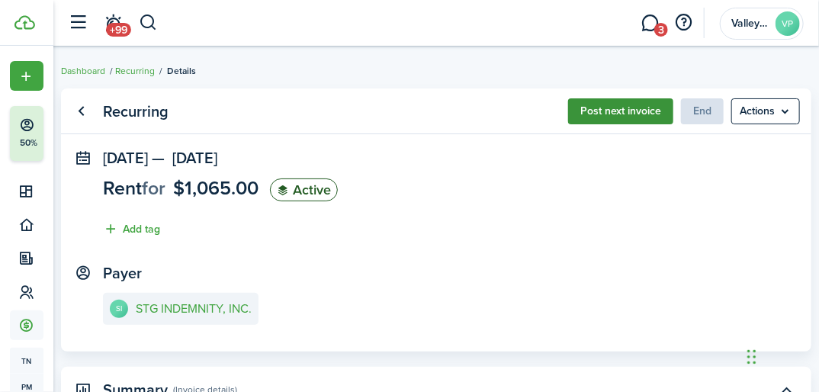
click at [604, 111] on button "Post next invoice" at bounding box center [620, 111] width 105 height 26
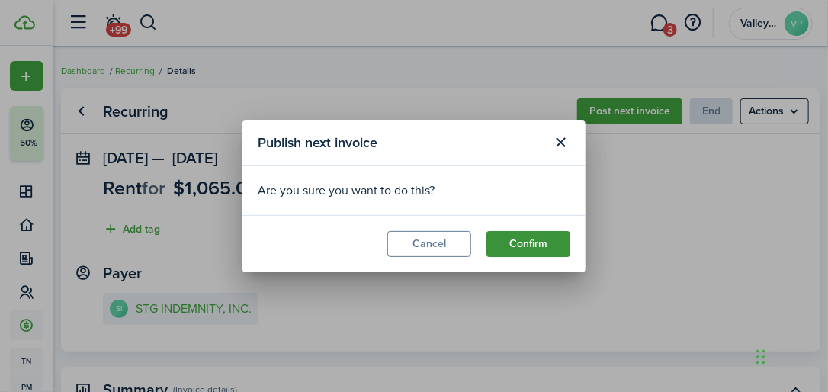
click at [540, 242] on button "Confirm" at bounding box center [528, 244] width 84 height 26
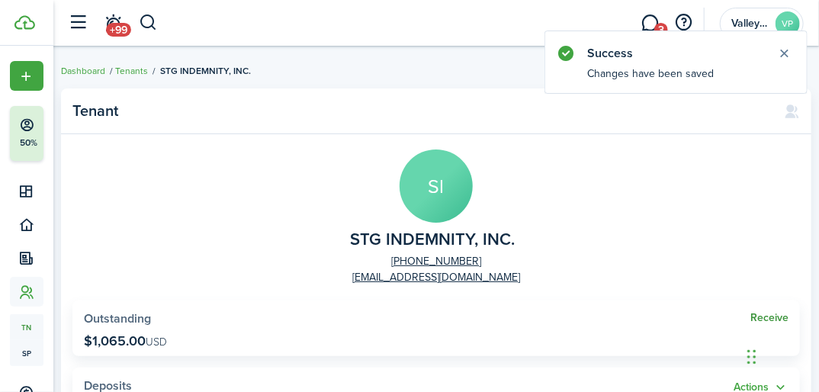
click at [764, 314] on link "Receive" at bounding box center [769, 318] width 38 height 12
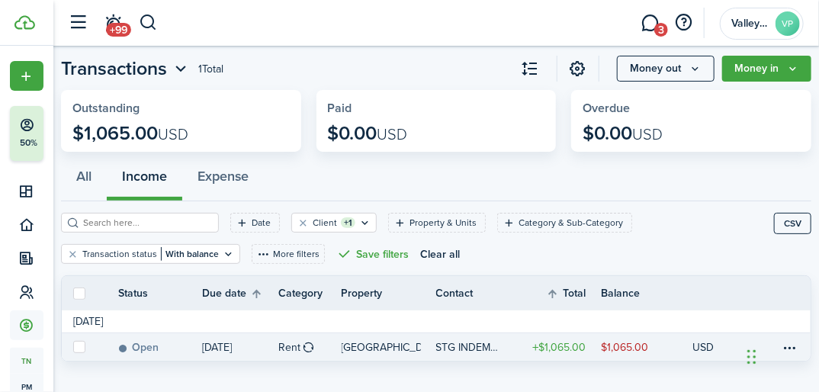
scroll to position [52, 0]
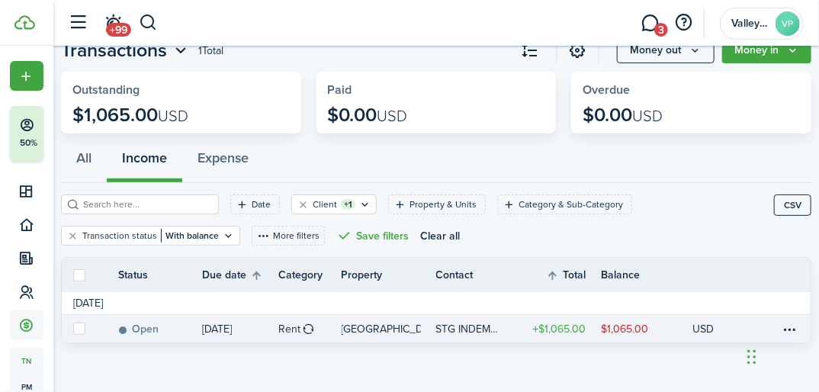
click at [80, 326] on label at bounding box center [79, 328] width 12 height 12
click at [73, 328] on input "checkbox" at bounding box center [72, 328] width 1 height 1
checkbox input "true"
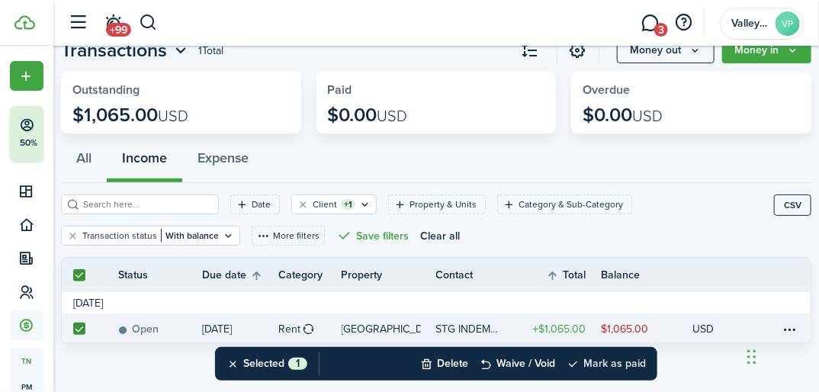
click at [592, 360] on button "Mark as paid" at bounding box center [605, 364] width 79 height 34
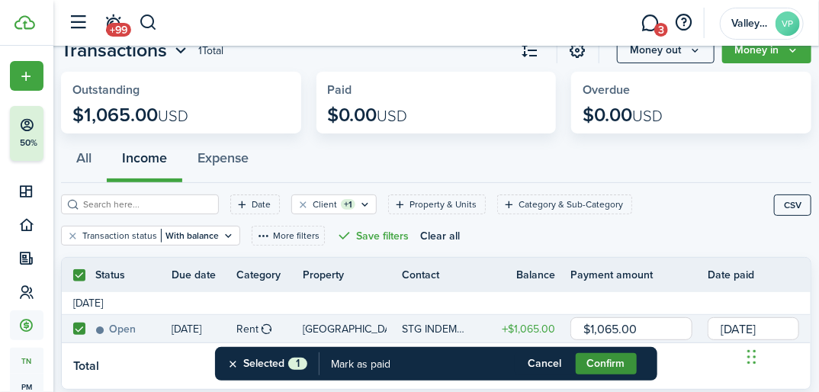
click at [597, 363] on button "Confirm" at bounding box center [605, 363] width 61 height 21
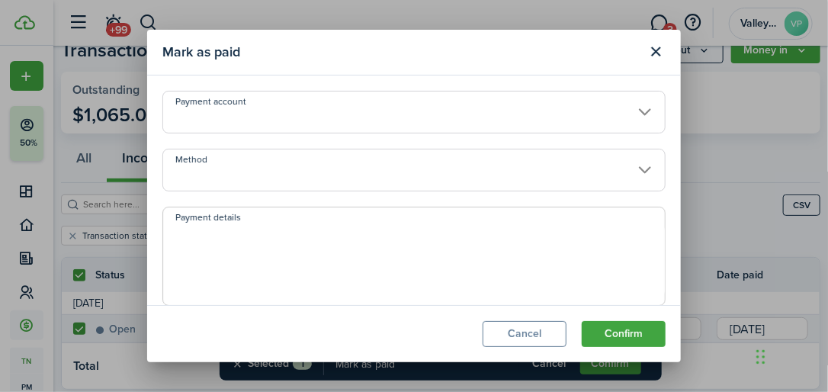
click at [282, 180] on input "Method" at bounding box center [413, 170] width 503 height 43
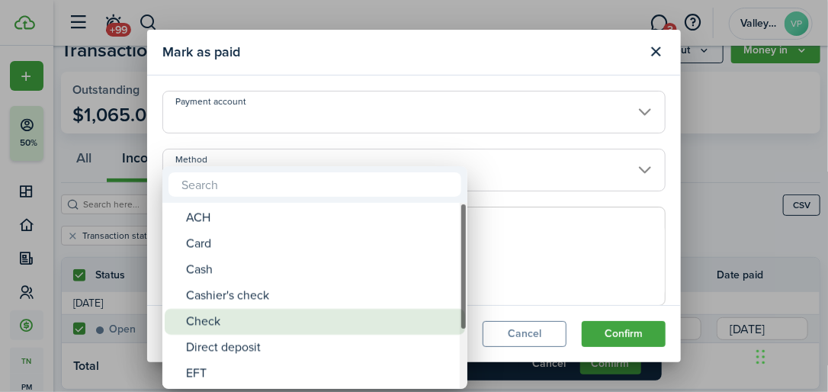
click at [230, 322] on div "Check" at bounding box center [321, 322] width 270 height 26
type input "Check"
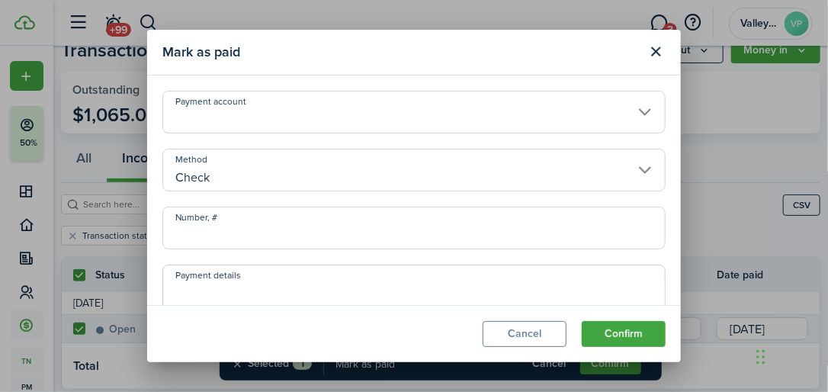
click at [214, 229] on input "Number, #" at bounding box center [413, 228] width 503 height 43
type input "995247"
click at [609, 335] on button "Confirm" at bounding box center [624, 334] width 84 height 26
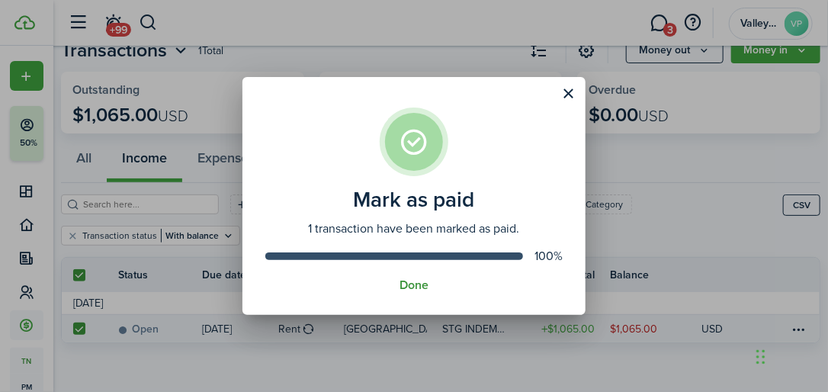
click at [402, 282] on button "Done" at bounding box center [413, 285] width 29 height 14
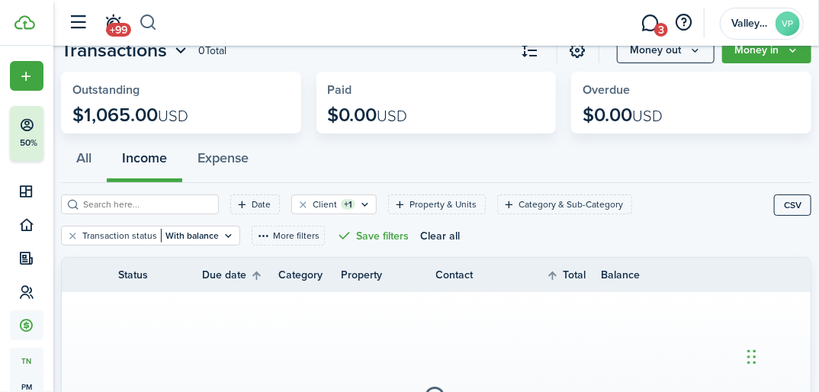
click at [143, 25] on button "button" at bounding box center [148, 23] width 19 height 26
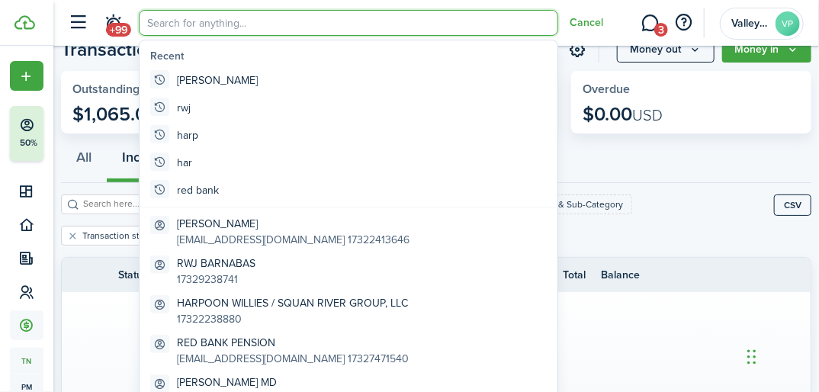
scroll to position [0, 0]
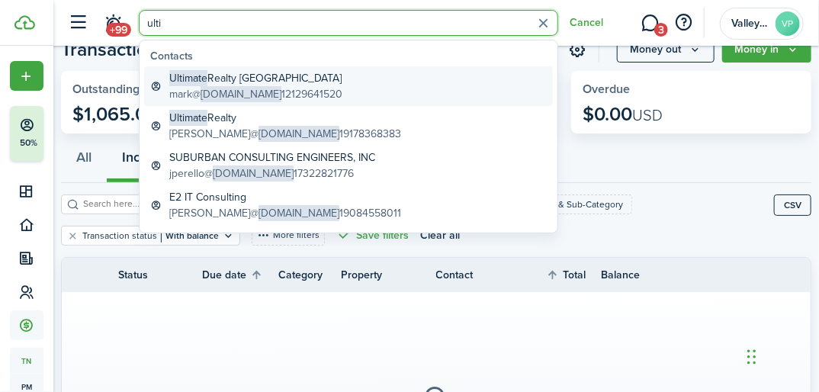
type input "ulti"
click at [223, 76] on global-search-item-title "Ultimate Realty [GEOGRAPHIC_DATA]" at bounding box center [255, 78] width 173 height 16
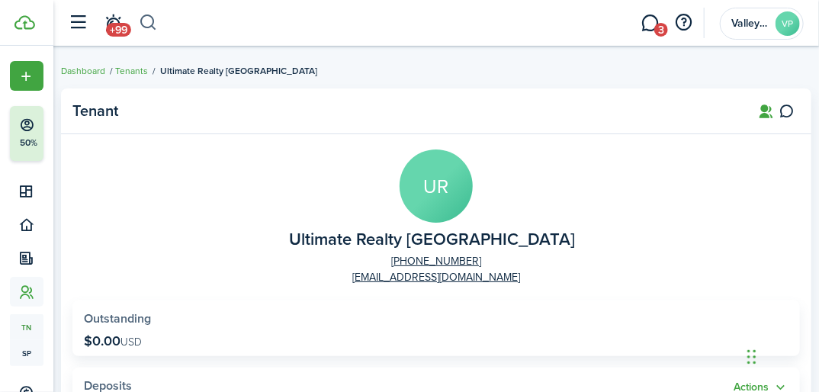
click at [146, 24] on button "button" at bounding box center [148, 23] width 19 height 26
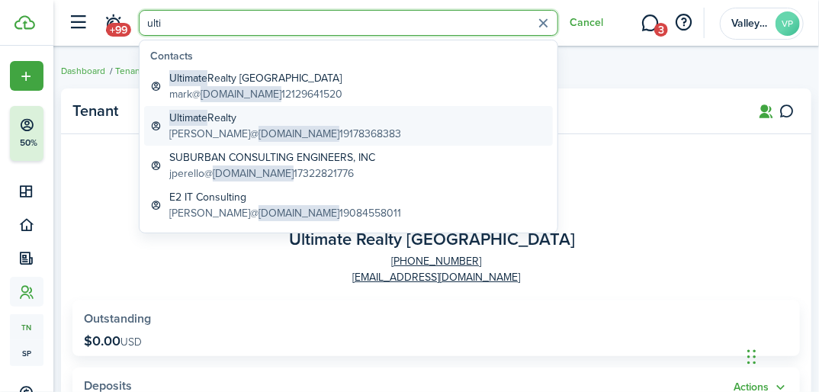
type input "ulti"
click at [197, 125] on global-search-item-title "Ultimate Realty" at bounding box center [285, 118] width 232 height 16
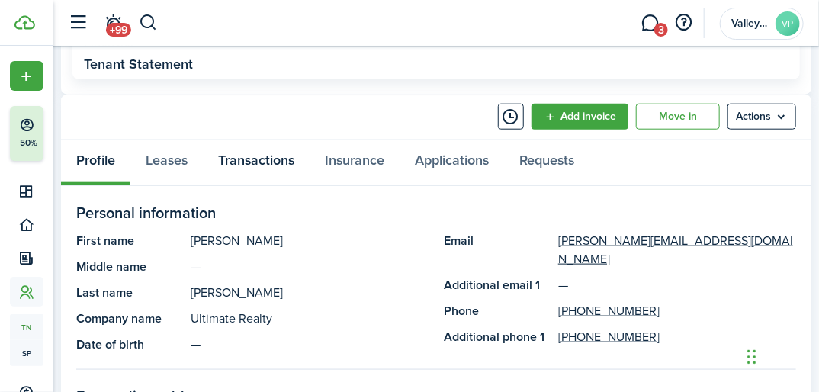
scroll to position [488, 0]
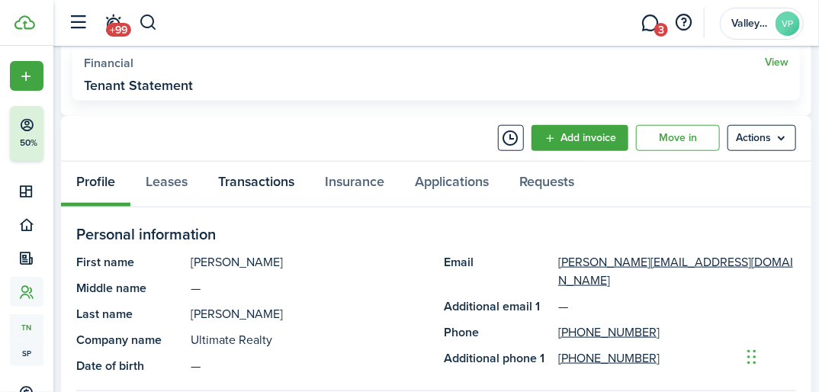
click at [245, 171] on link "Transactions" at bounding box center [256, 184] width 107 height 45
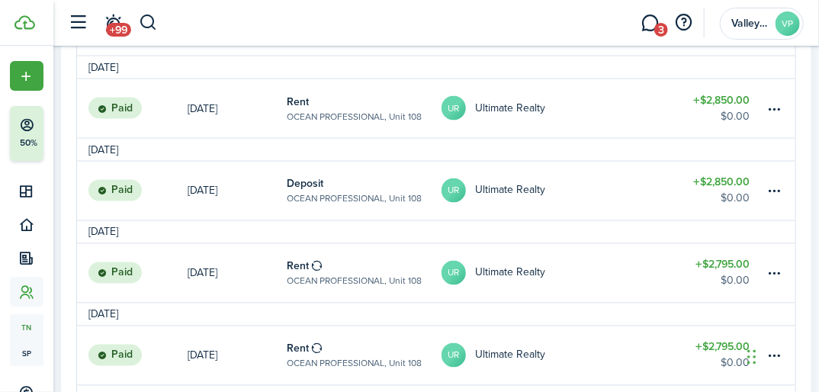
scroll to position [854, 0]
click at [726, 181] on table-amount-title "$2,850.00" at bounding box center [721, 183] width 56 height 16
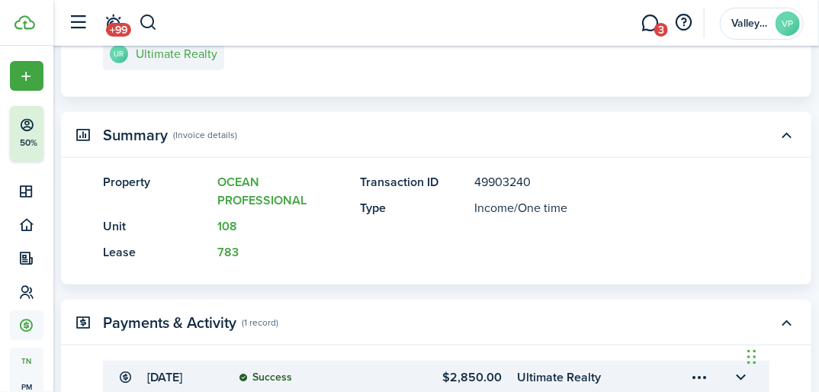
scroll to position [305, 0]
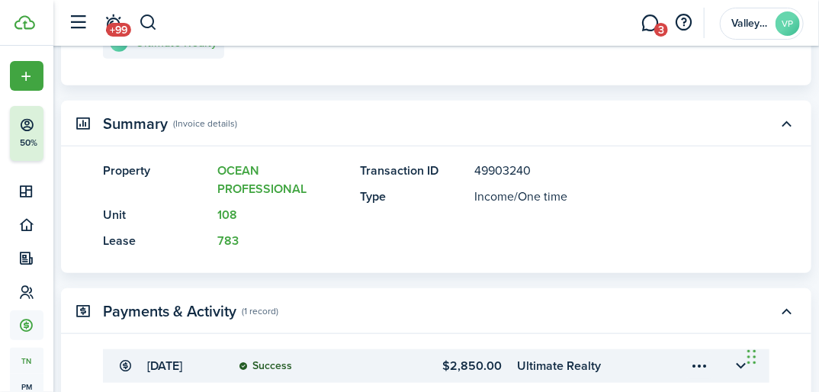
click at [695, 363] on menu-trigger-card "Open menu" at bounding box center [700, 366] width 26 height 26
click at [732, 285] on transaction-view-wrapper "Transaction Edit Actions Due on [DATE] Deposit for $2,850.00 USD Paid $0.00 Lef…" at bounding box center [435, 140] width 765 height 729
click at [739, 364] on button "button" at bounding box center [741, 366] width 26 height 26
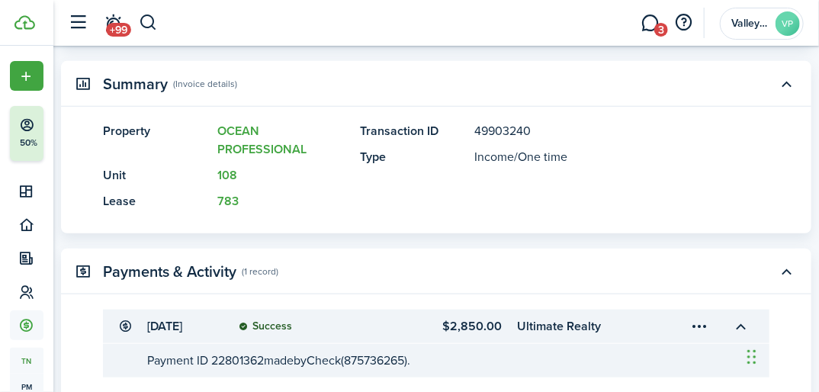
scroll to position [427, 0]
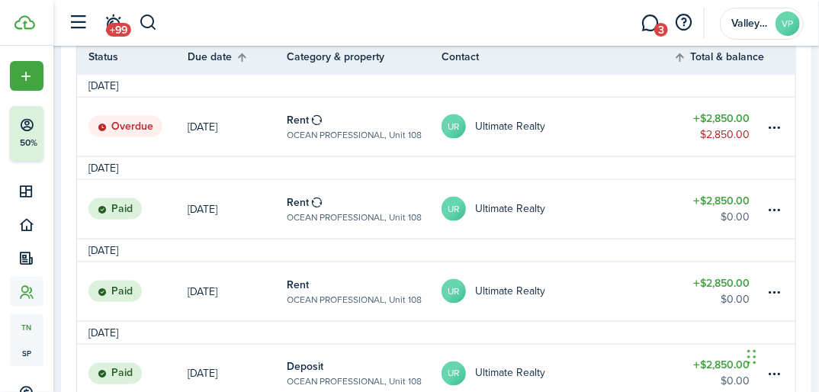
scroll to position [732, 0]
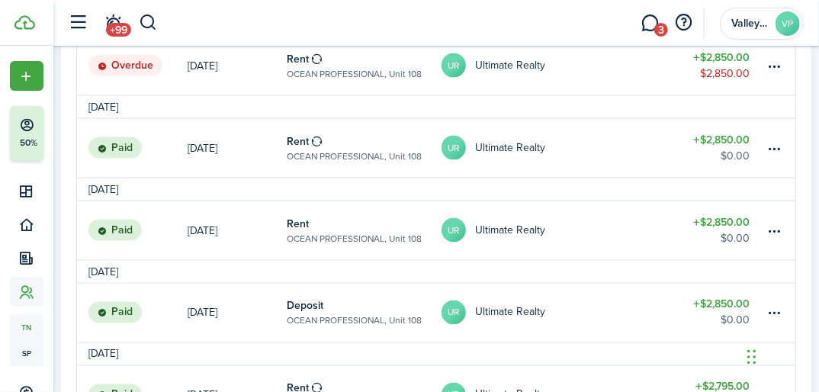
click at [518, 226] on table-profile-info-text "Ultimate Realty" at bounding box center [510, 230] width 70 height 12
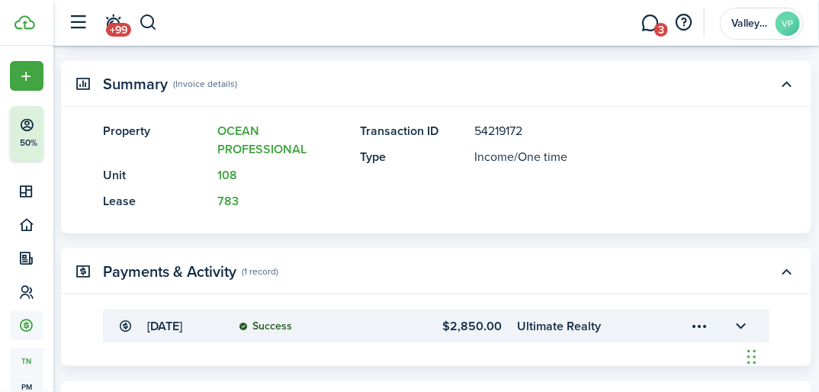
scroll to position [366, 0]
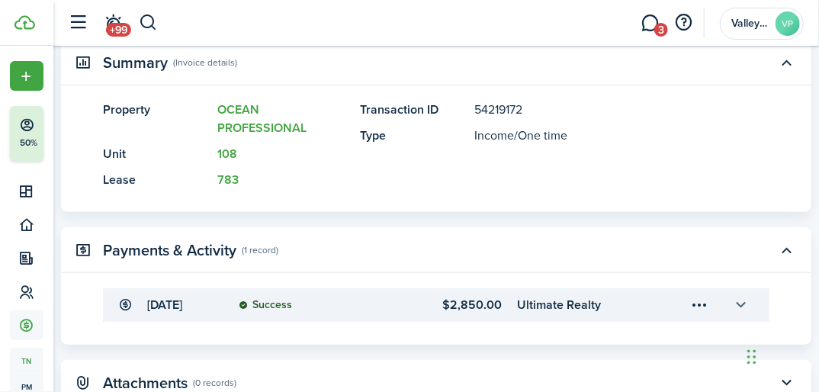
click at [744, 302] on button "button" at bounding box center [741, 305] width 26 height 26
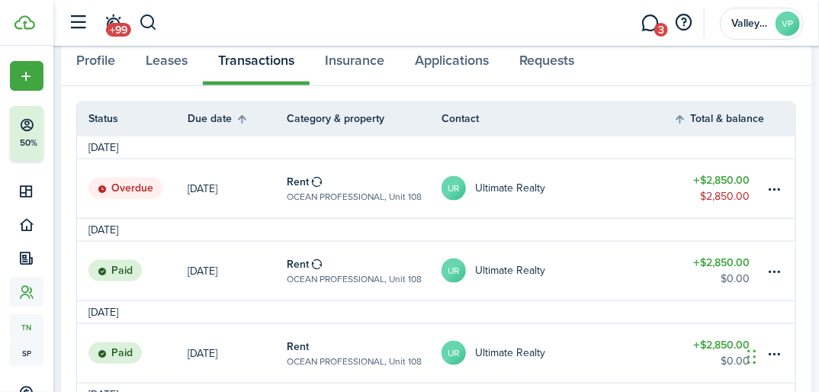
scroll to position [610, 0]
click at [723, 262] on table-amount-title "$2,850.00" at bounding box center [721, 262] width 56 height 16
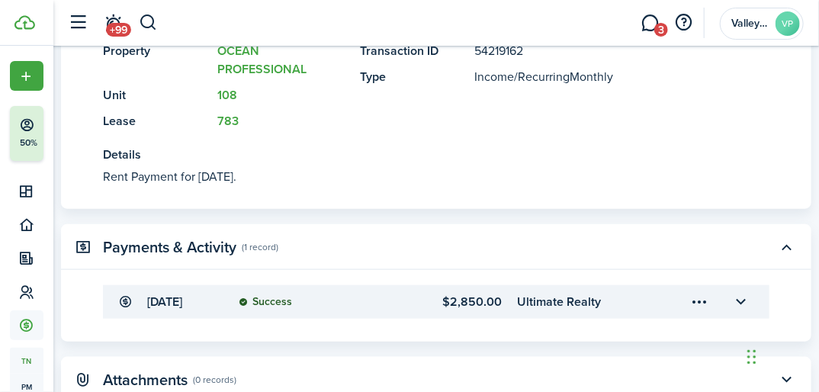
scroll to position [427, 0]
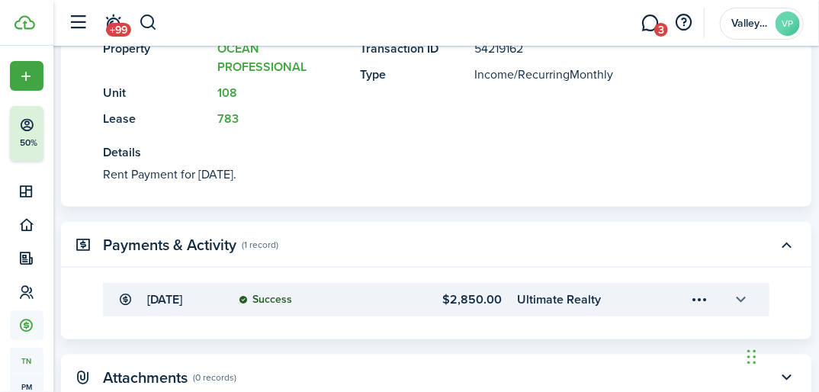
click at [739, 301] on button "button" at bounding box center [741, 300] width 26 height 26
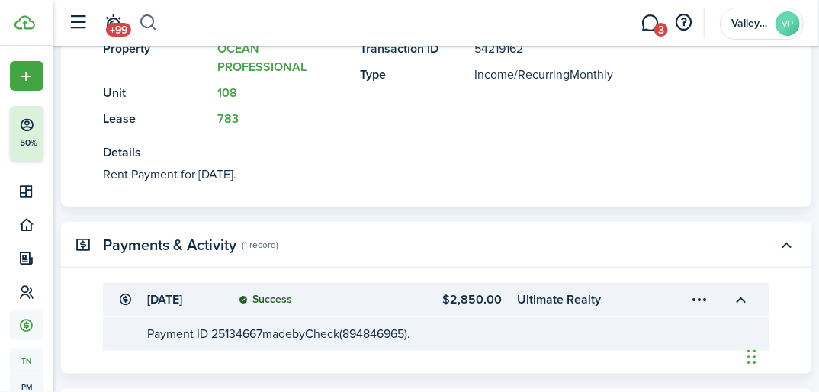
click at [147, 24] on button "button" at bounding box center [148, 23] width 19 height 26
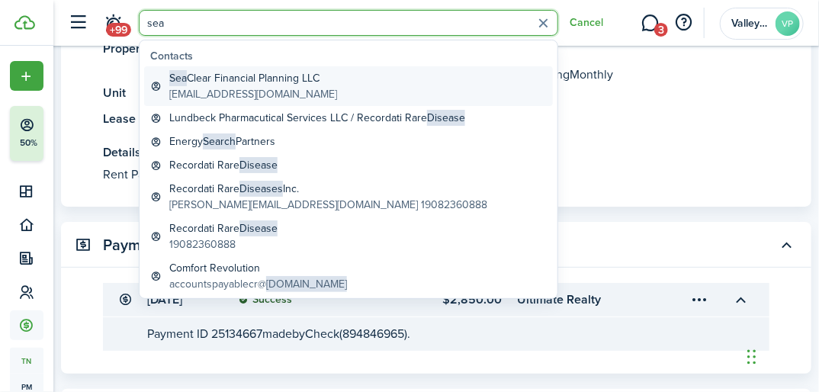
type input "sea"
click at [228, 88] on global-search-item-description "[EMAIL_ADDRESS][DOMAIN_NAME]" at bounding box center [253, 94] width 168 height 16
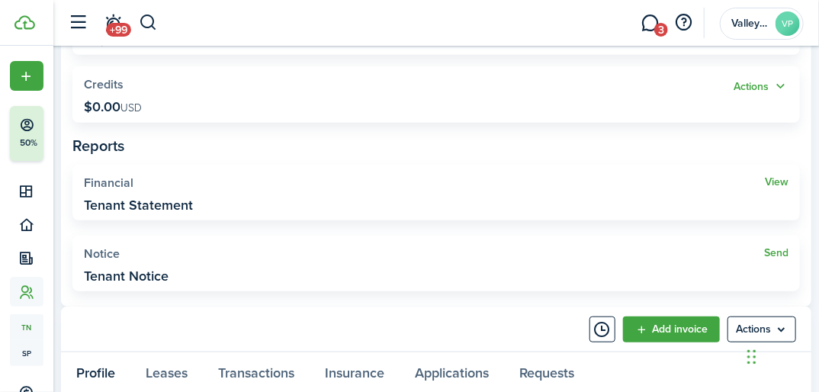
scroll to position [488, 0]
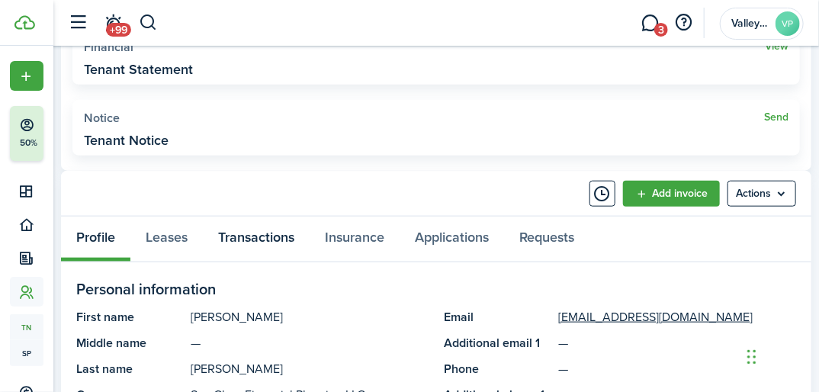
click at [267, 240] on link "Transactions" at bounding box center [256, 238] width 107 height 45
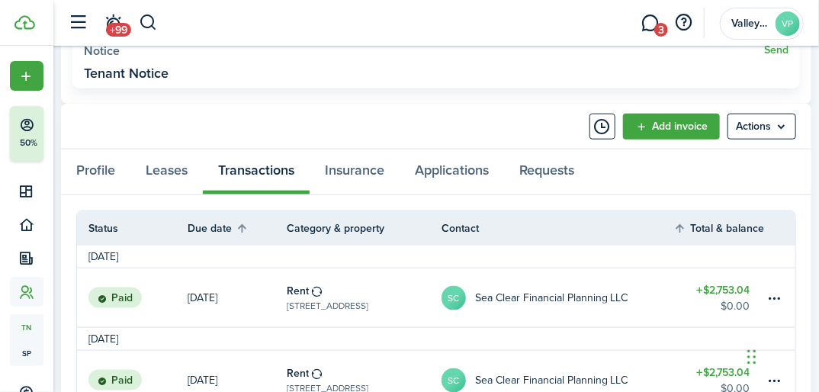
scroll to position [610, 0]
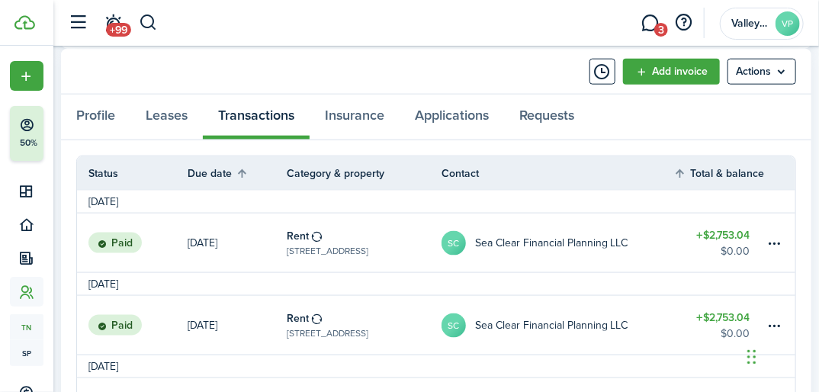
click at [731, 235] on table-amount-title "$2,753.04" at bounding box center [722, 235] width 53 height 16
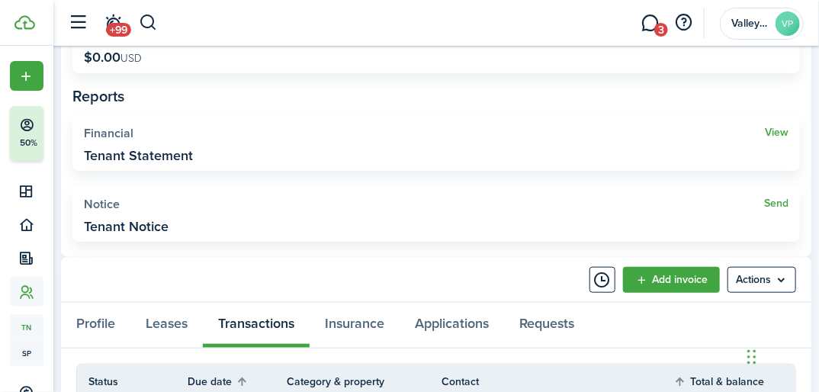
scroll to position [488, 0]
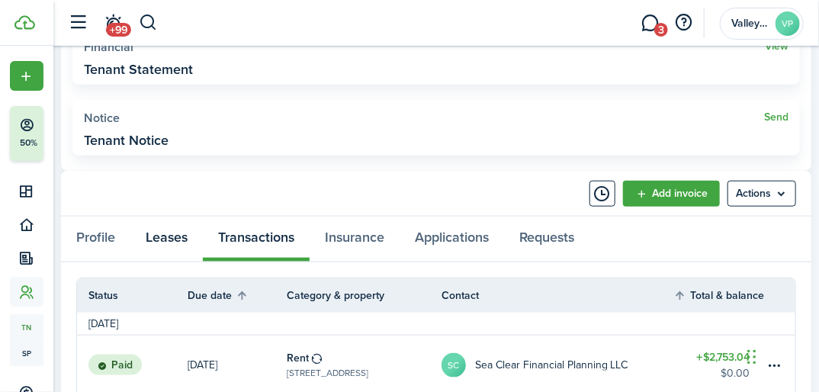
click at [164, 233] on link "Leases" at bounding box center [166, 238] width 72 height 45
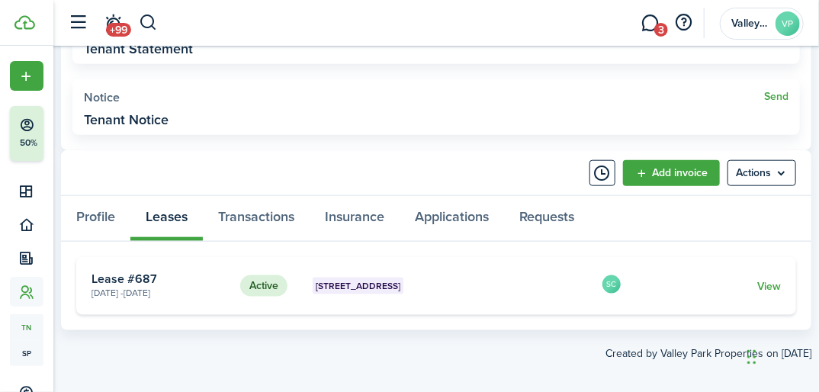
scroll to position [520, 0]
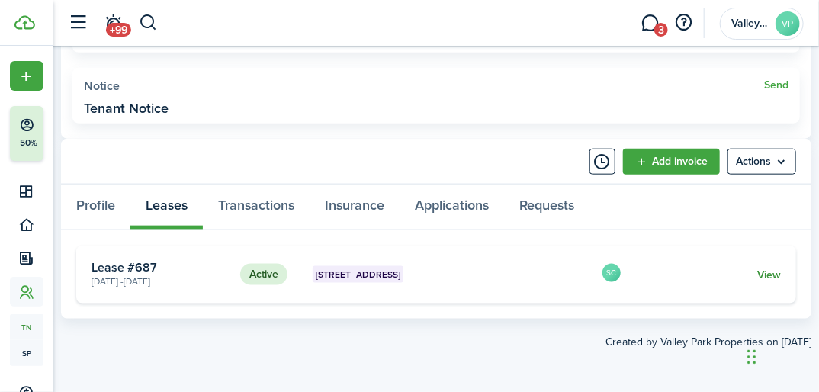
click at [771, 277] on link "View" at bounding box center [769, 275] width 24 height 16
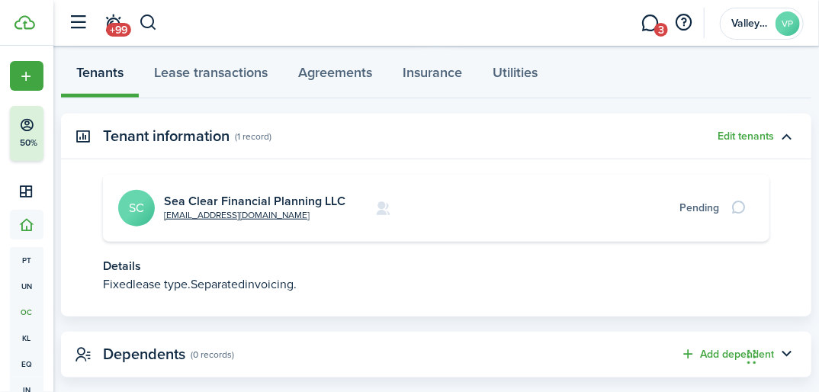
scroll to position [427, 0]
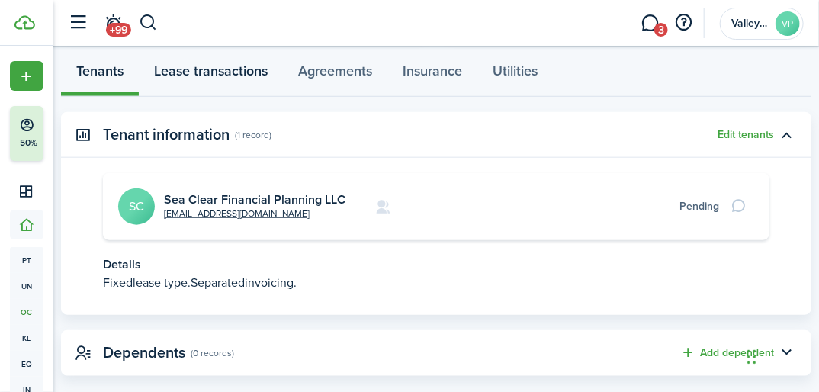
click at [201, 71] on link "Lease transactions" at bounding box center [211, 73] width 144 height 45
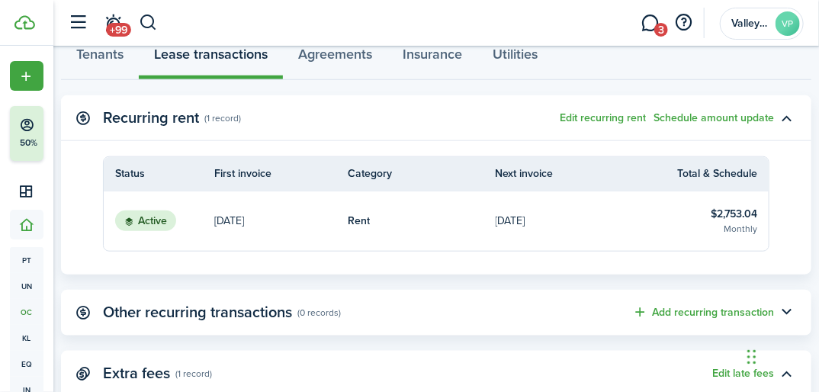
scroll to position [427, 0]
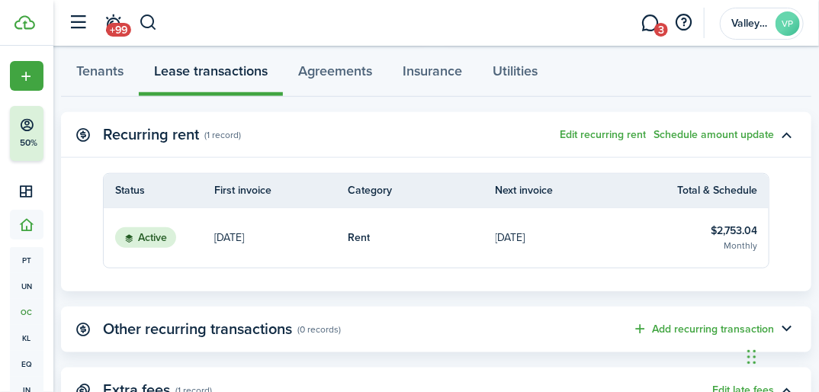
click at [735, 229] on table-info-title "$2,753.04" at bounding box center [733, 231] width 46 height 16
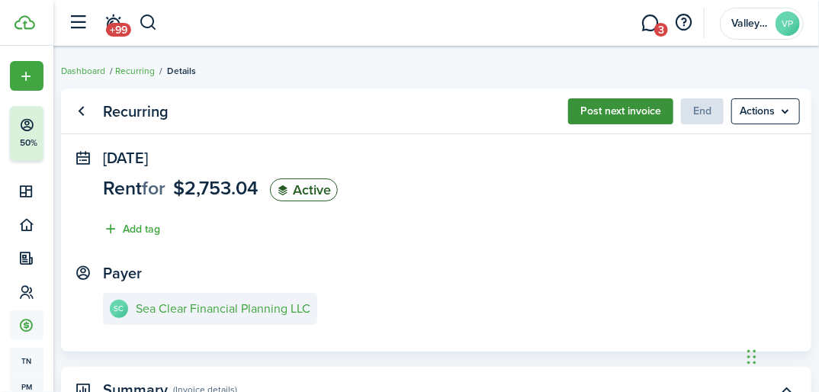
click at [613, 113] on button "Post next invoice" at bounding box center [620, 111] width 105 height 26
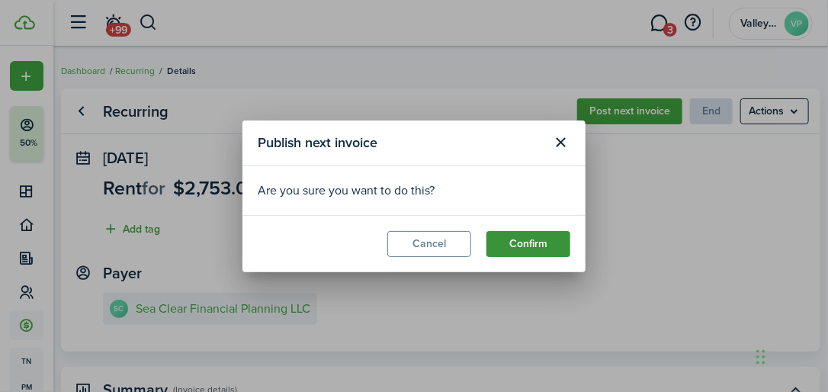
click at [540, 239] on button "Confirm" at bounding box center [528, 244] width 84 height 26
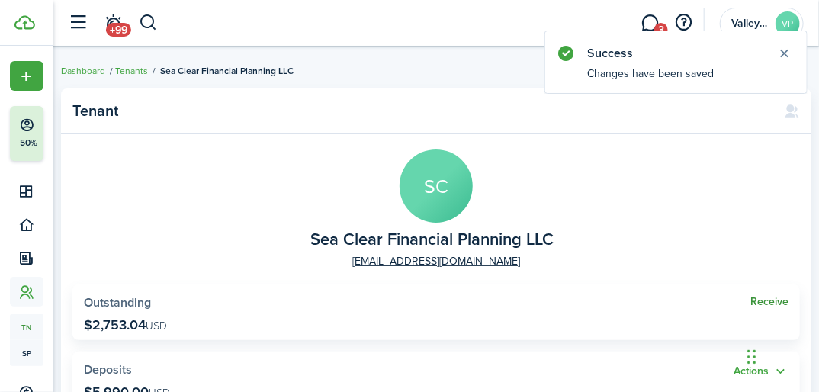
click at [764, 297] on link "Receive" at bounding box center [769, 302] width 38 height 12
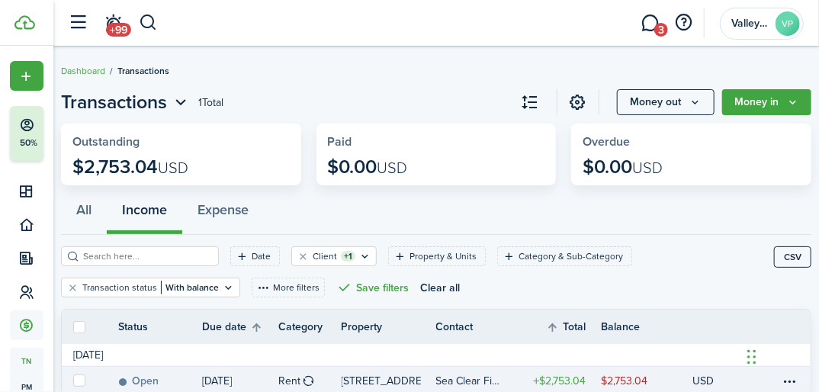
click at [78, 380] on label at bounding box center [79, 380] width 12 height 12
click at [73, 380] on input "checkbox" at bounding box center [72, 380] width 1 height 1
checkbox input "true"
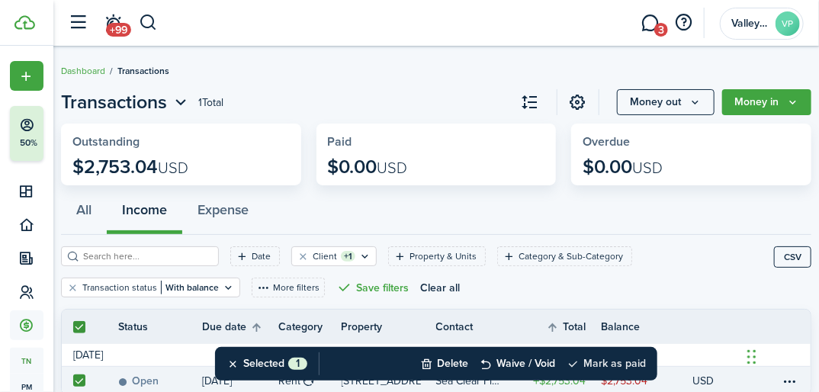
click at [626, 362] on button "Mark as paid" at bounding box center [605, 364] width 79 height 34
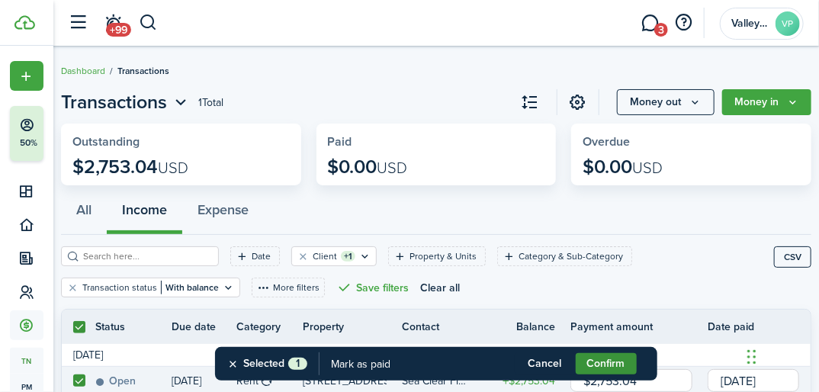
click at [609, 367] on button "Confirm" at bounding box center [605, 363] width 61 height 21
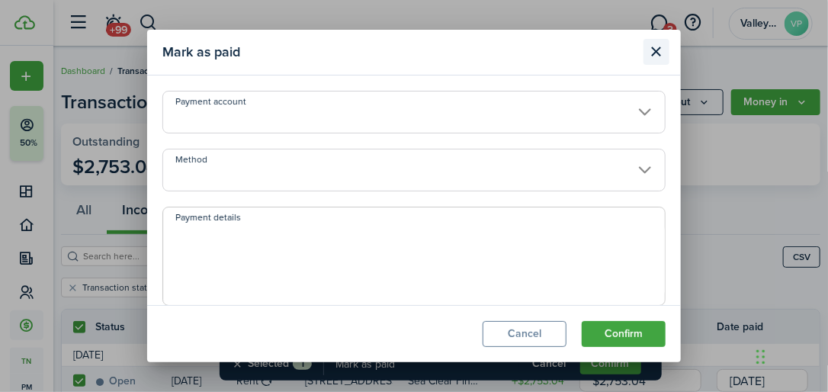
click at [655, 57] on button "Close modal" at bounding box center [656, 52] width 26 height 26
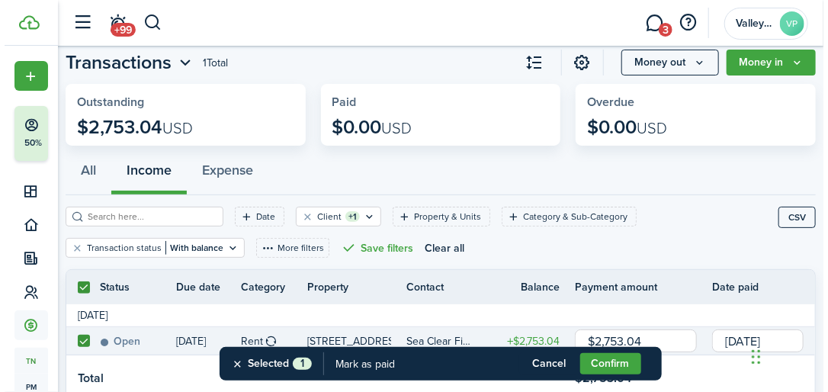
scroll to position [61, 0]
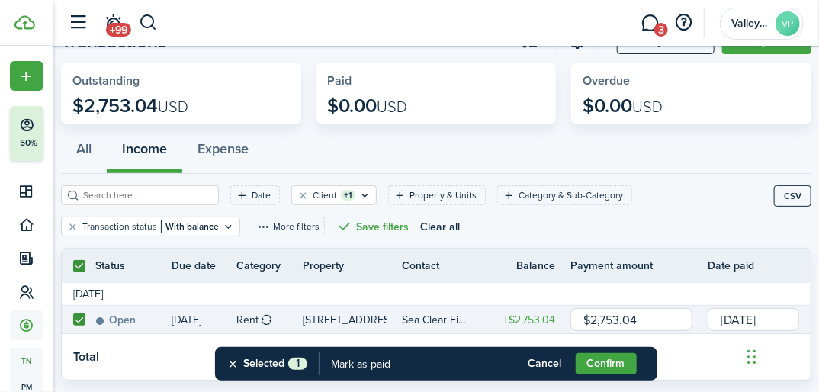
click at [648, 319] on input "$2,753.04" at bounding box center [631, 319] width 122 height 23
type input "$1,817.01"
click at [598, 355] on button "Confirm" at bounding box center [605, 363] width 61 height 21
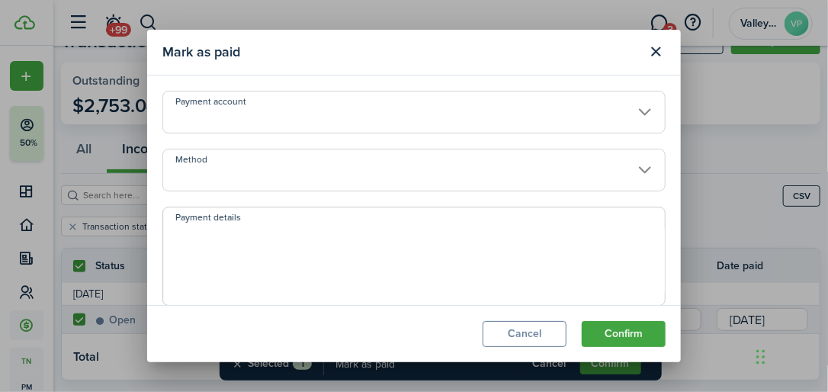
click at [244, 177] on input "Method" at bounding box center [413, 170] width 503 height 43
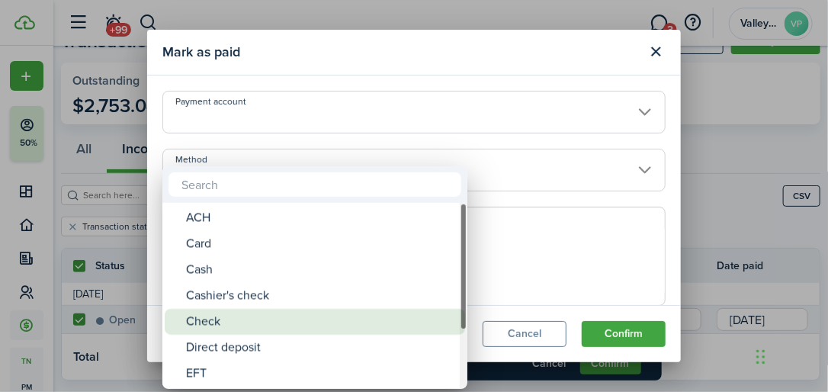
click at [218, 314] on div "Check" at bounding box center [321, 322] width 270 height 26
type input "Check"
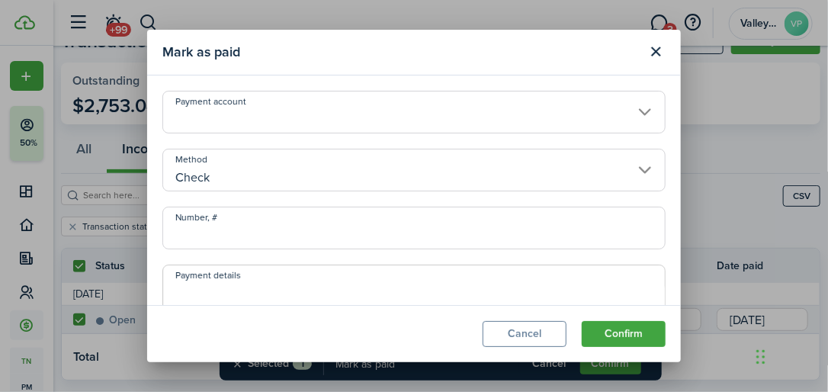
click at [202, 226] on input "Number, #" at bounding box center [413, 228] width 503 height 43
type input "1586"
click at [610, 325] on button "Confirm" at bounding box center [624, 334] width 84 height 26
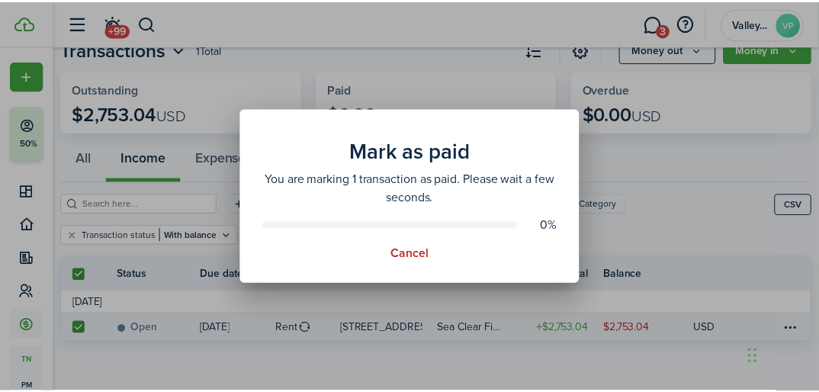
scroll to position [52, 0]
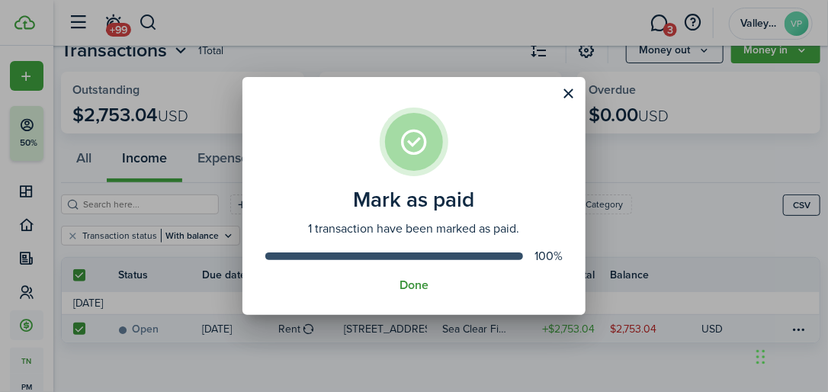
click at [404, 280] on button "Done" at bounding box center [413, 285] width 29 height 14
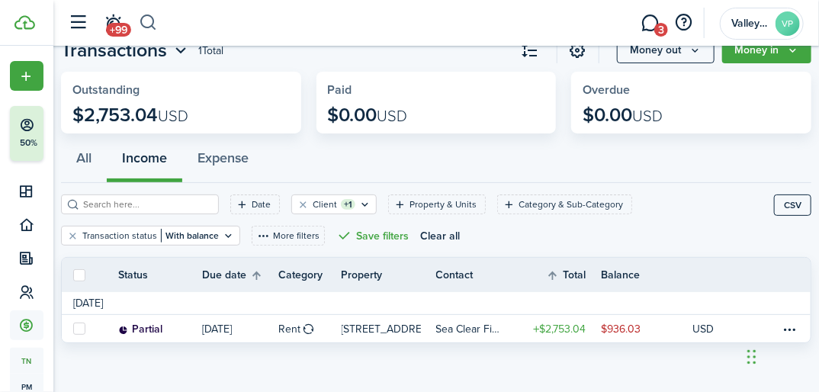
click at [144, 24] on button "button" at bounding box center [148, 23] width 19 height 26
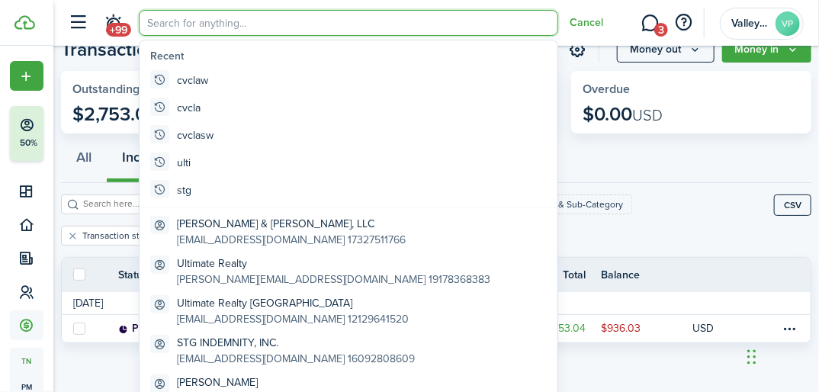
scroll to position [0, 0]
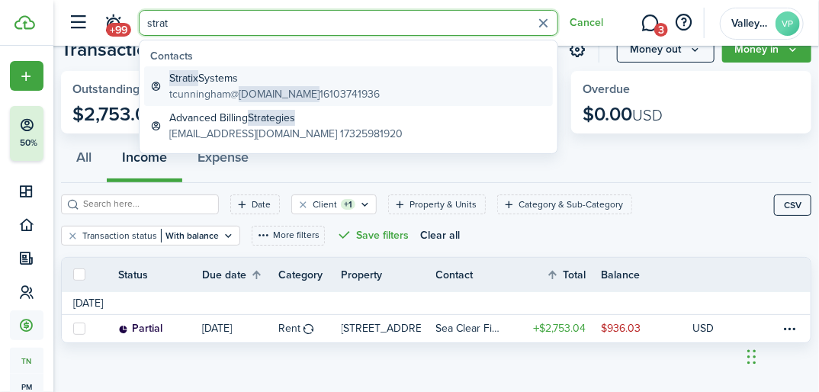
type input "strat"
click at [216, 78] on global-search-item-title "Stratix Systems" at bounding box center [274, 78] width 210 height 16
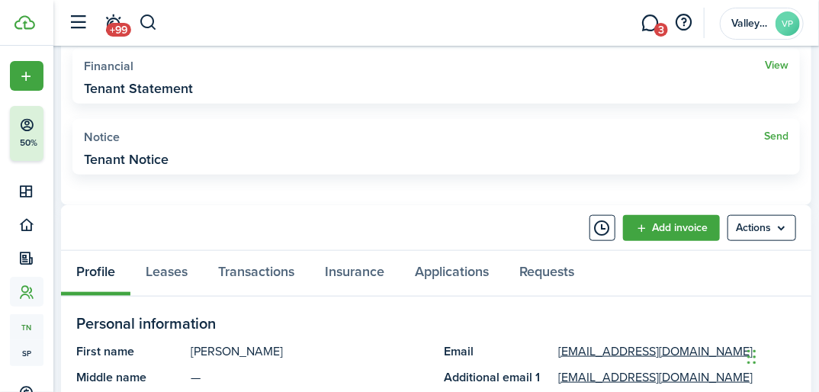
scroll to position [488, 0]
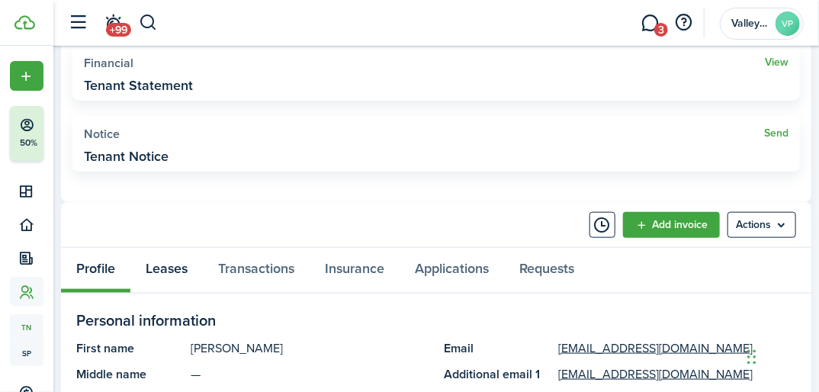
click at [167, 269] on link "Leases" at bounding box center [166, 270] width 72 height 45
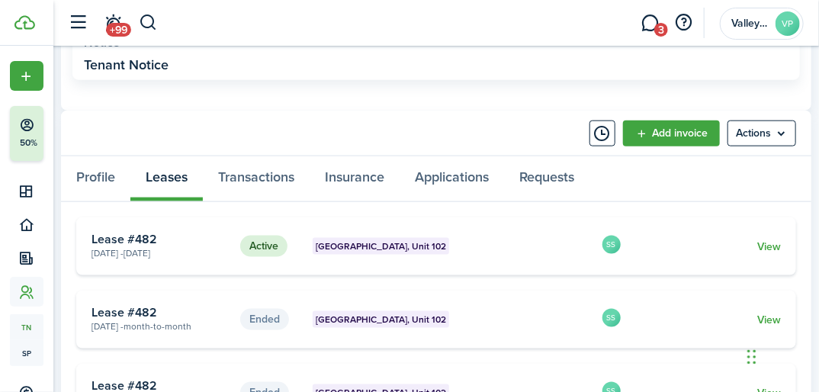
scroll to position [610, 0]
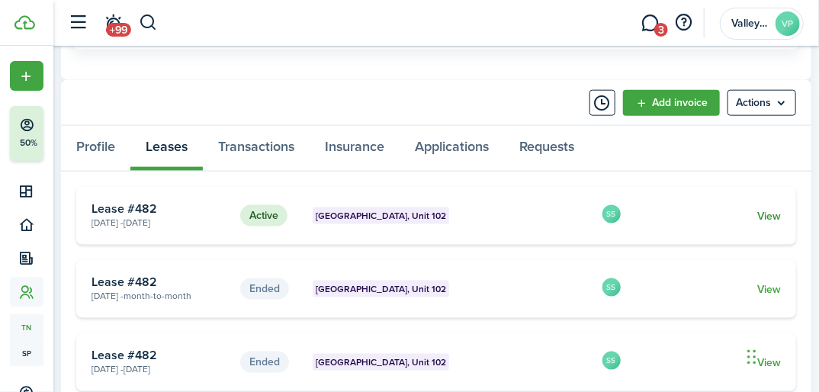
click at [763, 220] on link "View" at bounding box center [769, 216] width 24 height 16
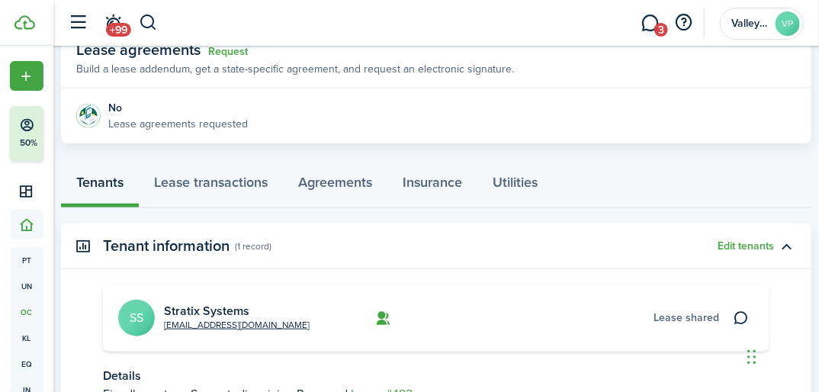
scroll to position [305, 0]
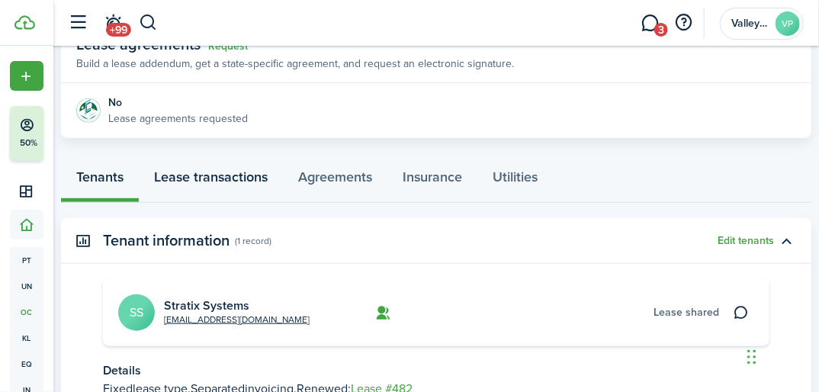
click at [183, 174] on link "Lease transactions" at bounding box center [211, 179] width 144 height 45
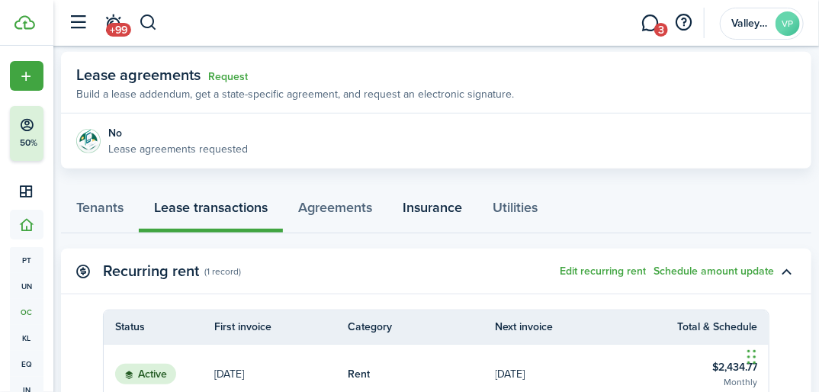
scroll to position [305, 0]
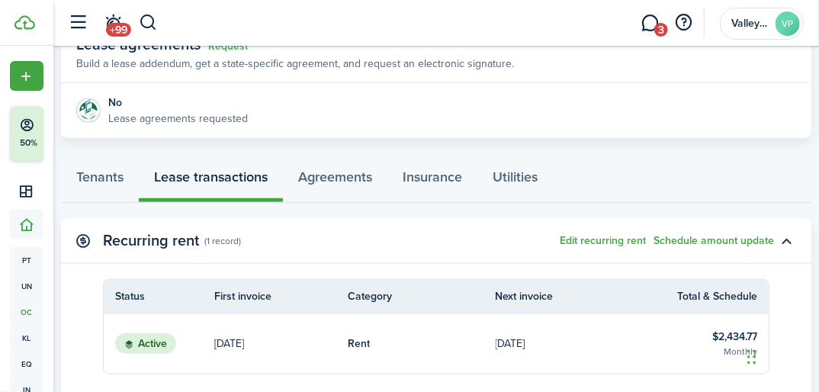
click at [739, 332] on table-info-title "$2,434.77" at bounding box center [734, 336] width 45 height 16
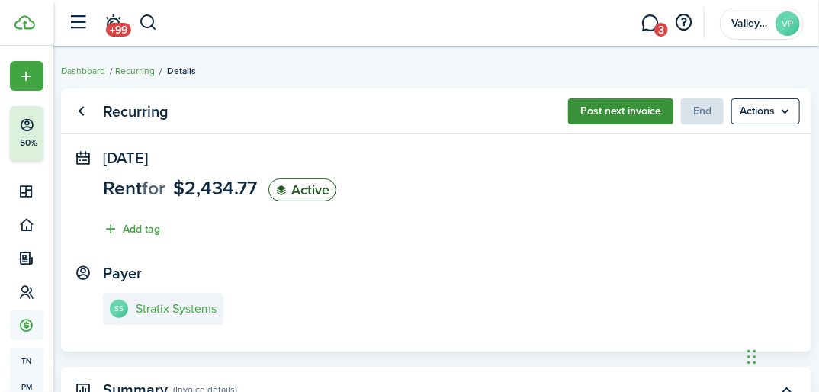
click at [610, 112] on button "Post next invoice" at bounding box center [620, 111] width 105 height 26
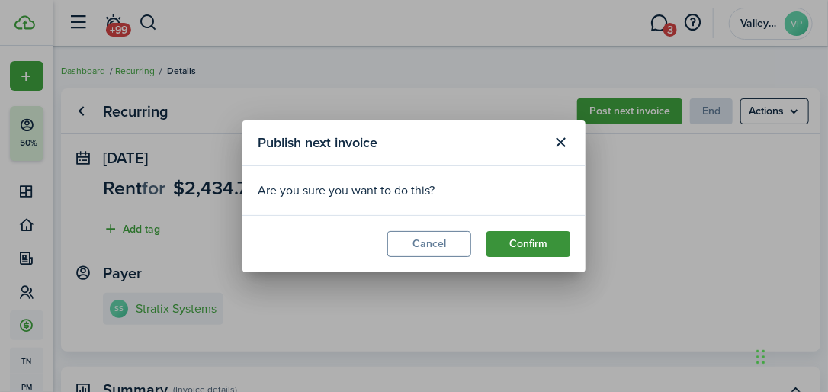
click at [543, 254] on button "Confirm" at bounding box center [528, 244] width 84 height 26
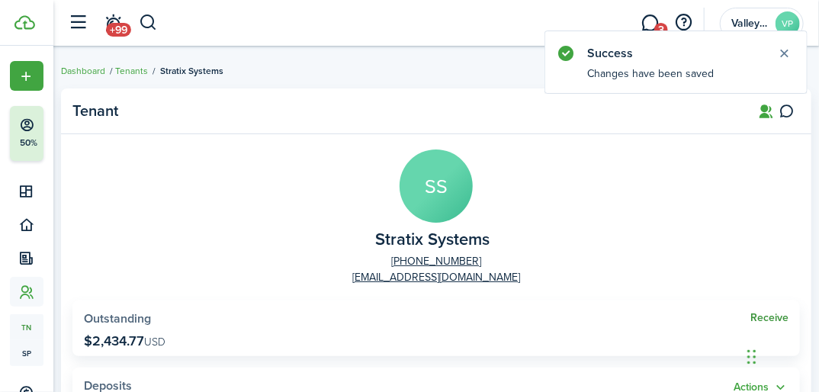
click at [757, 316] on link "Receive" at bounding box center [769, 318] width 38 height 12
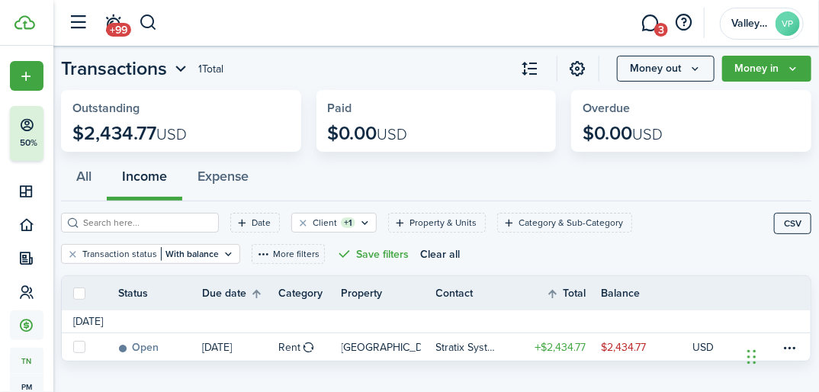
scroll to position [52, 0]
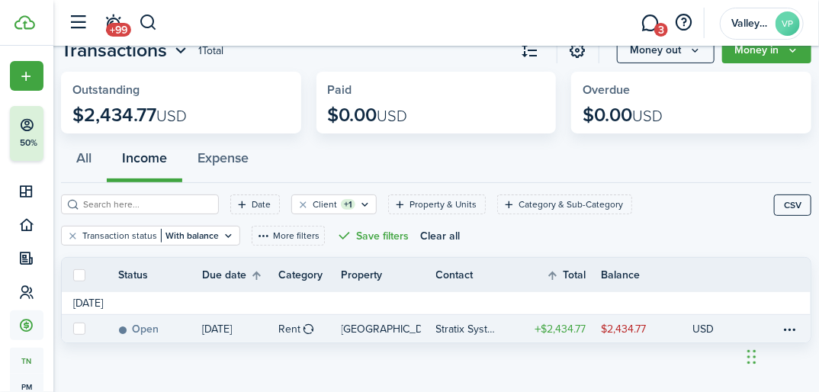
click at [73, 329] on label at bounding box center [79, 328] width 12 height 12
click at [73, 329] on input "checkbox" at bounding box center [72, 328] width 1 height 1
checkbox input "true"
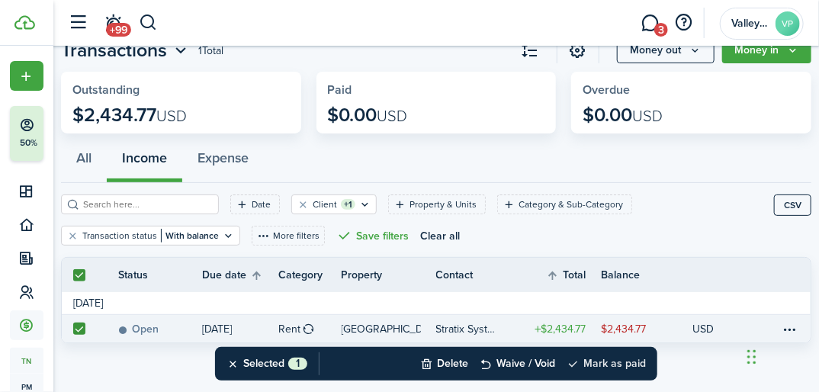
click at [587, 362] on button "Mark as paid" at bounding box center [605, 364] width 79 height 34
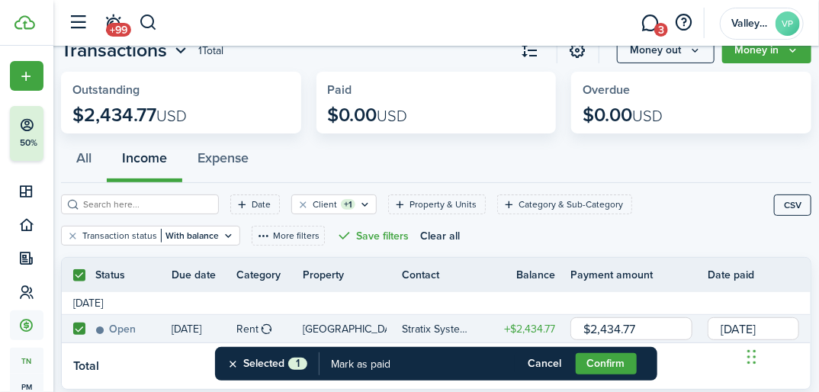
click at [587, 362] on button "Confirm" at bounding box center [605, 363] width 61 height 21
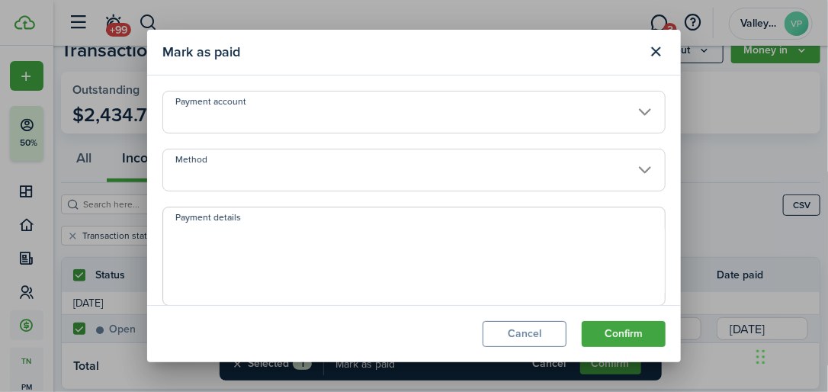
click at [271, 159] on input "Method" at bounding box center [413, 170] width 503 height 43
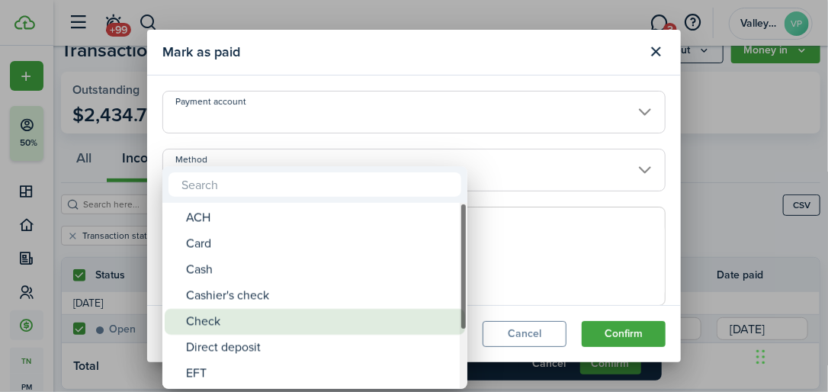
click at [194, 319] on div "Check" at bounding box center [321, 322] width 270 height 26
type input "Check"
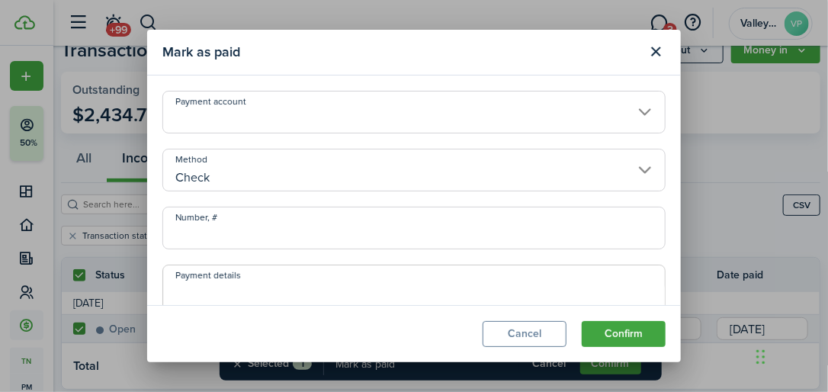
click at [177, 227] on input "Number, #" at bounding box center [413, 228] width 503 height 43
type input "83085"
click at [591, 333] on button "Confirm" at bounding box center [624, 334] width 84 height 26
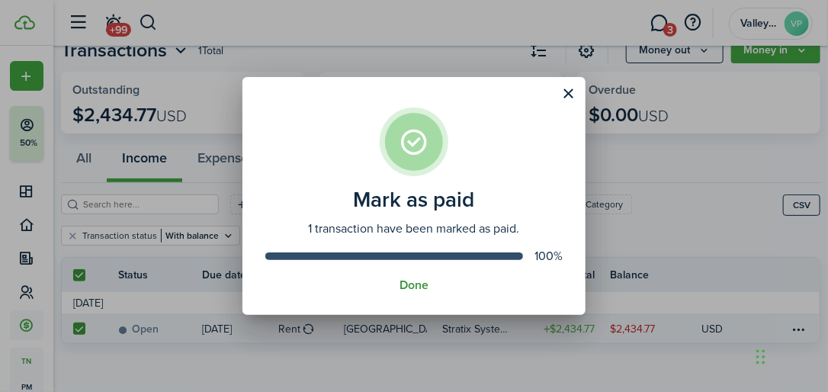
click at [416, 287] on button "Done" at bounding box center [413, 285] width 29 height 14
